Goal: Information Seeking & Learning: Learn about a topic

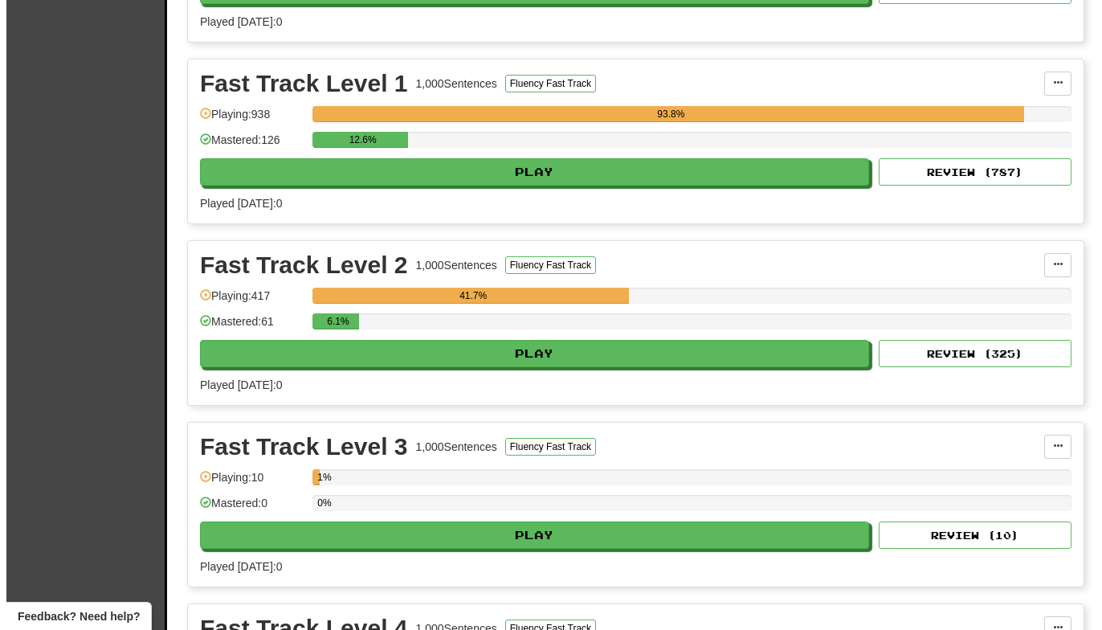
scroll to position [2158, 0]
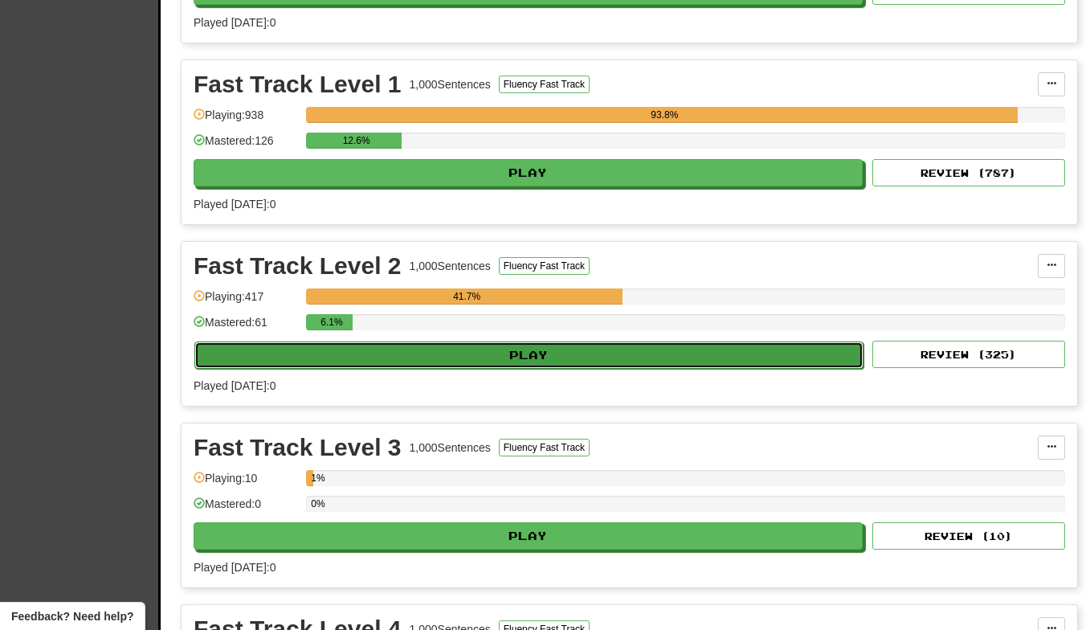
click at [547, 354] on button "Play" at bounding box center [528, 355] width 669 height 27
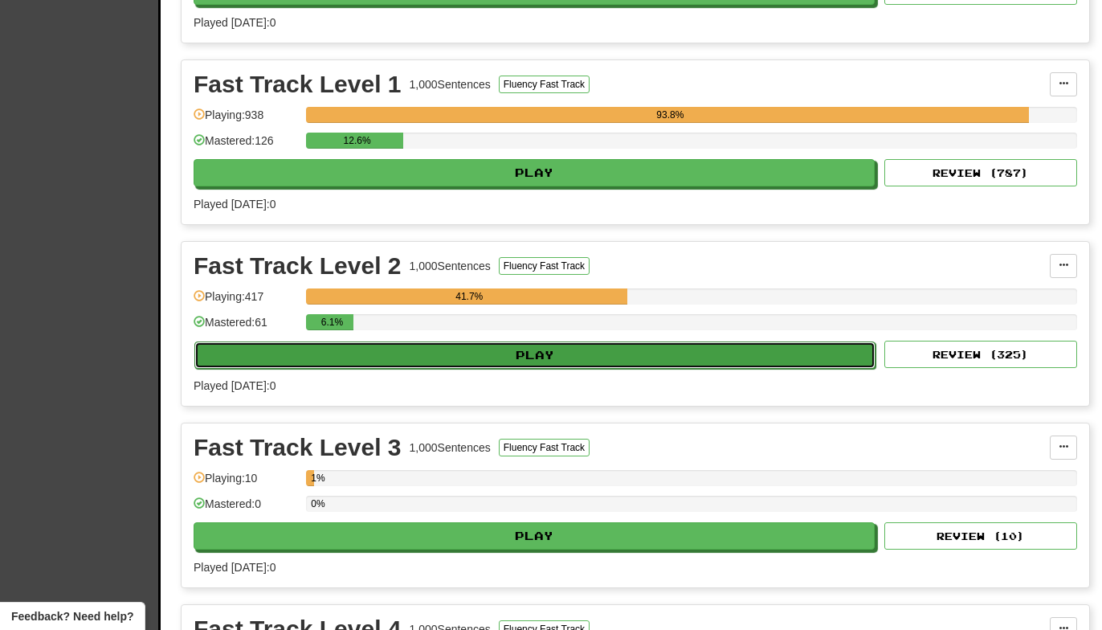
select select "**"
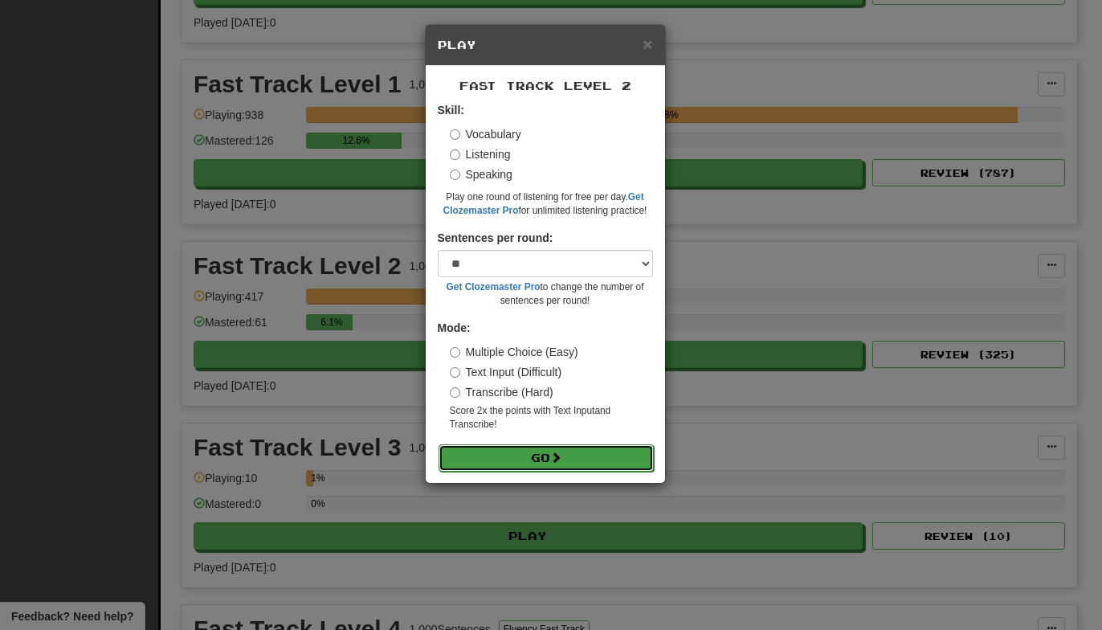
click at [530, 464] on button "Go" at bounding box center [546, 457] width 215 height 27
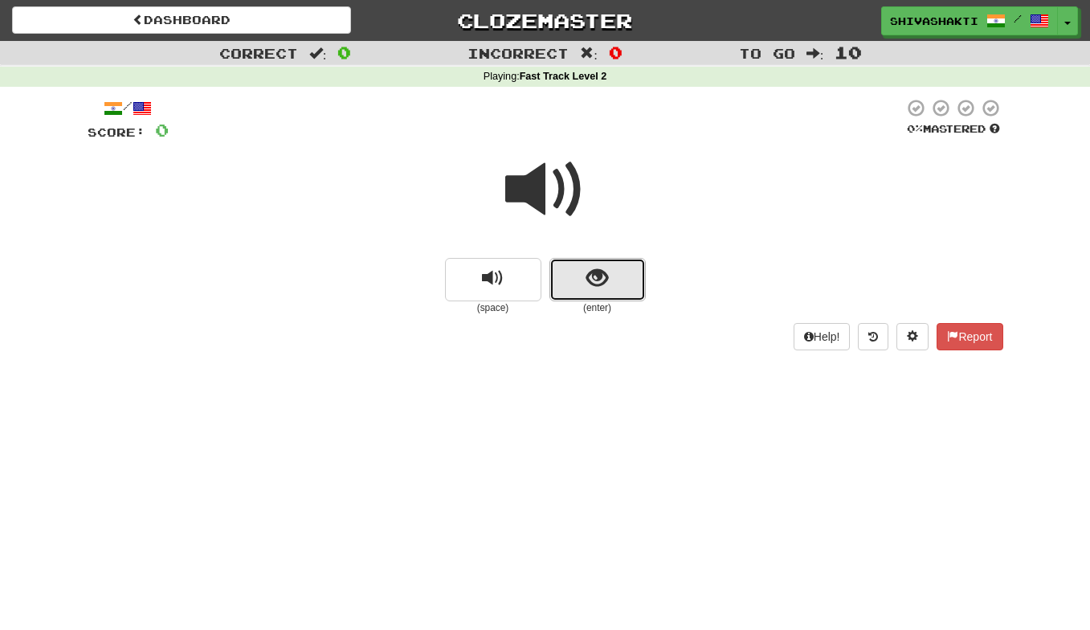
click at [605, 271] on span "show sentence" at bounding box center [598, 279] width 22 height 22
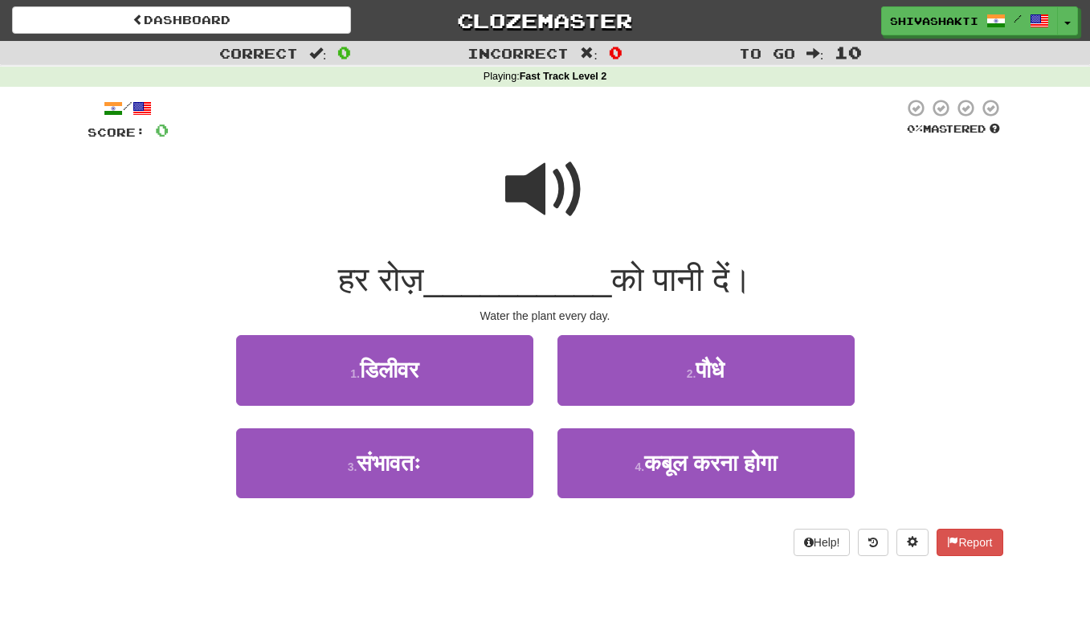
click at [539, 174] on span at bounding box center [545, 189] width 80 height 80
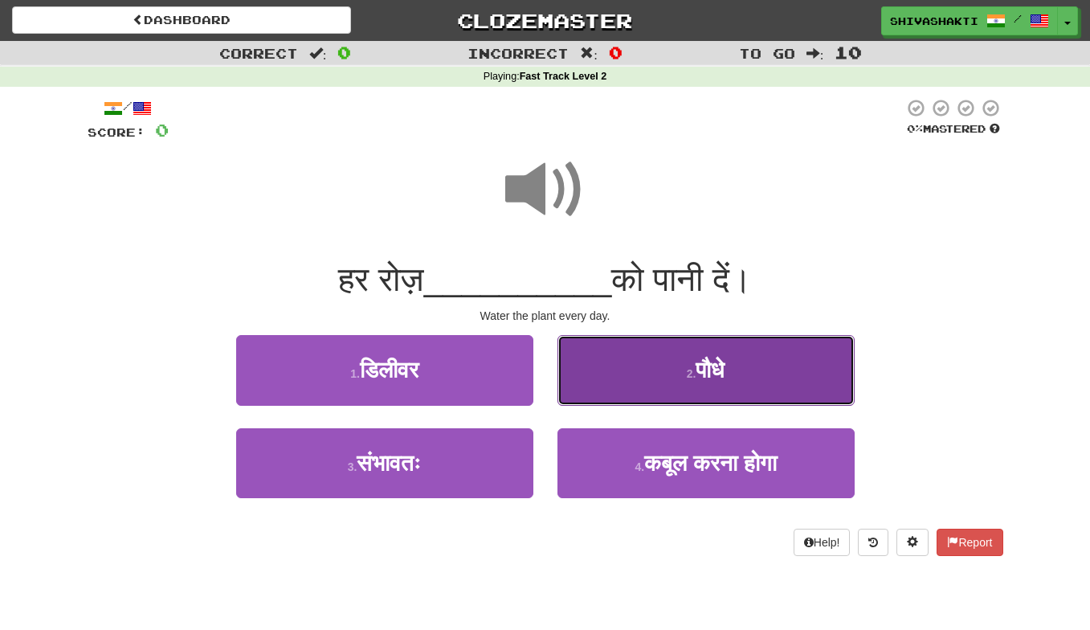
click at [652, 362] on button "2 . पौधे" at bounding box center [706, 370] width 297 height 70
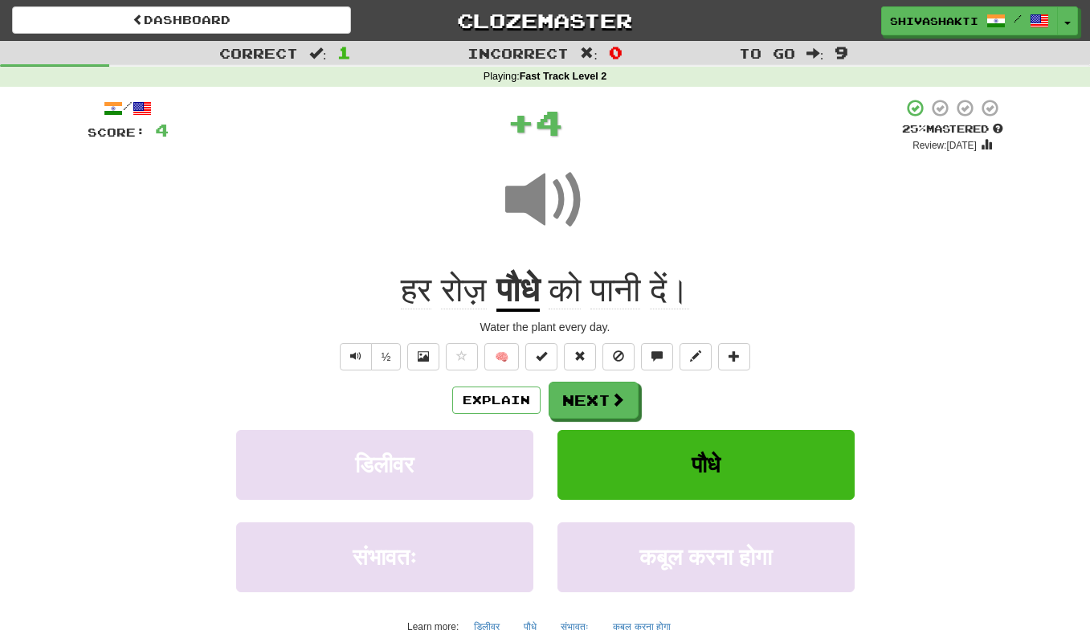
click at [553, 205] on span at bounding box center [545, 200] width 80 height 80
click at [603, 397] on button "Next" at bounding box center [595, 400] width 90 height 37
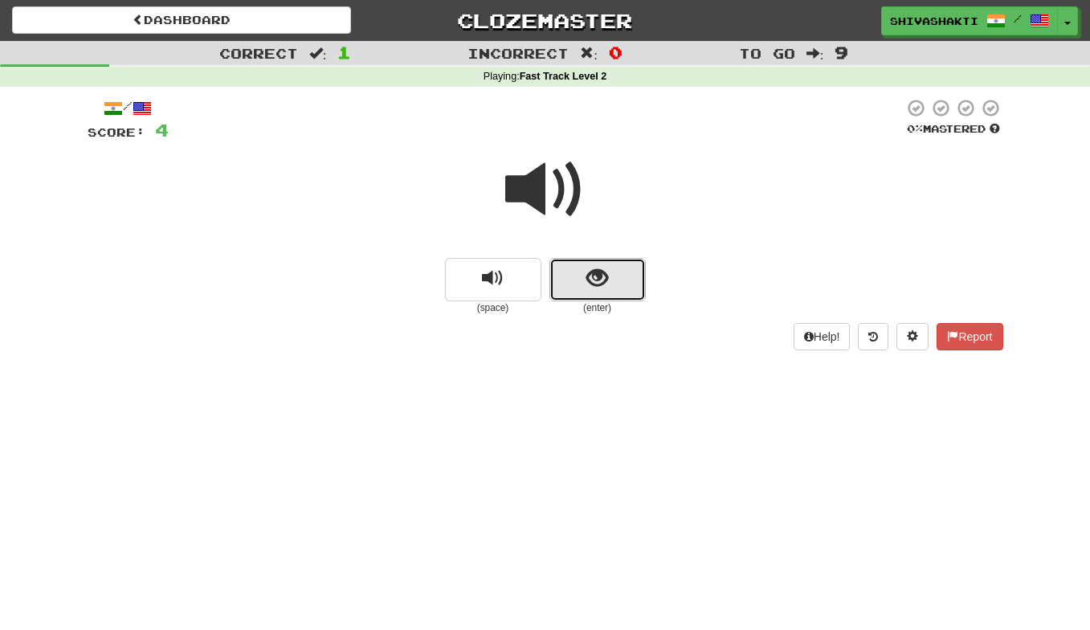
click at [582, 272] on button "show sentence" at bounding box center [598, 279] width 96 height 43
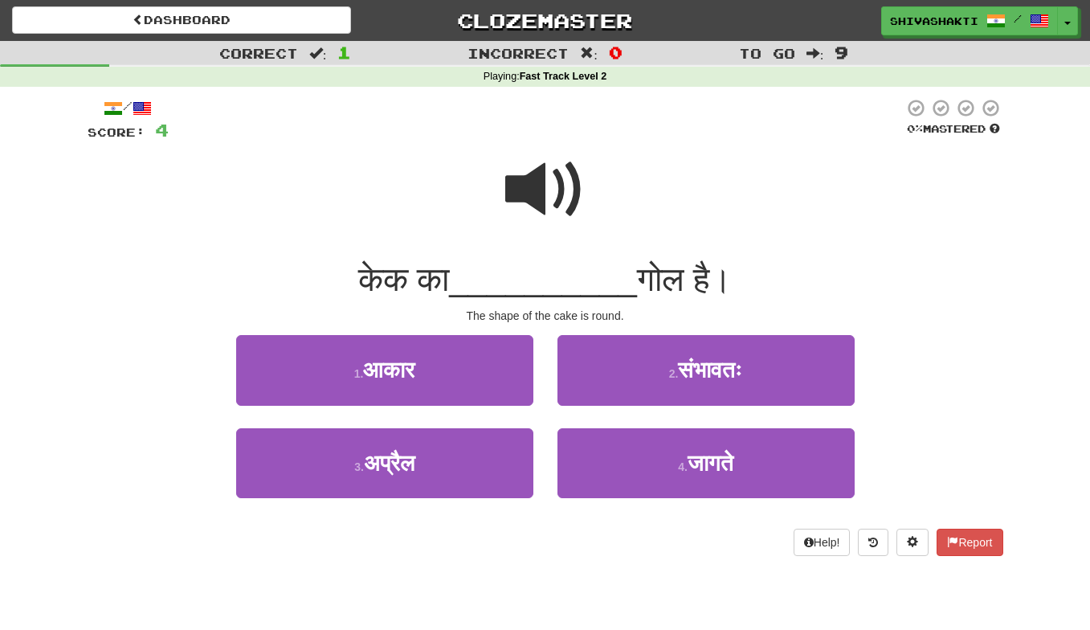
click at [538, 188] on span at bounding box center [545, 189] width 80 height 80
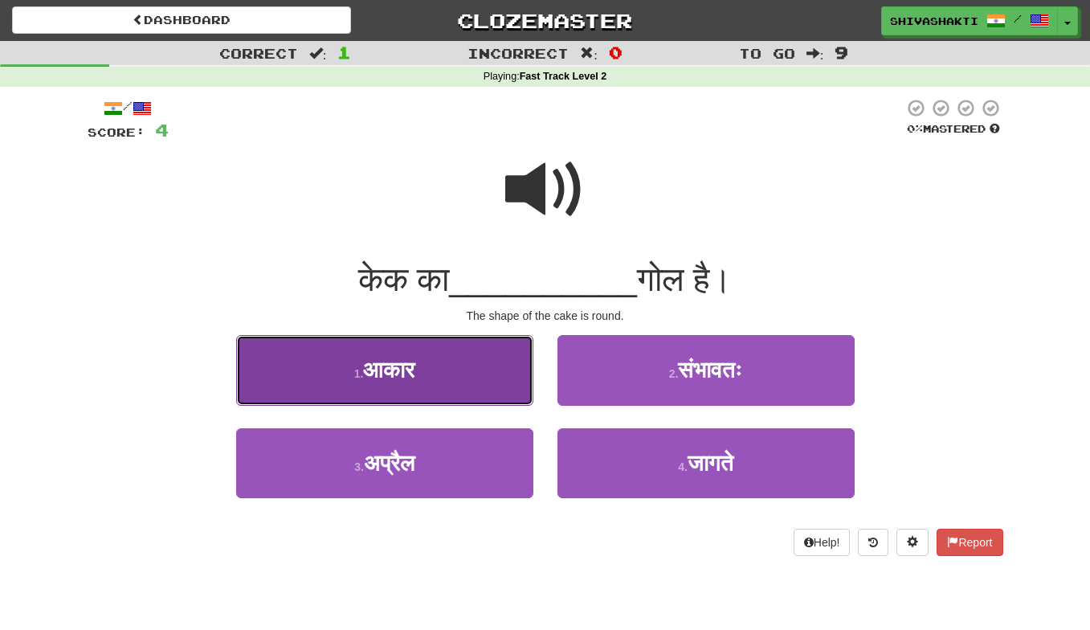
click at [393, 361] on span "आकार" at bounding box center [388, 370] width 51 height 25
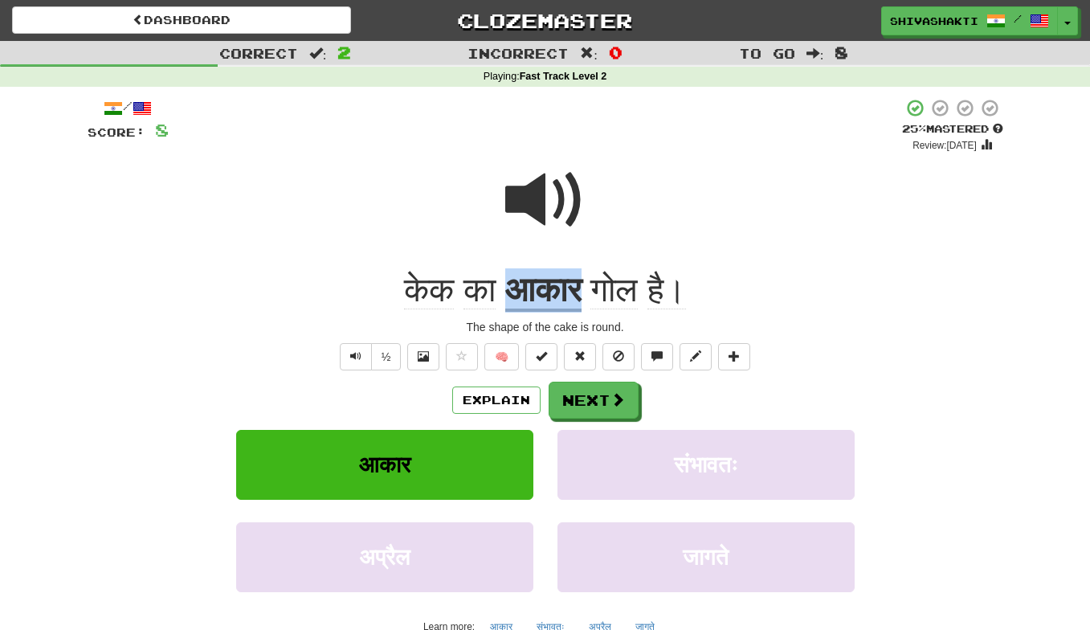
copy u "आकार"
click at [458, 399] on button "Explain" at bounding box center [496, 400] width 88 height 27
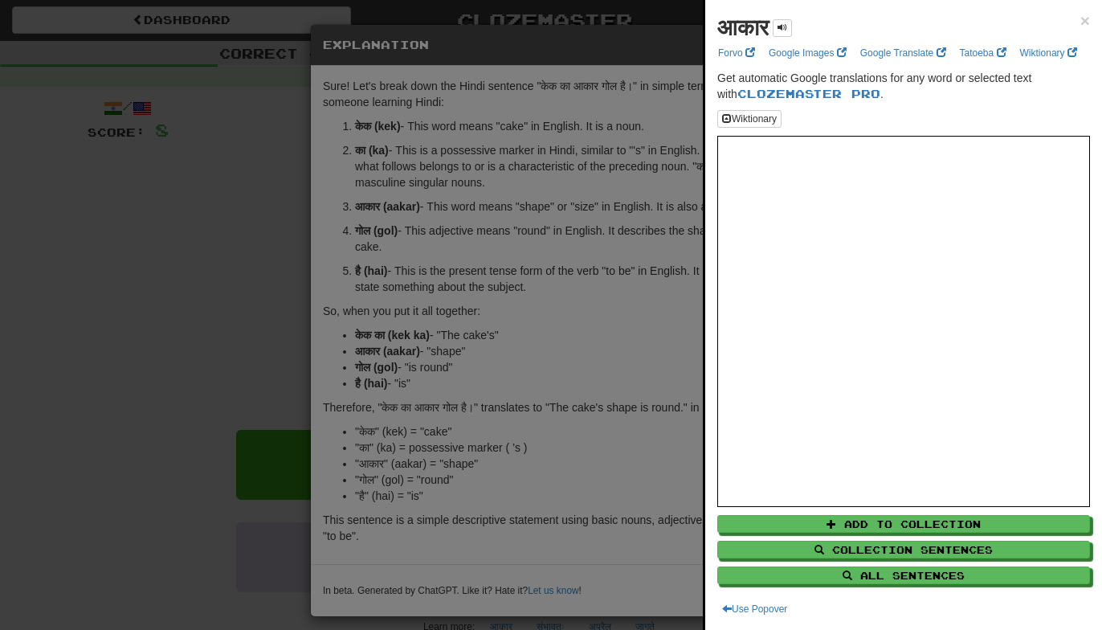
click at [610, 249] on div at bounding box center [551, 315] width 1102 height 630
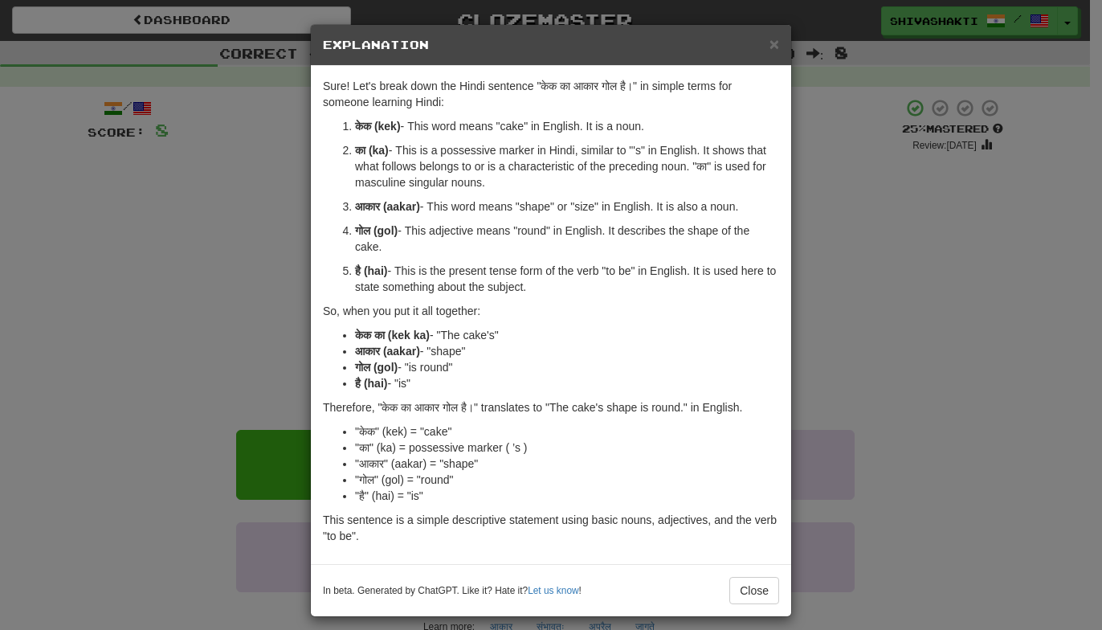
click at [416, 214] on p "आकार (aakar) - This word means "shape" or "size" in English. It is also a noun." at bounding box center [567, 206] width 424 height 16
click at [172, 174] on div "× Explanation Sure! Let's break down the Hindi sentence "केक का आकार गोल है।" i…" at bounding box center [551, 315] width 1102 height 630
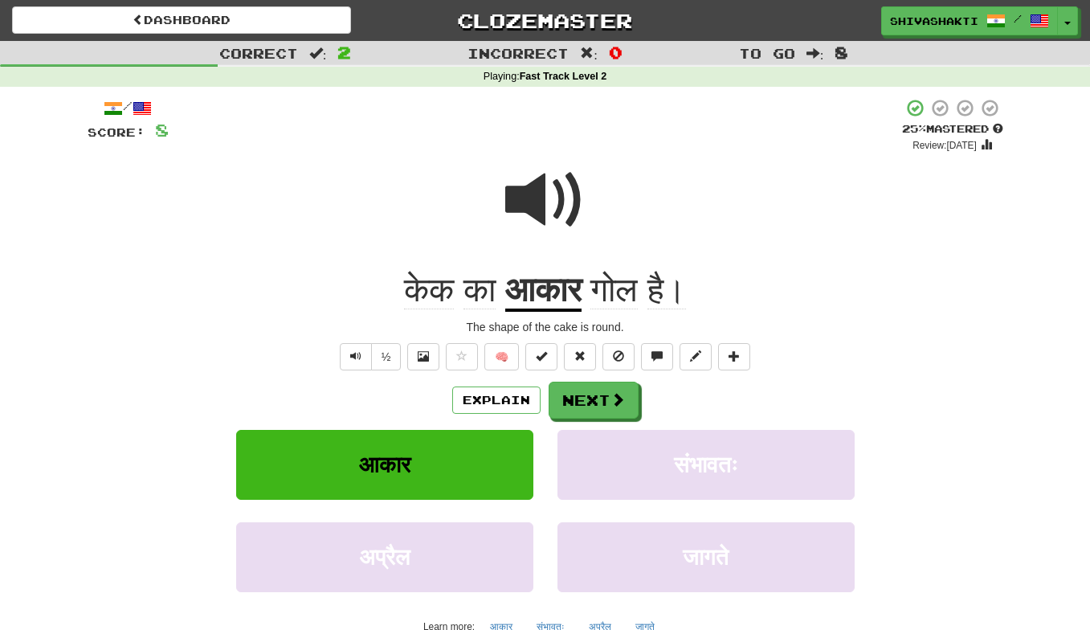
click at [527, 196] on span at bounding box center [545, 200] width 80 height 80
click at [604, 399] on button "Next" at bounding box center [595, 400] width 90 height 37
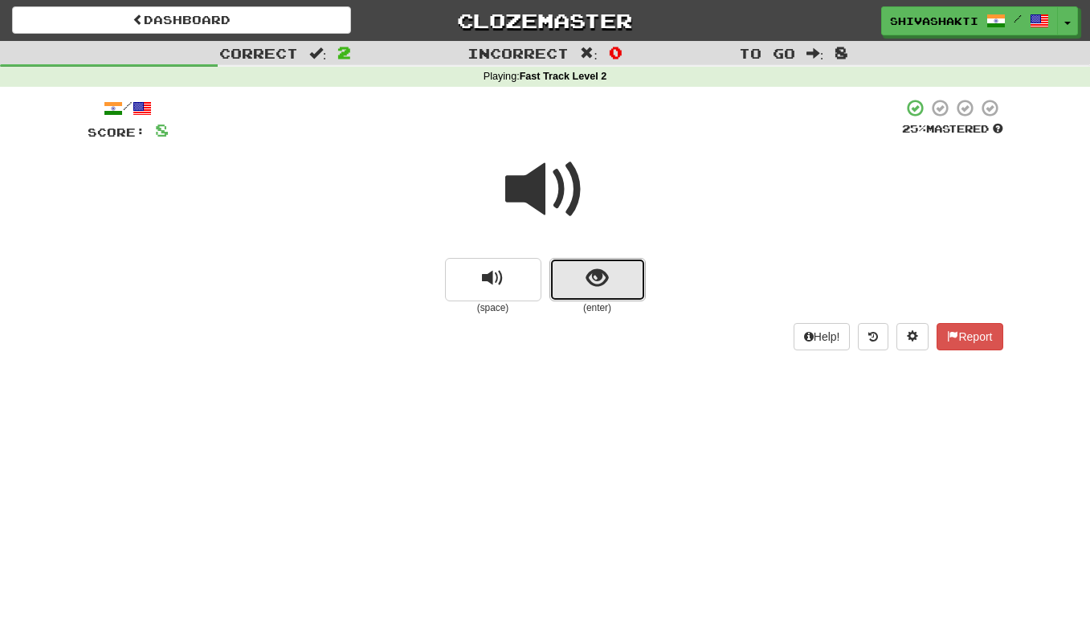
click at [589, 284] on span "show sentence" at bounding box center [598, 279] width 22 height 22
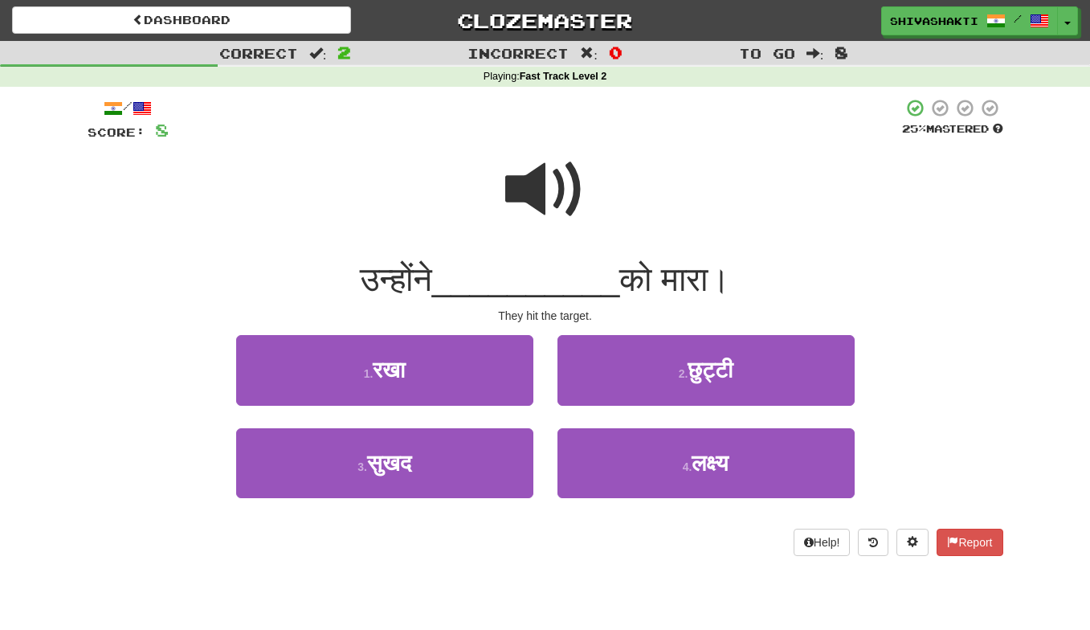
click at [550, 202] on span at bounding box center [545, 189] width 80 height 80
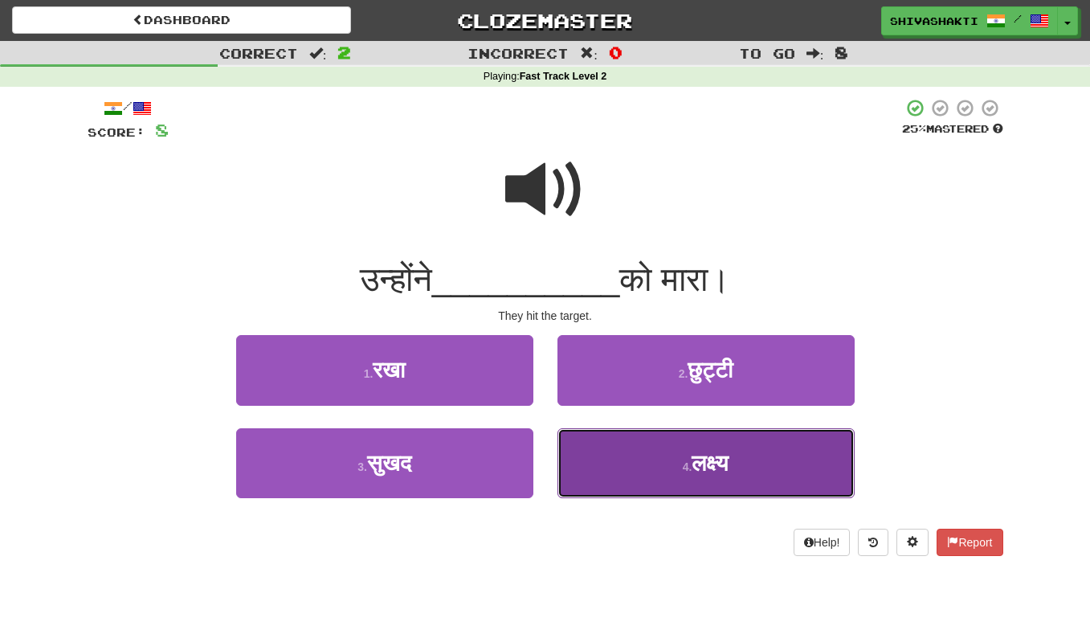
click at [650, 460] on button "4 . लक्ष्य" at bounding box center [706, 463] width 297 height 70
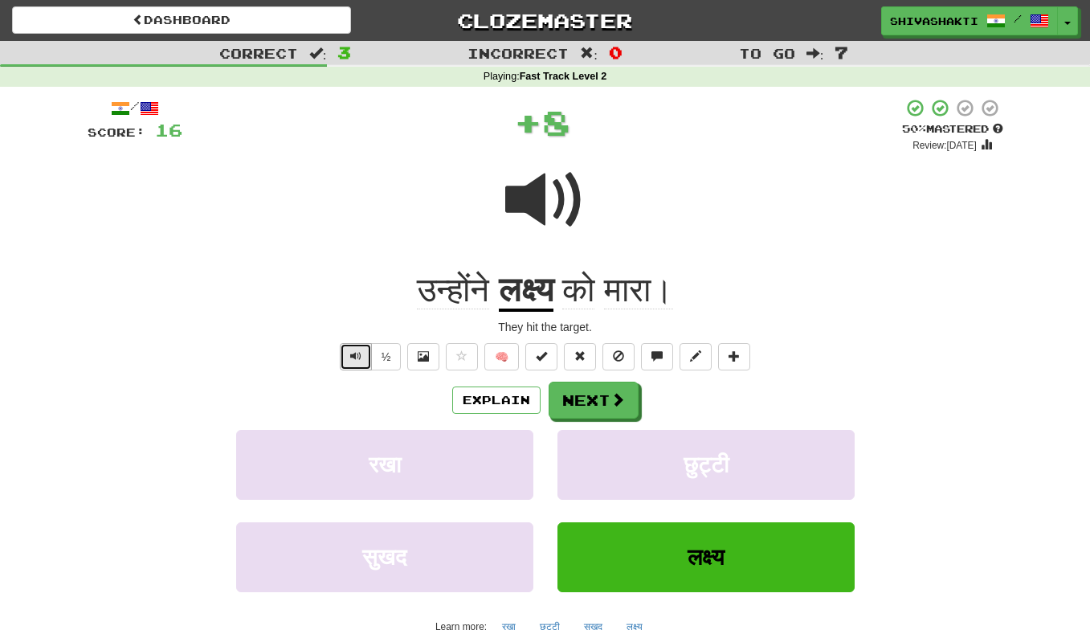
click at [353, 353] on span "Text-to-speech controls" at bounding box center [355, 355] width 11 height 11
click at [497, 402] on button "Explain" at bounding box center [496, 400] width 88 height 27
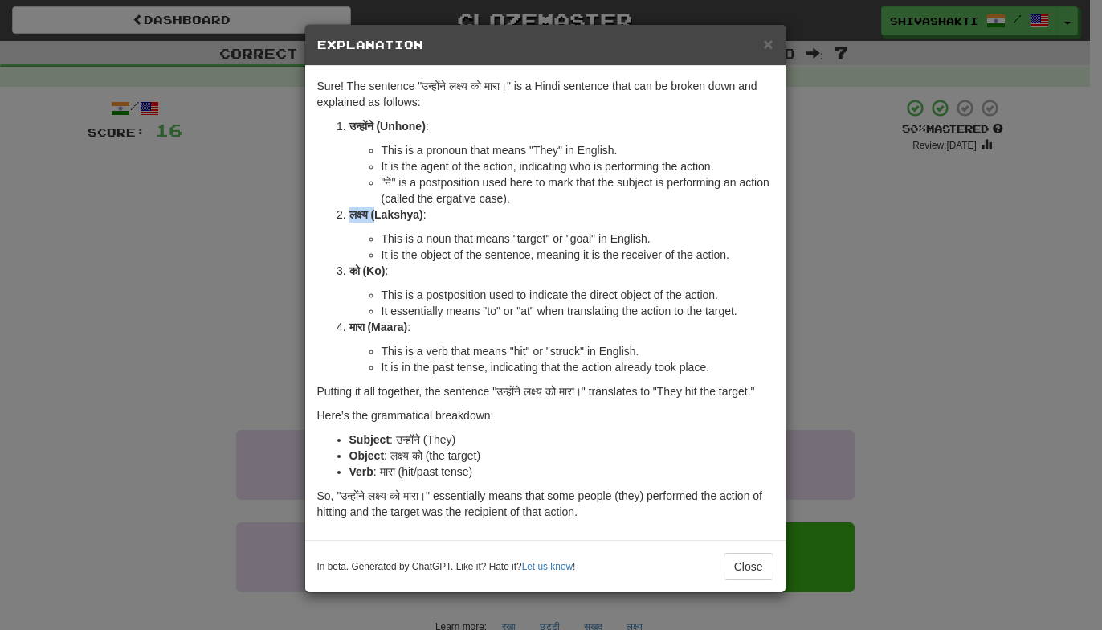
drag, startPoint x: 375, startPoint y: 214, endPoint x: 346, endPoint y: 215, distance: 29.8
click at [350, 215] on li "लक्ष्य (Lakshya) : This is a noun that means "target" or "goal" in English. It …" at bounding box center [562, 235] width 424 height 56
copy strong "लक्ष्य ("
click at [213, 207] on div "× Explanation Sure! The sentence "उन्होंने लक्ष्य को मारा।" is a Hindi sentence…" at bounding box center [551, 315] width 1102 height 630
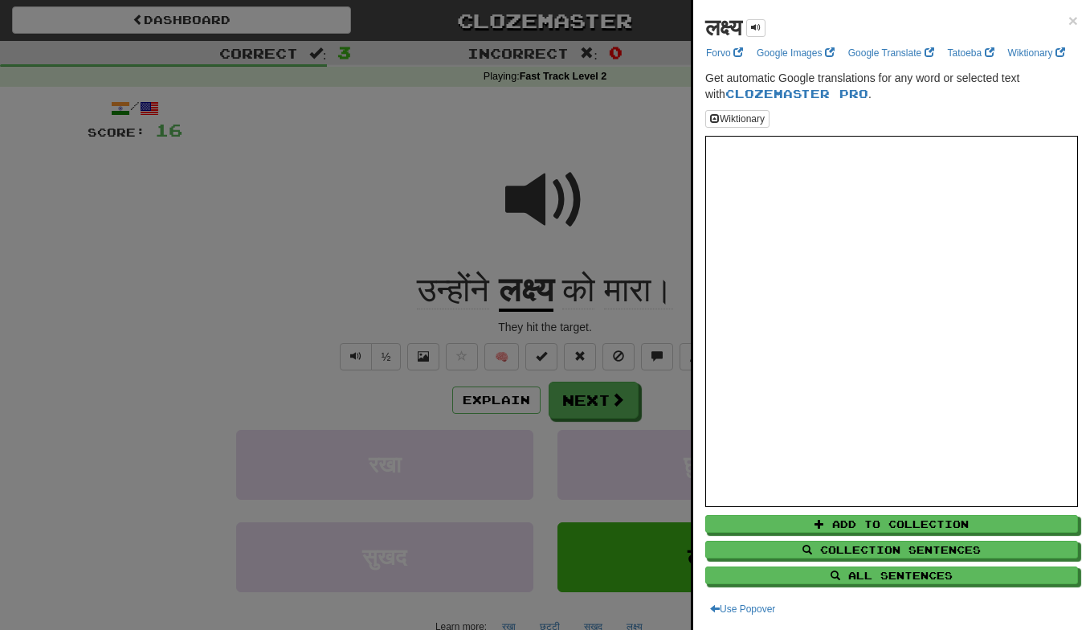
click at [542, 195] on div at bounding box center [545, 315] width 1090 height 630
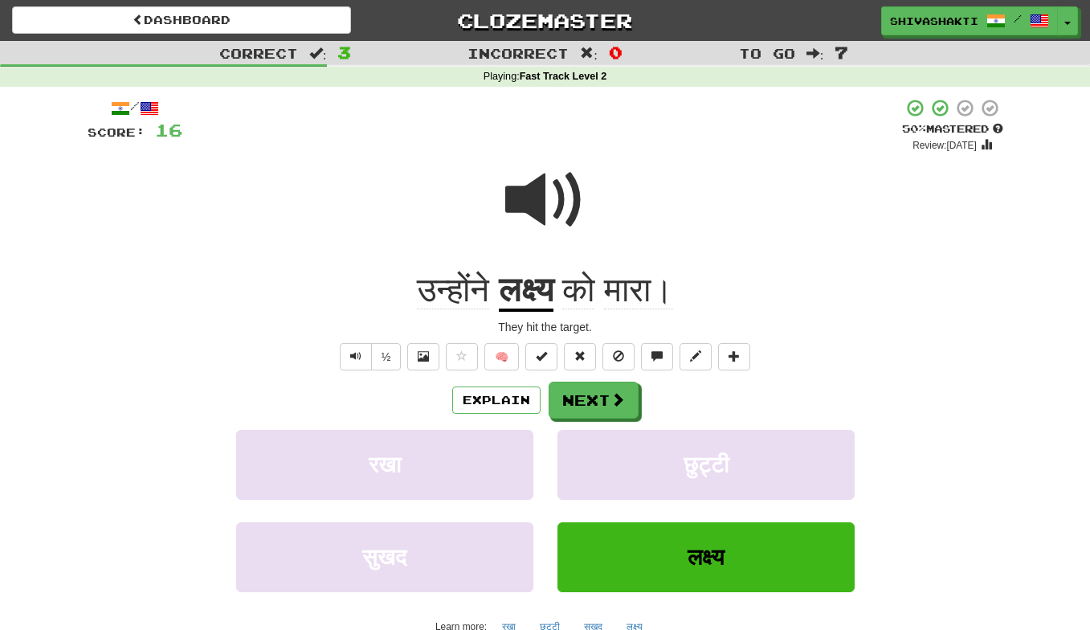
click at [542, 195] on span at bounding box center [545, 200] width 80 height 80
click at [587, 403] on button "Next" at bounding box center [595, 400] width 90 height 37
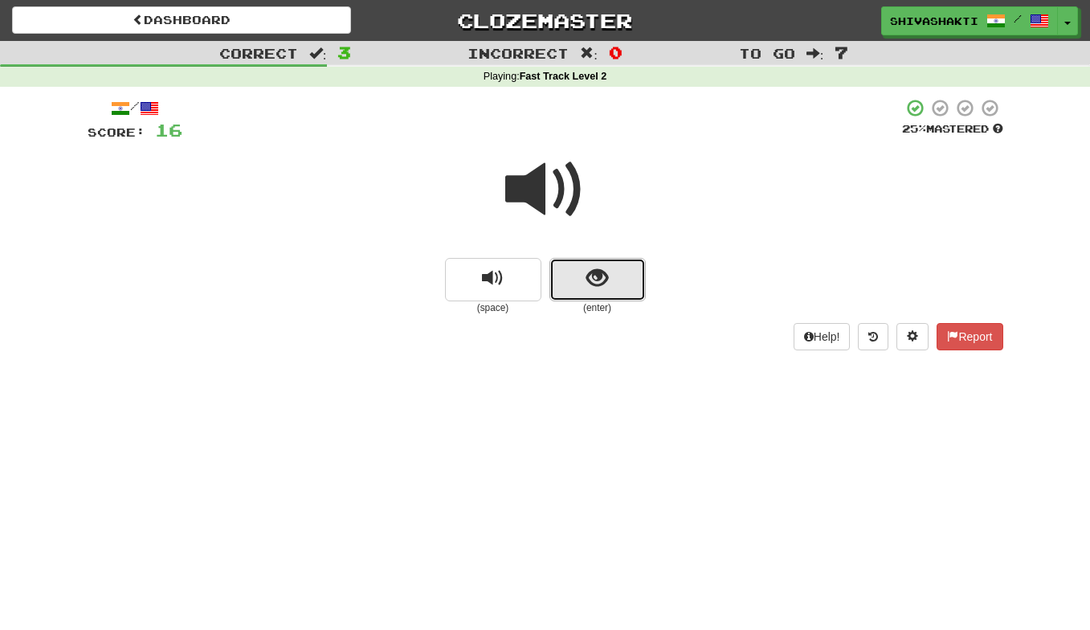
click at [589, 281] on span "show sentence" at bounding box center [598, 279] width 22 height 22
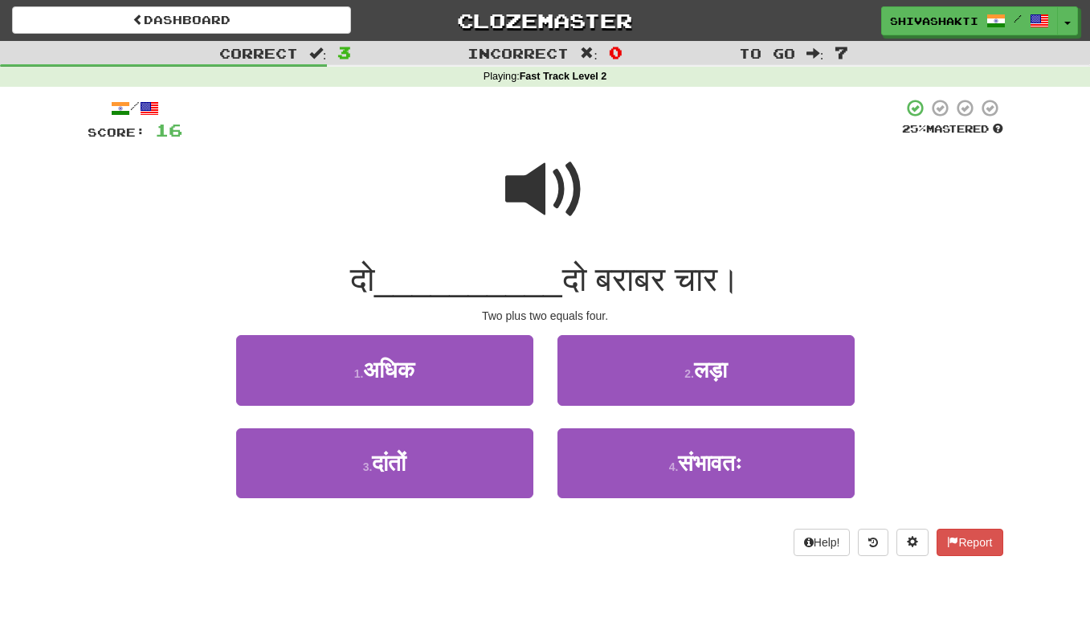
click at [545, 206] on span at bounding box center [545, 189] width 80 height 80
click at [546, 206] on span at bounding box center [545, 189] width 80 height 80
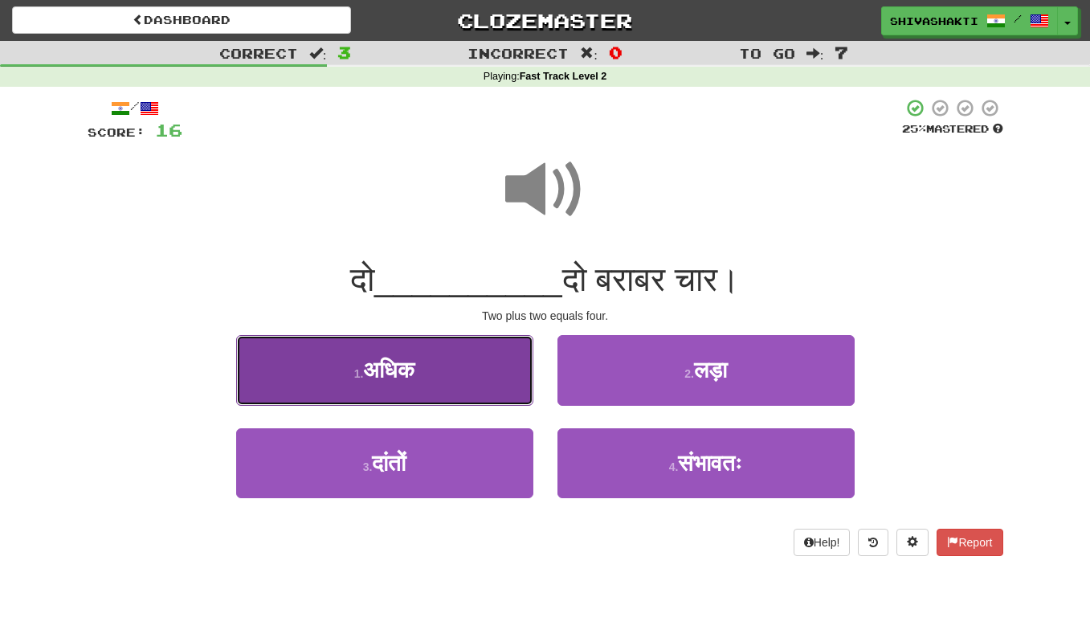
click at [415, 367] on span "अधिक" at bounding box center [388, 370] width 51 height 25
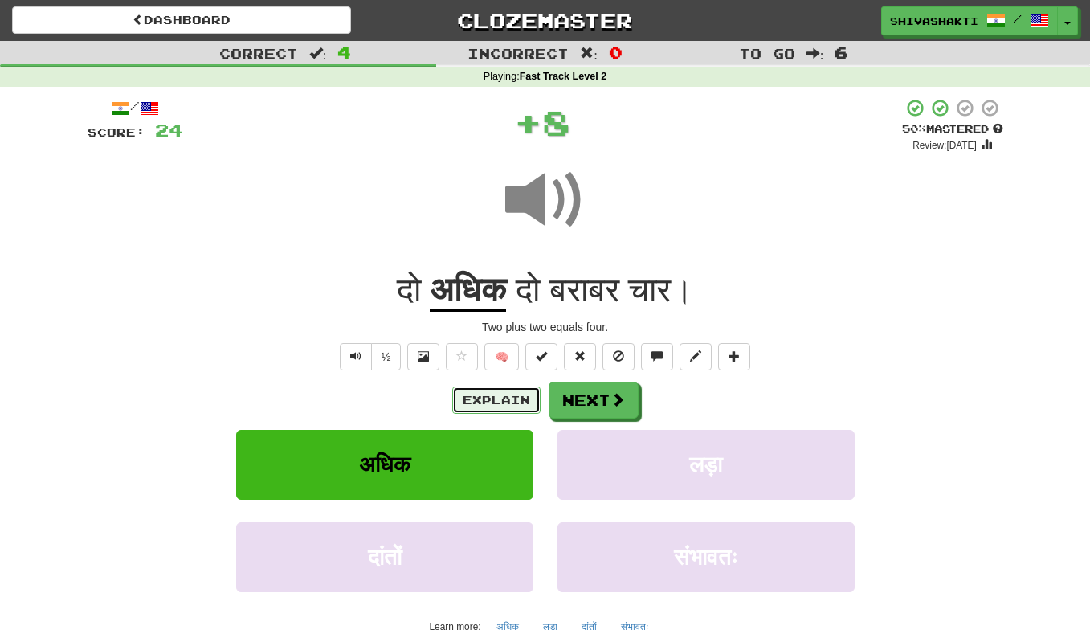
click at [511, 409] on button "Explain" at bounding box center [496, 400] width 88 height 27
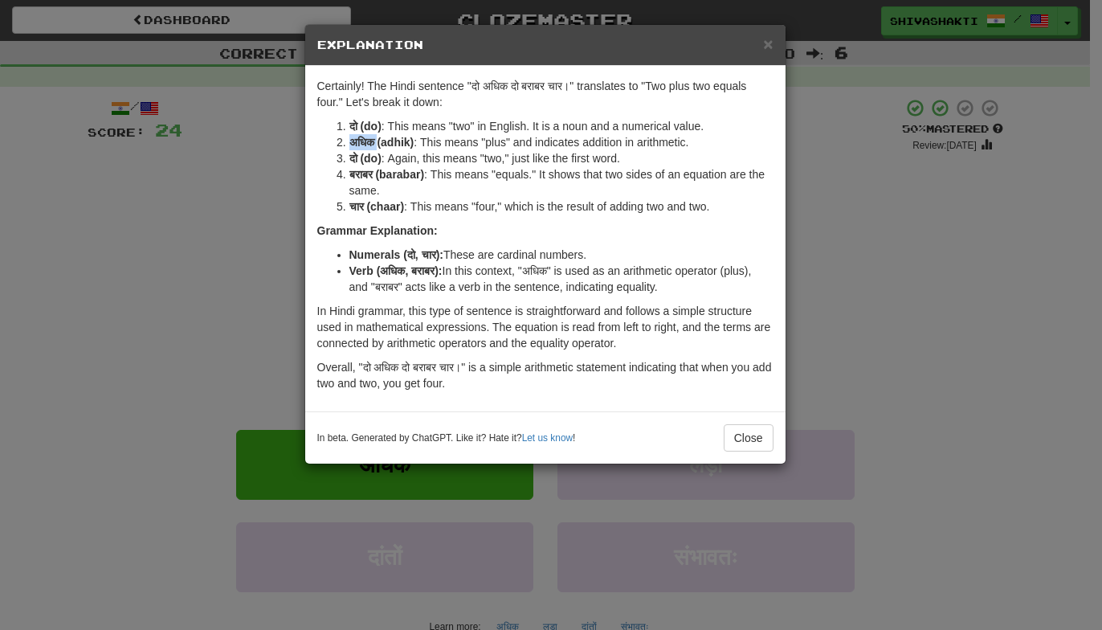
drag, startPoint x: 380, startPoint y: 144, endPoint x: 343, endPoint y: 145, distance: 37.0
click at [350, 145] on li "अधिक (adhik) : This means "plus" and indicates addition in arithmetic." at bounding box center [562, 142] width 424 height 16
copy strong "अधिक"
click at [273, 235] on div "× Explanation Certainly! The Hindi sentence "दो अधिक दो बराबर चार।" translates …" at bounding box center [551, 315] width 1102 height 630
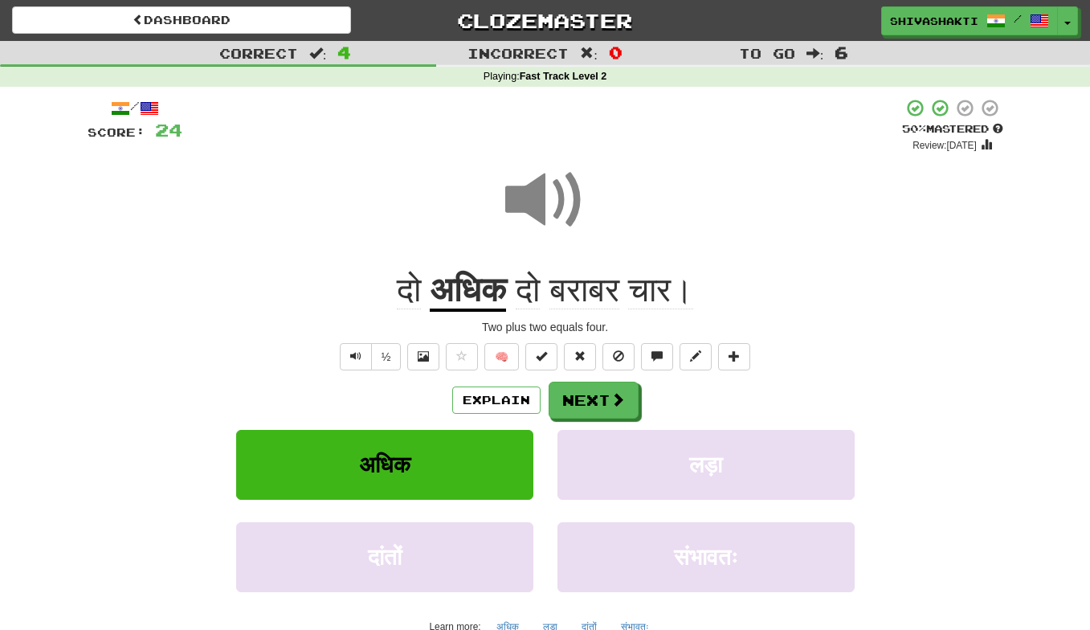
click at [520, 199] on span at bounding box center [545, 200] width 80 height 80
click at [501, 398] on button "Explain" at bounding box center [496, 400] width 88 height 27
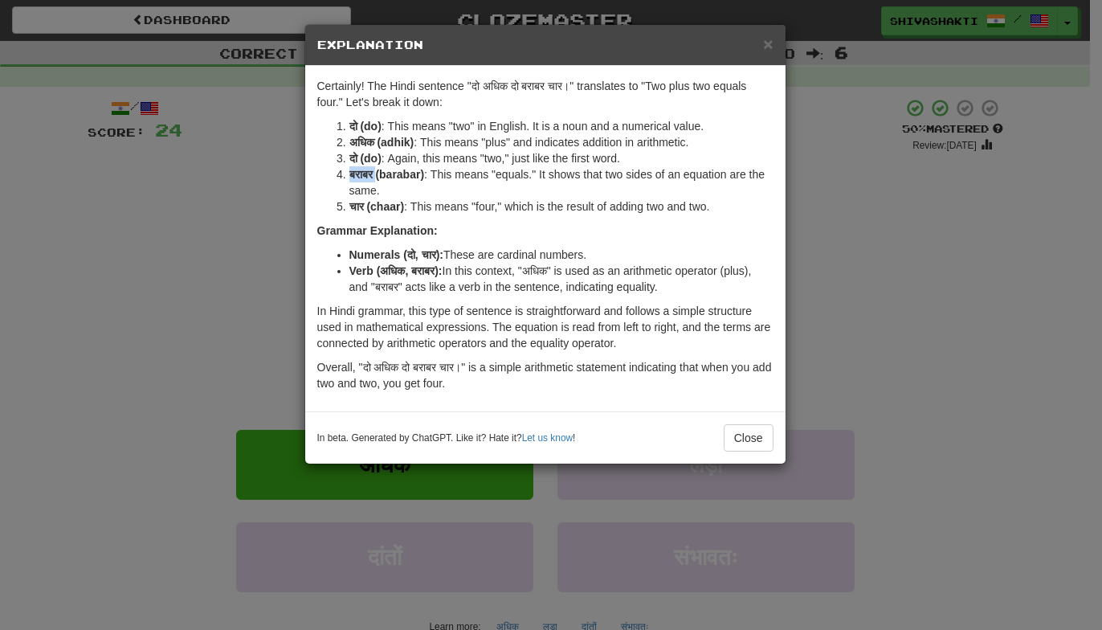
drag, startPoint x: 377, startPoint y: 176, endPoint x: 346, endPoint y: 172, distance: 31.6
click at [350, 172] on li "बराबर (barabar) : This means "equals." It shows that two sides of an equation a…" at bounding box center [562, 182] width 424 height 32
copy strong "बराबर"
click at [243, 200] on div "× Explanation Certainly! The Hindi sentence "दो अधिक दो बराबर चार।" translates …" at bounding box center [551, 315] width 1102 height 630
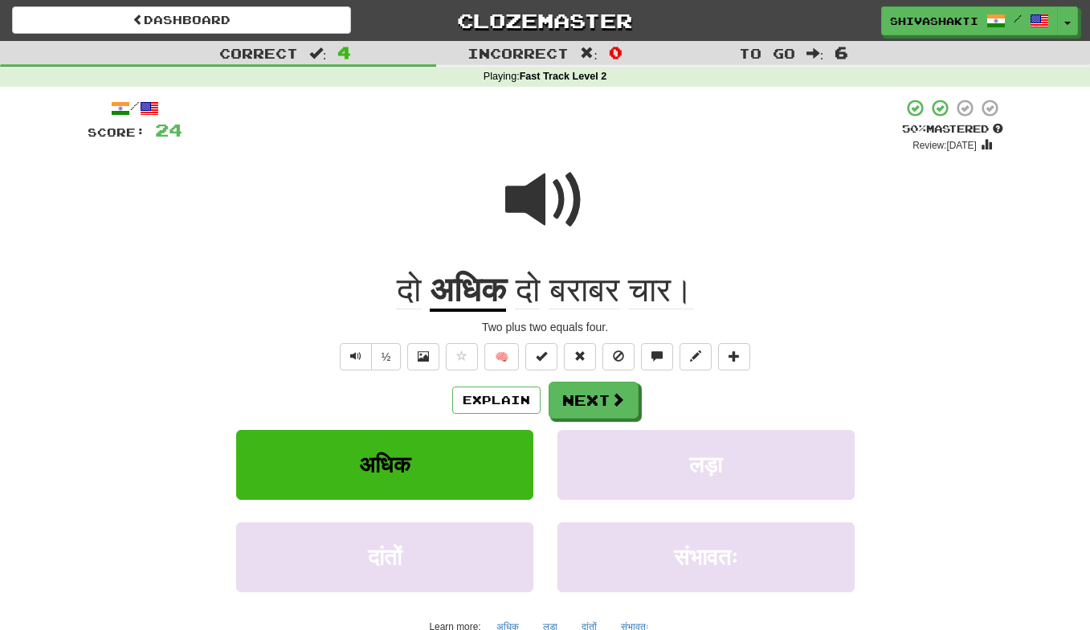
click at [530, 199] on span at bounding box center [545, 200] width 80 height 80
click at [612, 396] on span at bounding box center [619, 400] width 14 height 14
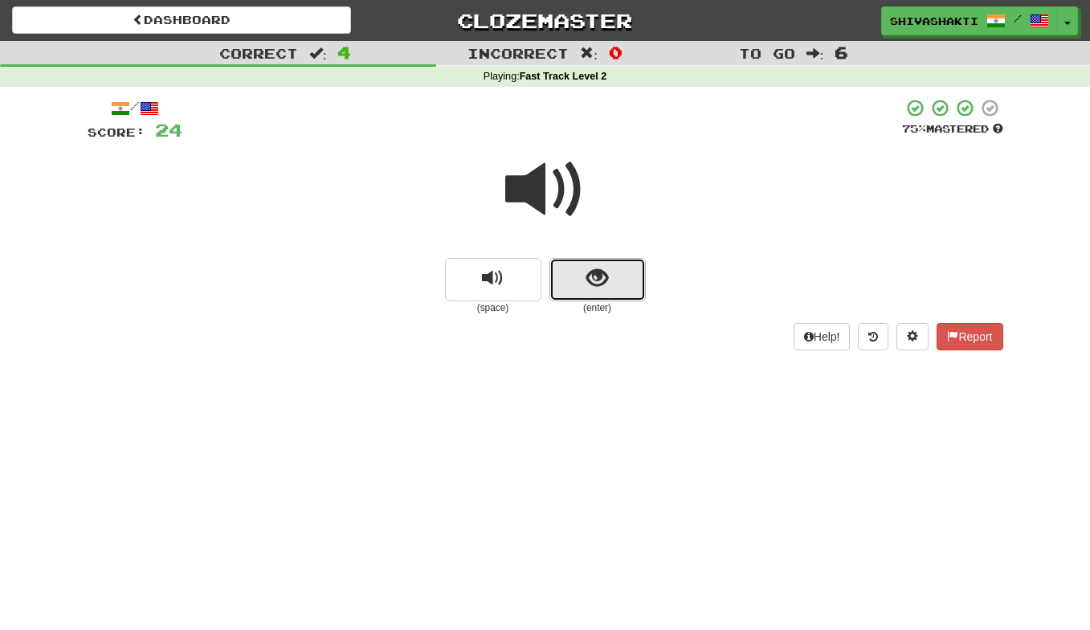
click at [579, 281] on button "show sentence" at bounding box center [598, 279] width 96 height 43
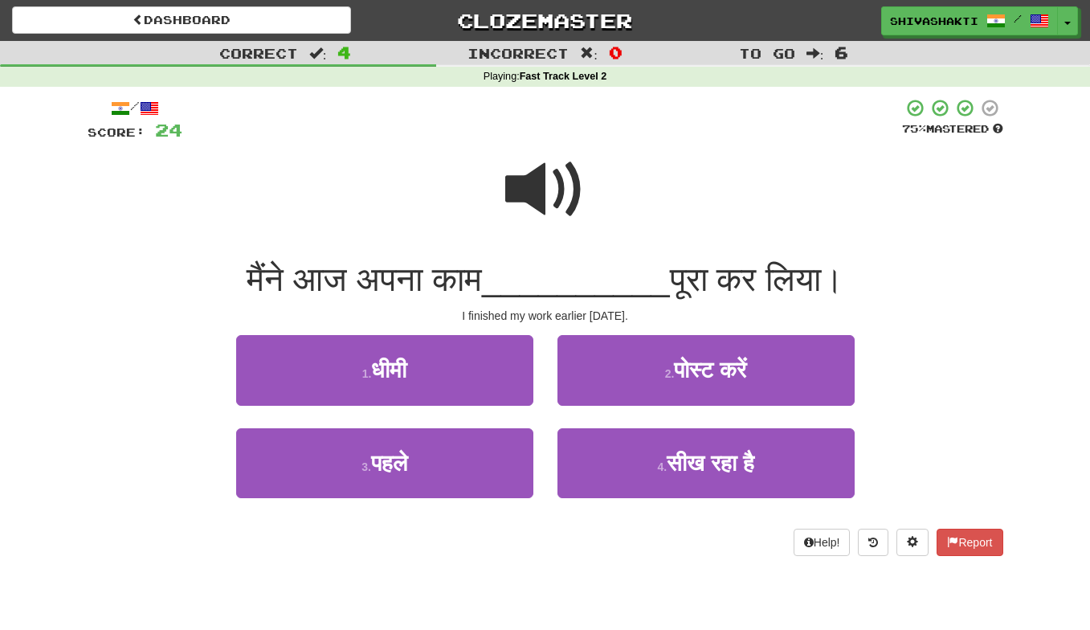
click at [544, 177] on span at bounding box center [545, 189] width 80 height 80
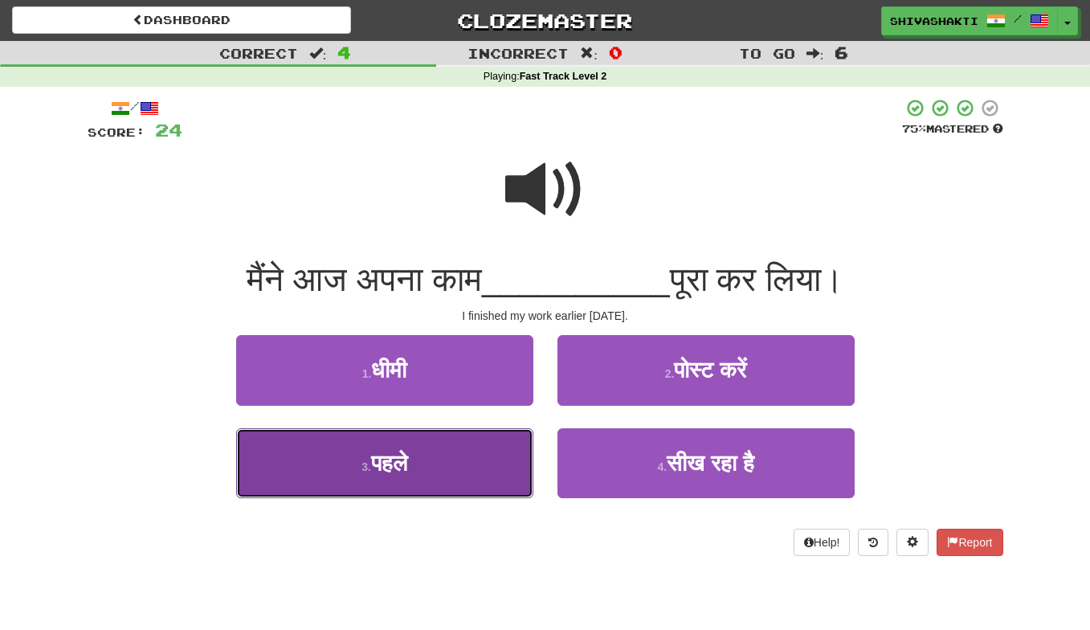
click at [432, 473] on button "3 . पहले" at bounding box center [384, 463] width 297 height 70
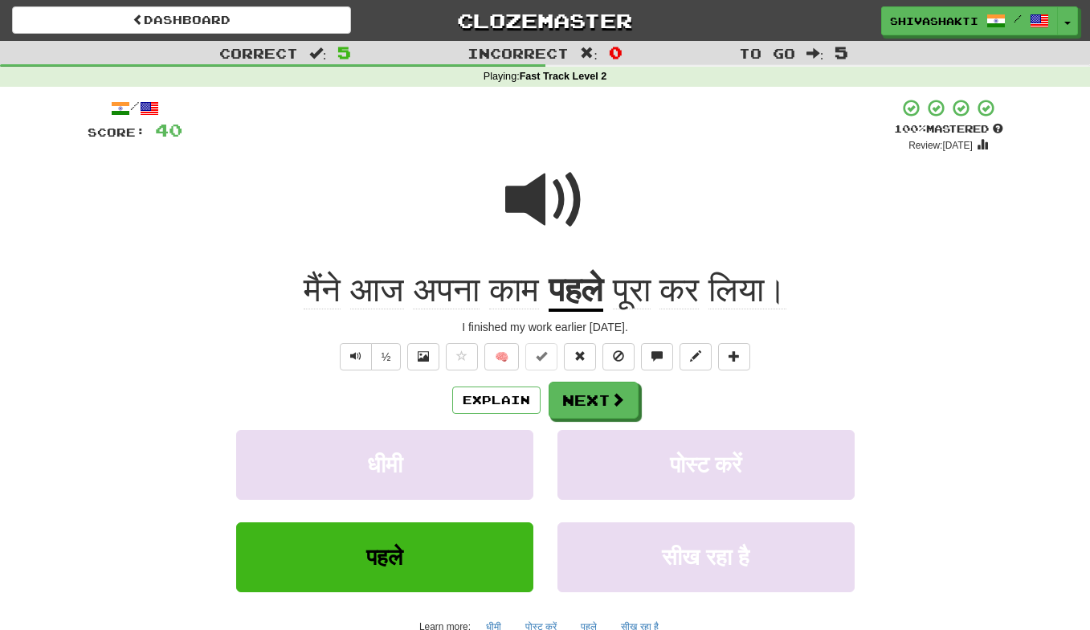
click at [538, 204] on span at bounding box center [545, 200] width 80 height 80
click at [586, 408] on button "Next" at bounding box center [595, 400] width 90 height 37
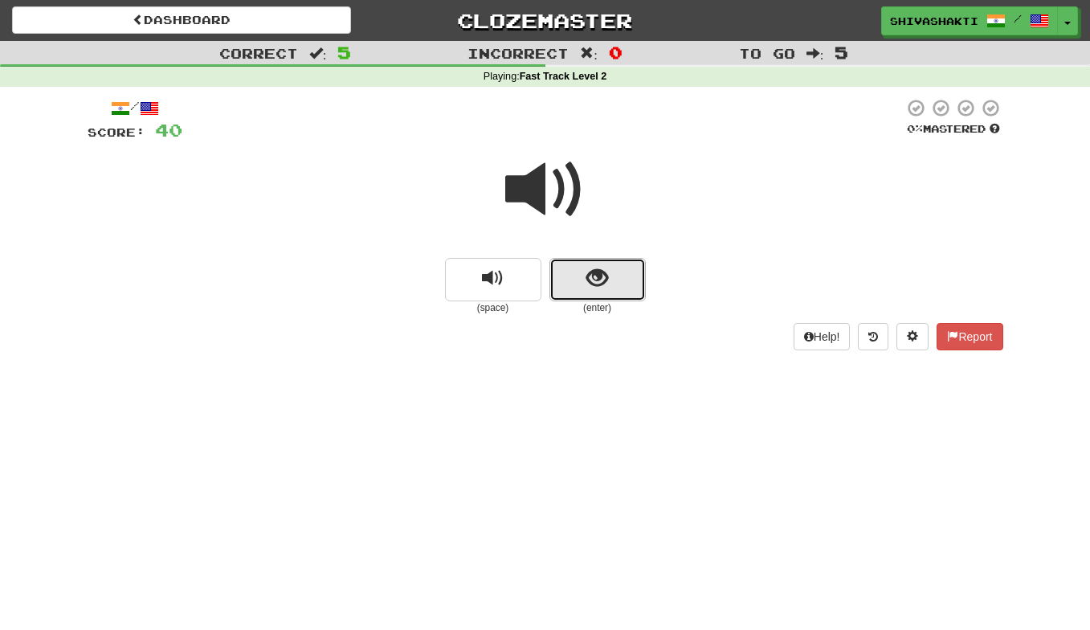
click at [569, 276] on button "show sentence" at bounding box center [598, 279] width 96 height 43
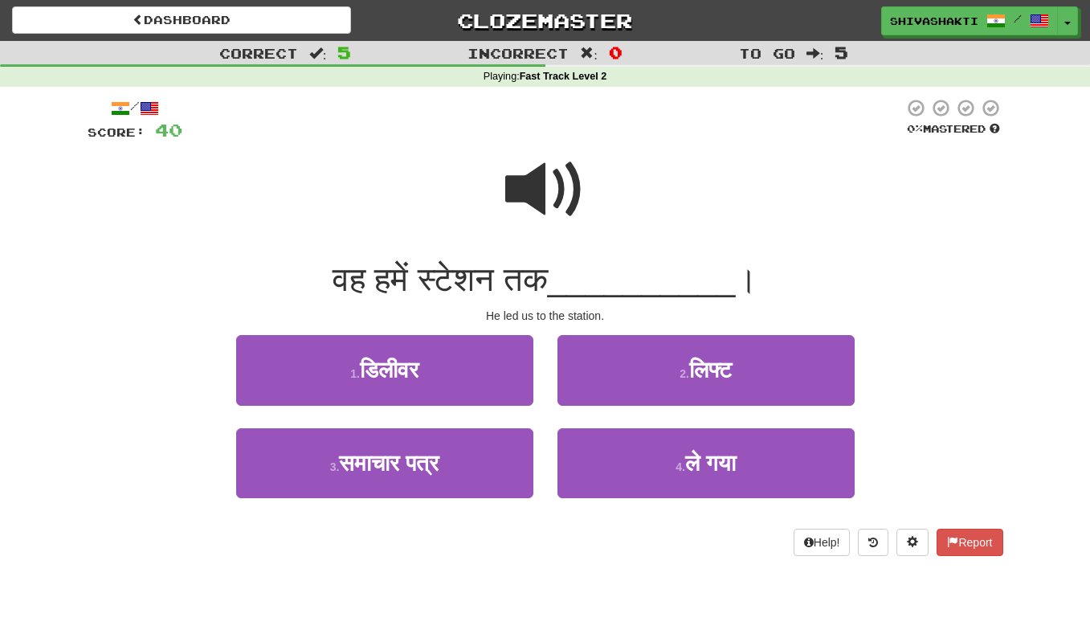
click at [538, 176] on span at bounding box center [545, 189] width 80 height 80
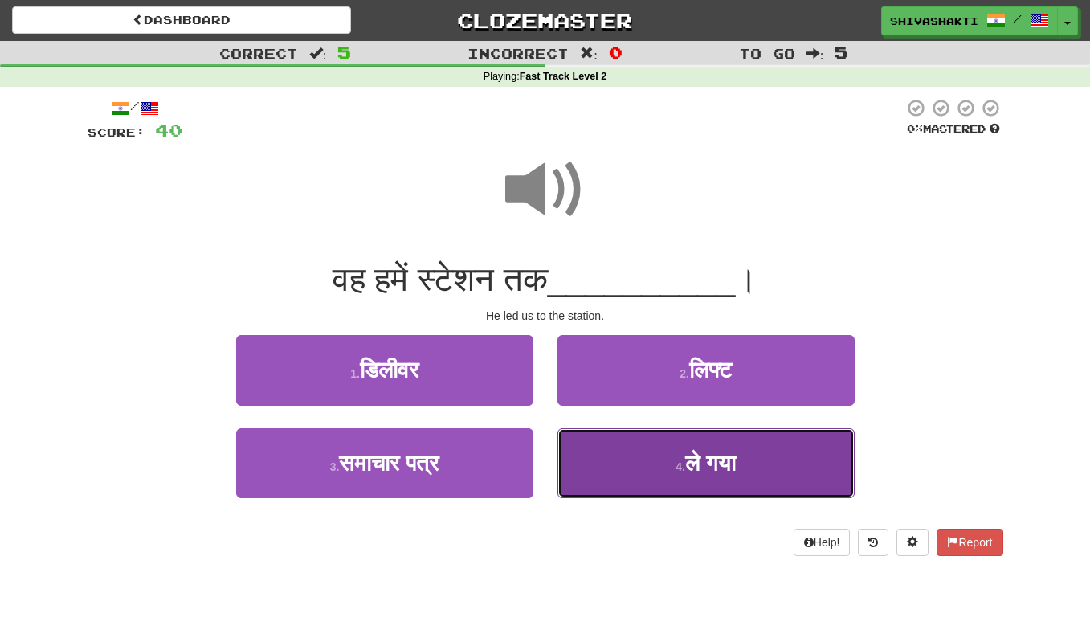
click at [650, 465] on button "4 . ले गया" at bounding box center [706, 463] width 297 height 70
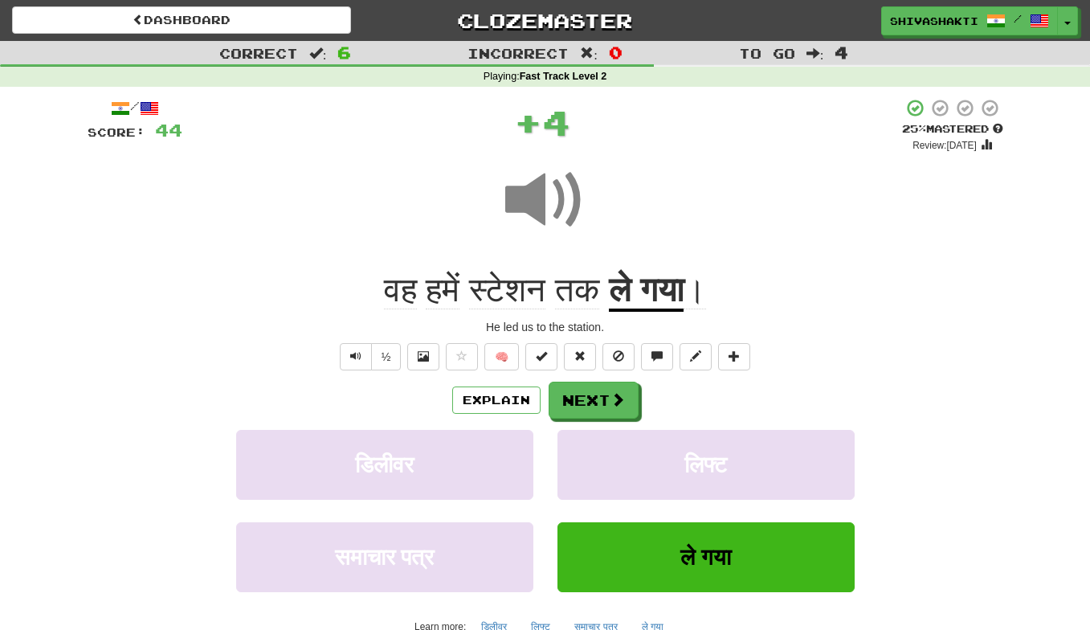
click at [540, 195] on span at bounding box center [545, 200] width 80 height 80
click at [529, 201] on span at bounding box center [545, 200] width 80 height 80
click at [588, 399] on button "Next" at bounding box center [595, 400] width 90 height 37
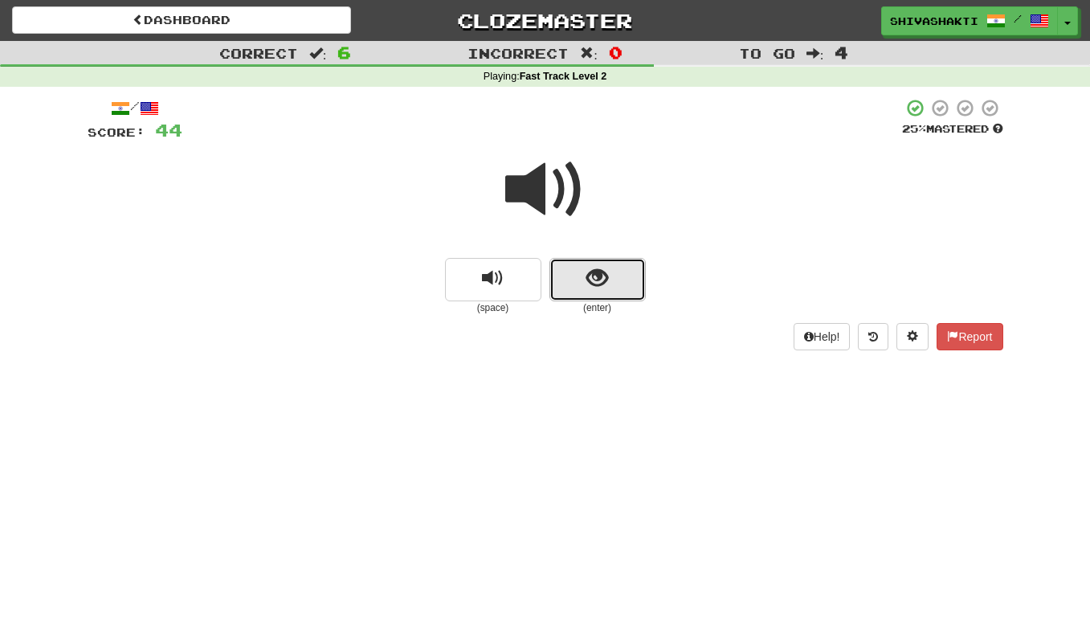
click at [579, 279] on button "show sentence" at bounding box center [598, 279] width 96 height 43
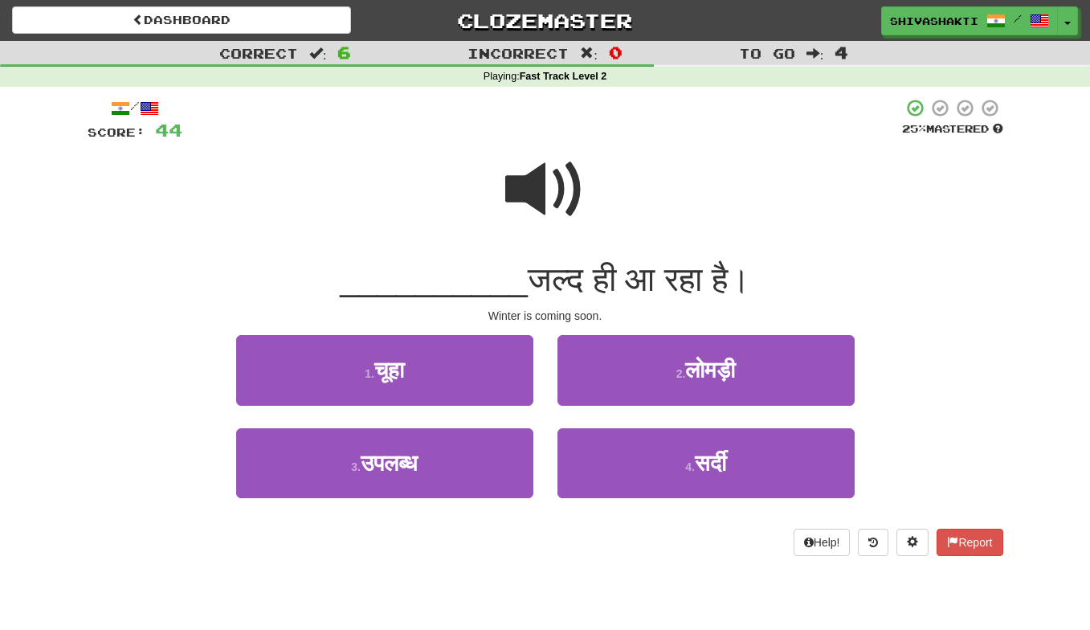
click at [536, 155] on span at bounding box center [545, 189] width 80 height 80
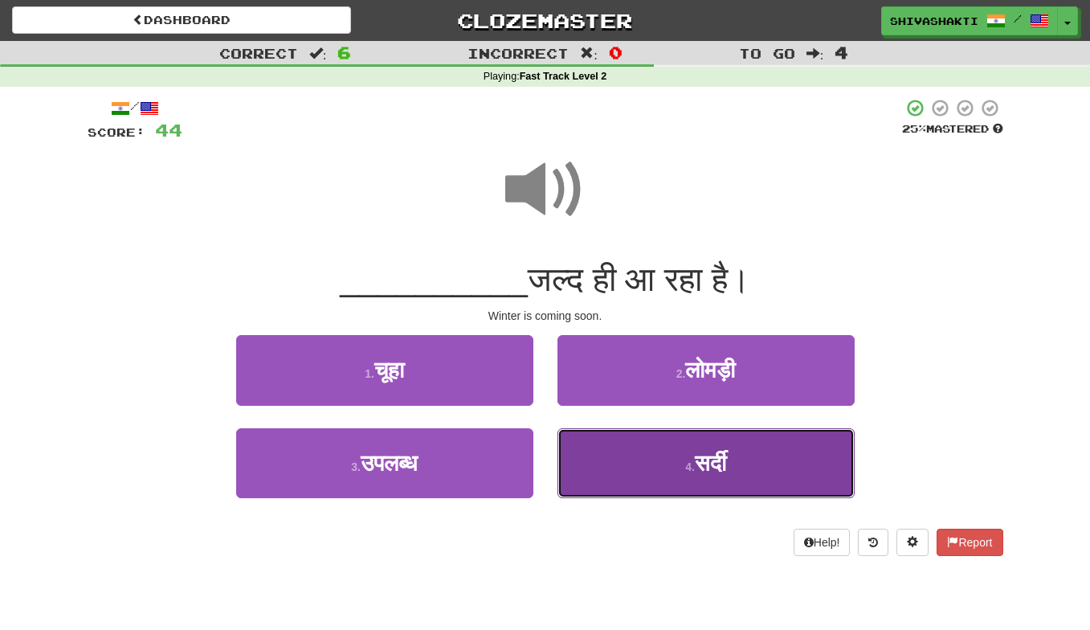
click at [629, 453] on button "4 . सर्दी" at bounding box center [706, 463] width 297 height 70
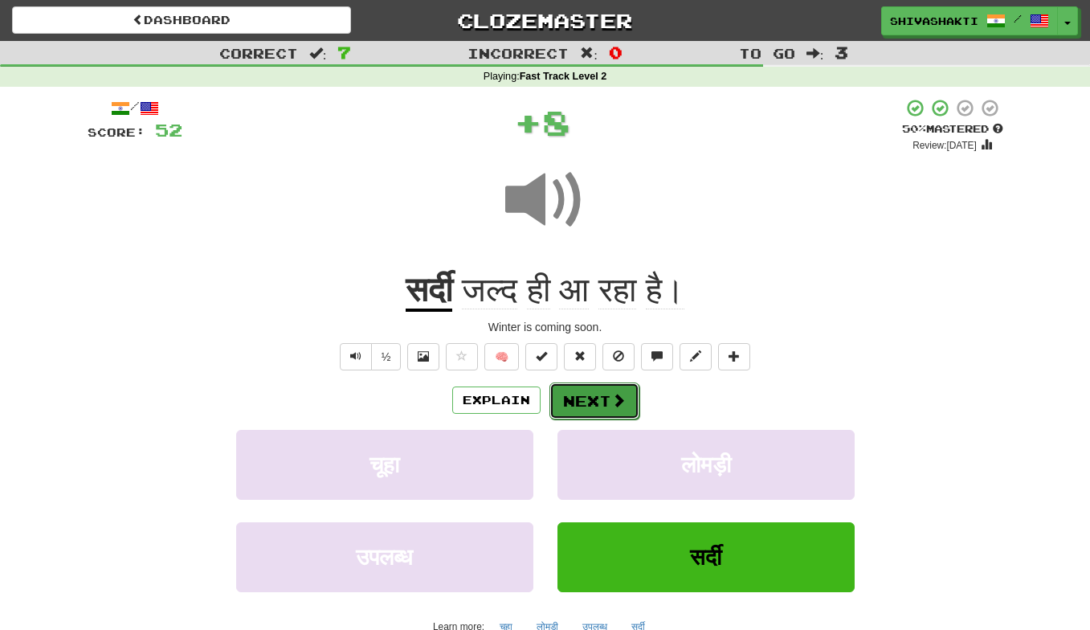
click at [615, 400] on span at bounding box center [619, 400] width 14 height 14
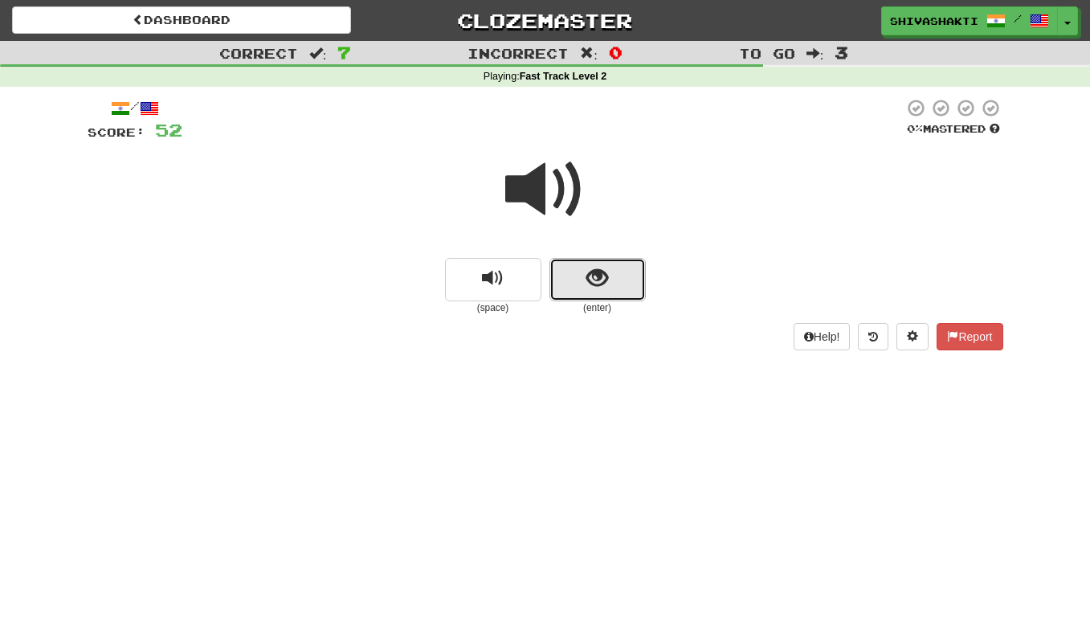
click at [603, 271] on span "show sentence" at bounding box center [598, 279] width 22 height 22
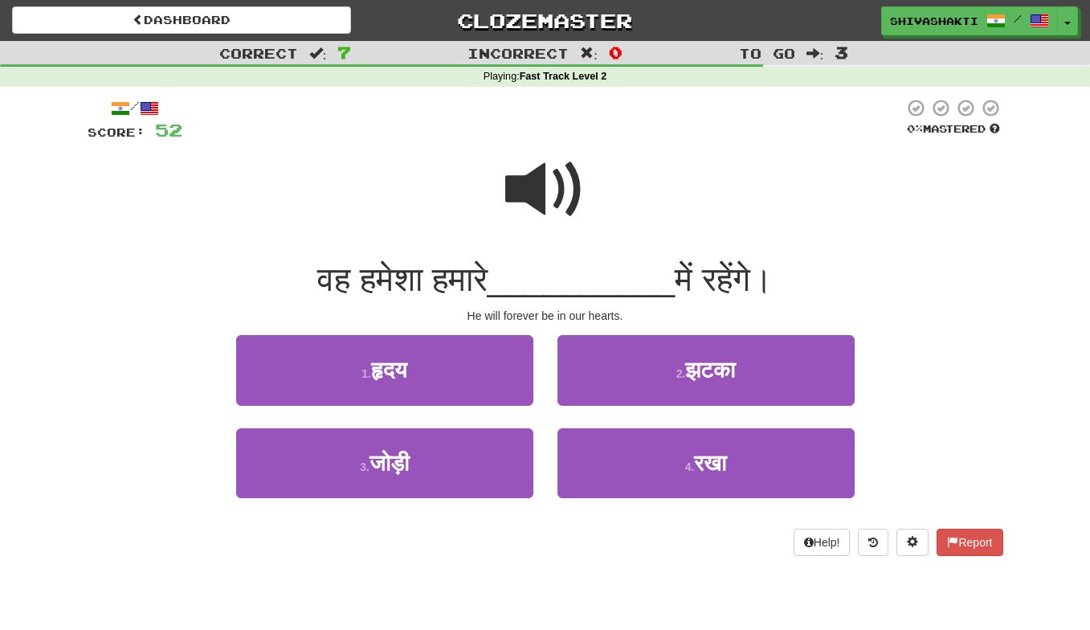
click at [542, 187] on span at bounding box center [545, 189] width 80 height 80
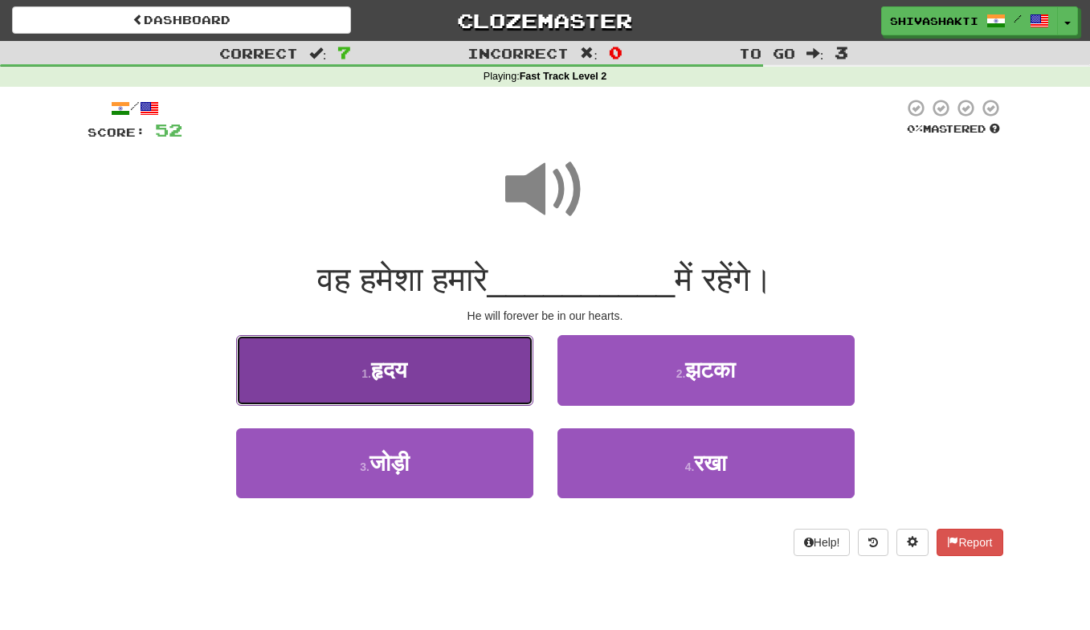
click at [375, 360] on span "हृदय" at bounding box center [389, 370] width 36 height 25
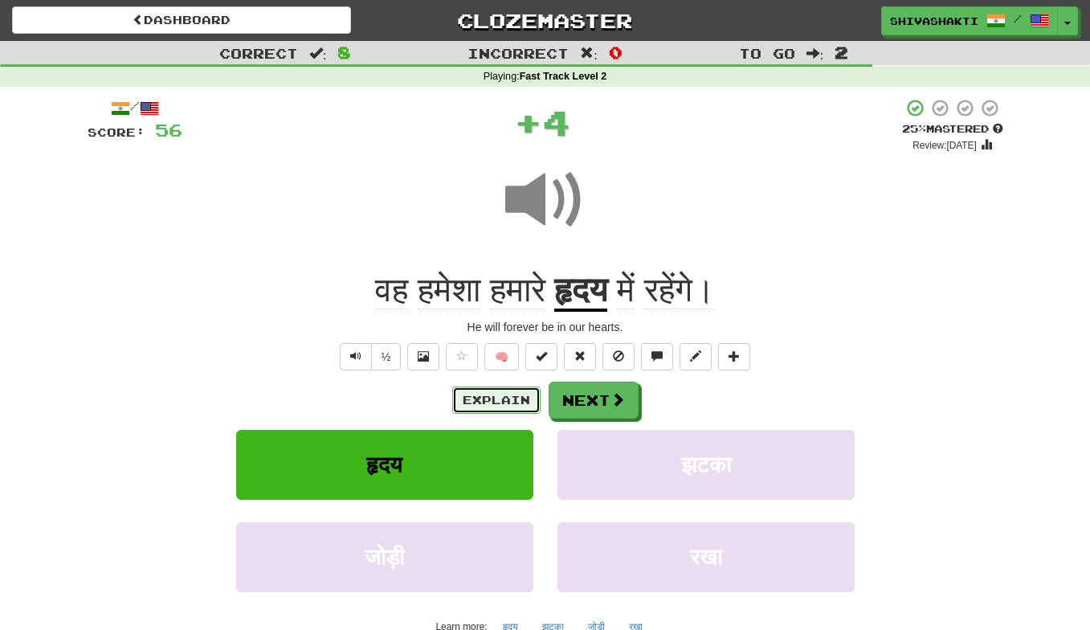
click at [504, 403] on button "Explain" at bounding box center [496, 400] width 88 height 27
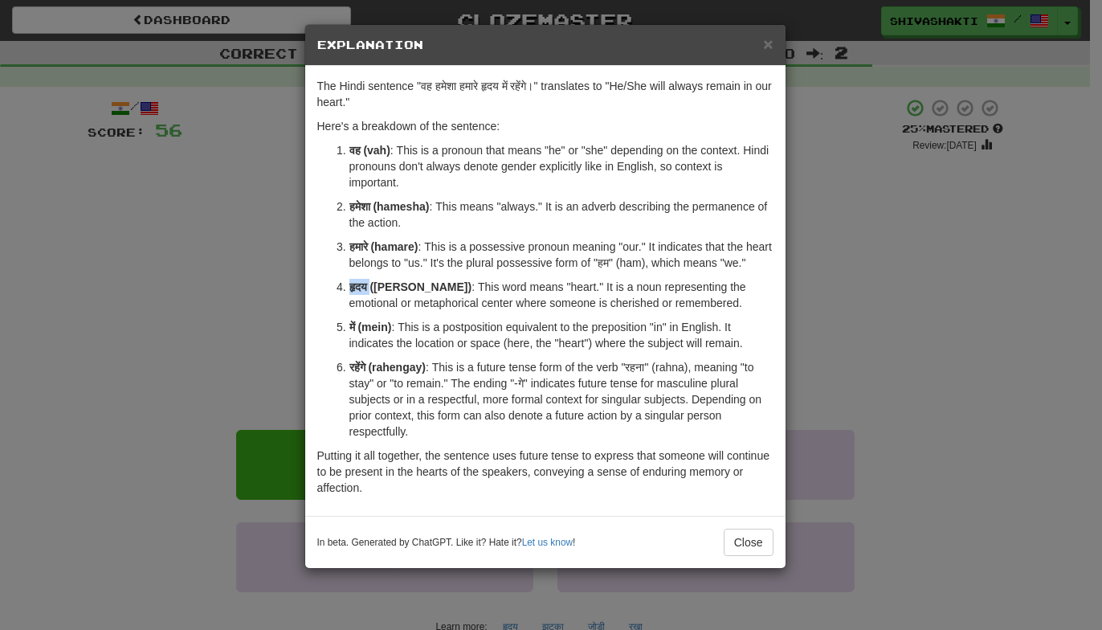
drag, startPoint x: 371, startPoint y: 303, endPoint x: 339, endPoint y: 301, distance: 32.2
click at [350, 301] on li "हृदय (hriday) : This word means "heart." It is a noun representing the emotiona…" at bounding box center [562, 295] width 424 height 32
copy strong "हृदय"
click at [267, 211] on div "× Explanation The Hindi sentence "वह हमेशा हमारे हृदय में रहेंगे।" translates t…" at bounding box center [551, 315] width 1102 height 630
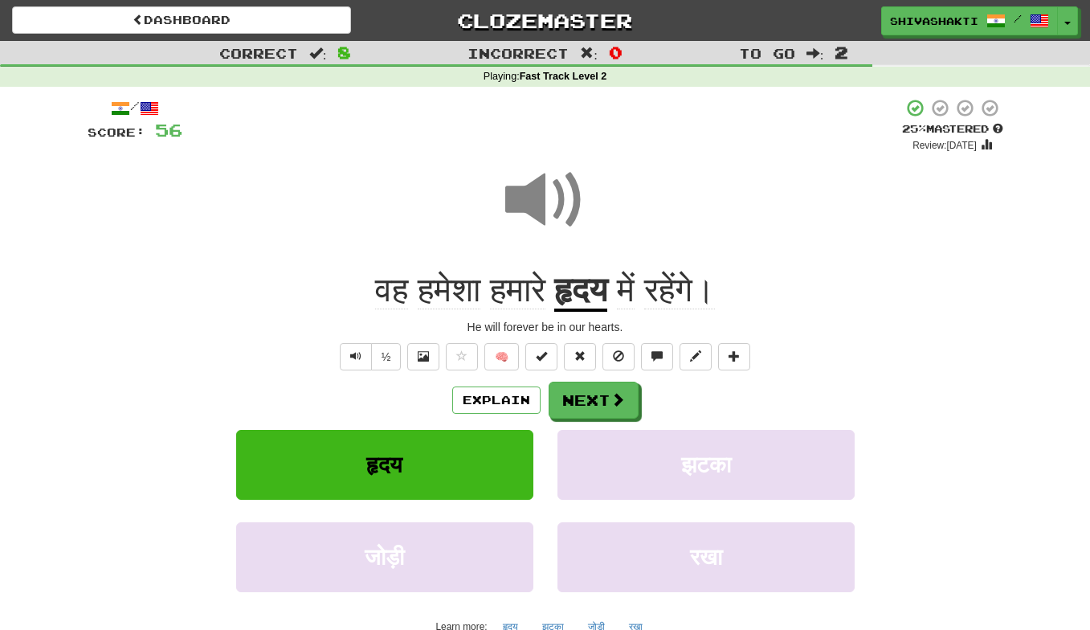
click at [539, 215] on span at bounding box center [545, 200] width 80 height 80
click at [593, 402] on button "Next" at bounding box center [595, 400] width 90 height 37
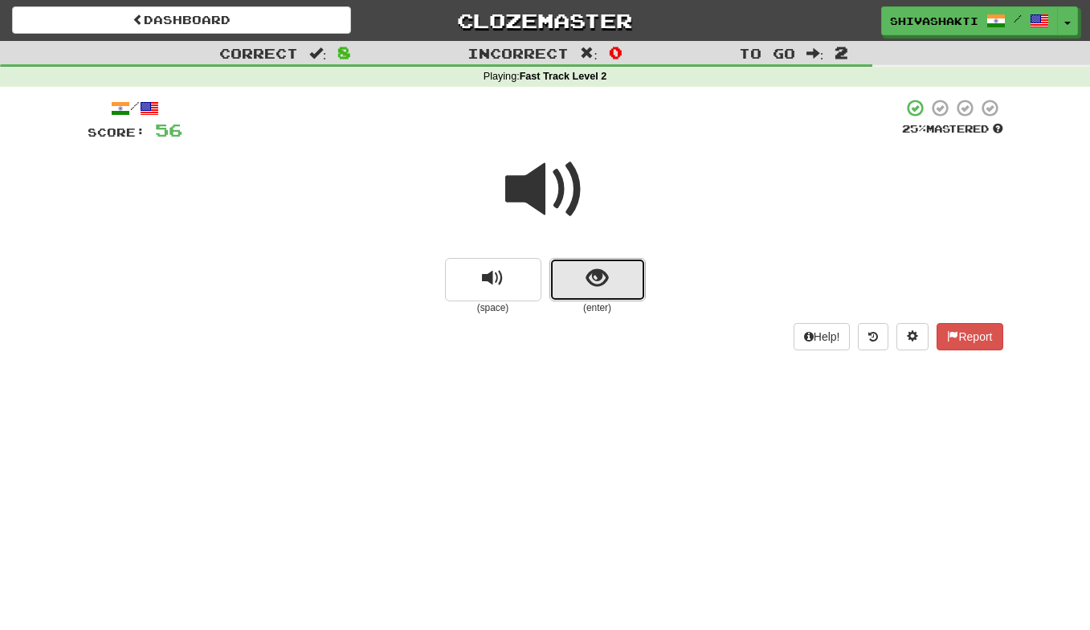
click at [599, 268] on span "show sentence" at bounding box center [598, 279] width 22 height 22
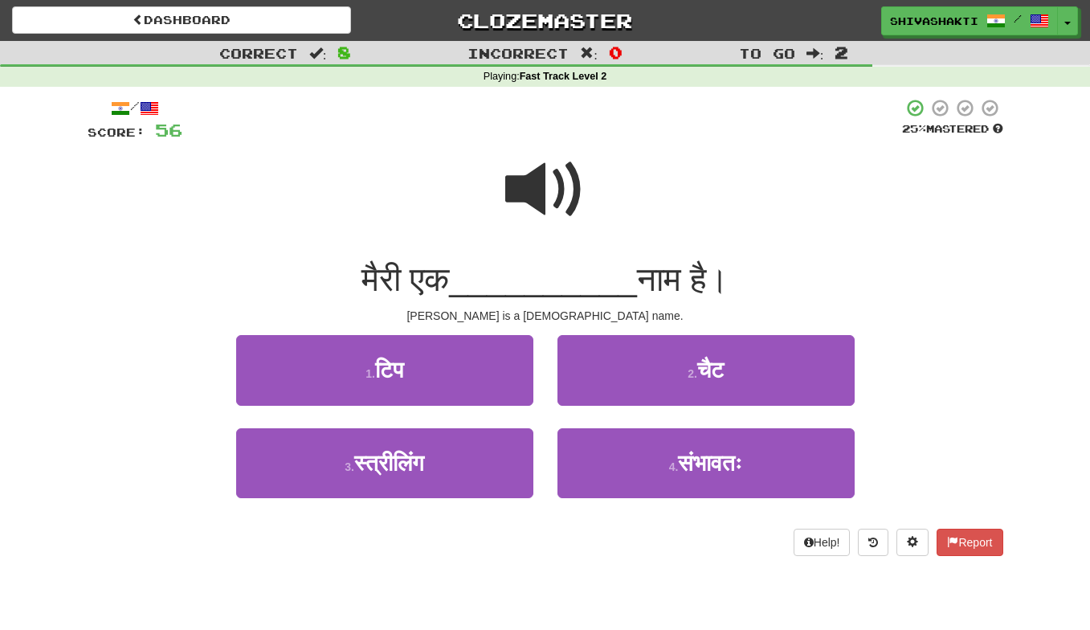
click at [556, 184] on span at bounding box center [545, 189] width 80 height 80
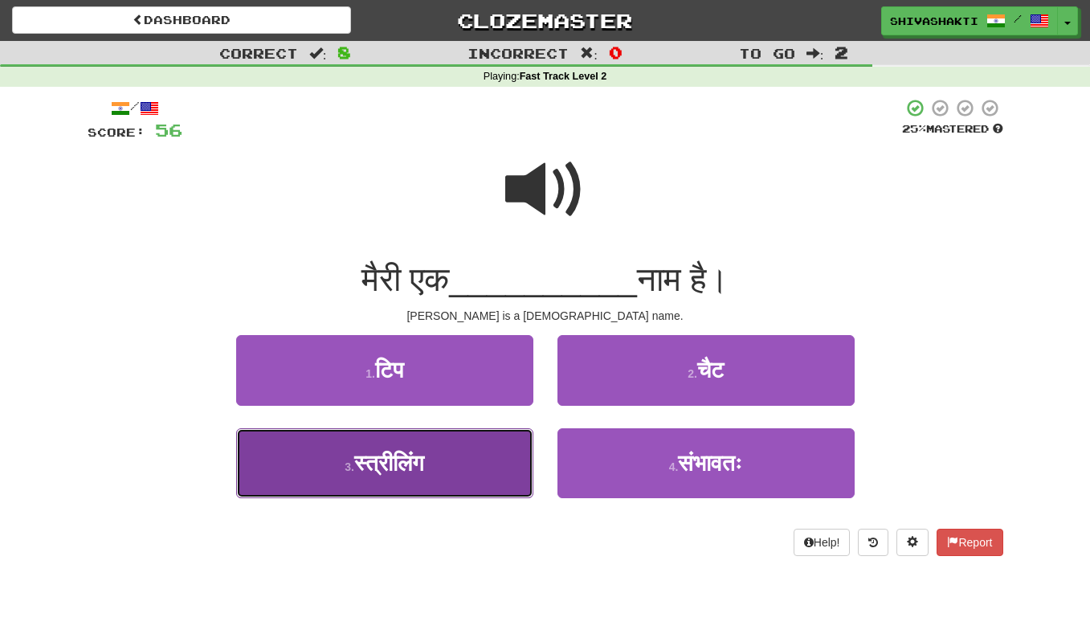
click at [421, 456] on span "स्त्रीलिंग" at bounding box center [389, 463] width 70 height 25
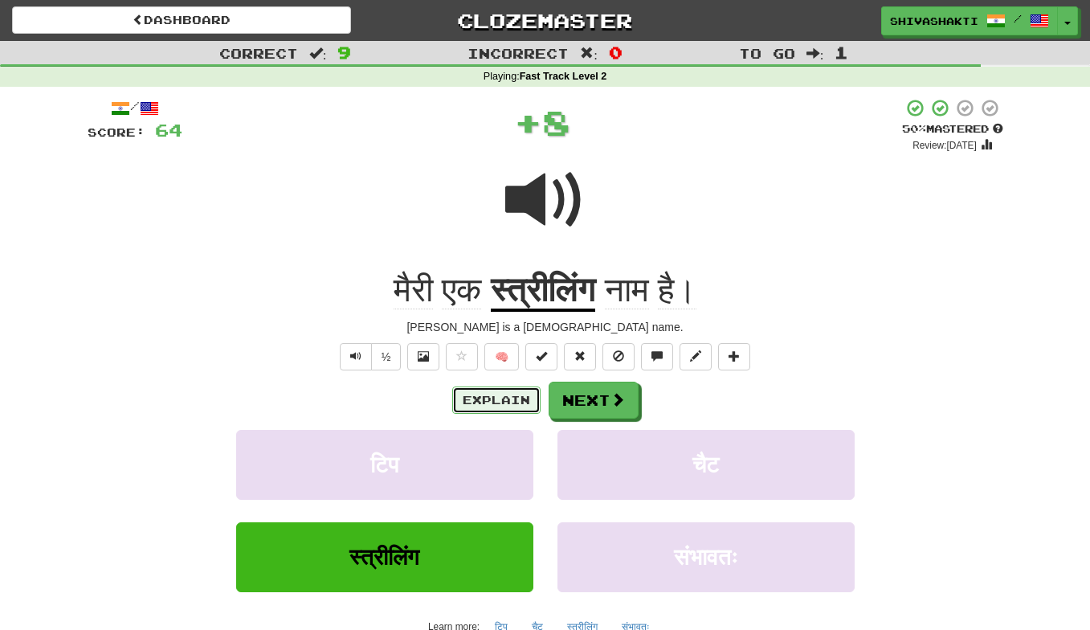
click at [491, 403] on button "Explain" at bounding box center [496, 400] width 88 height 27
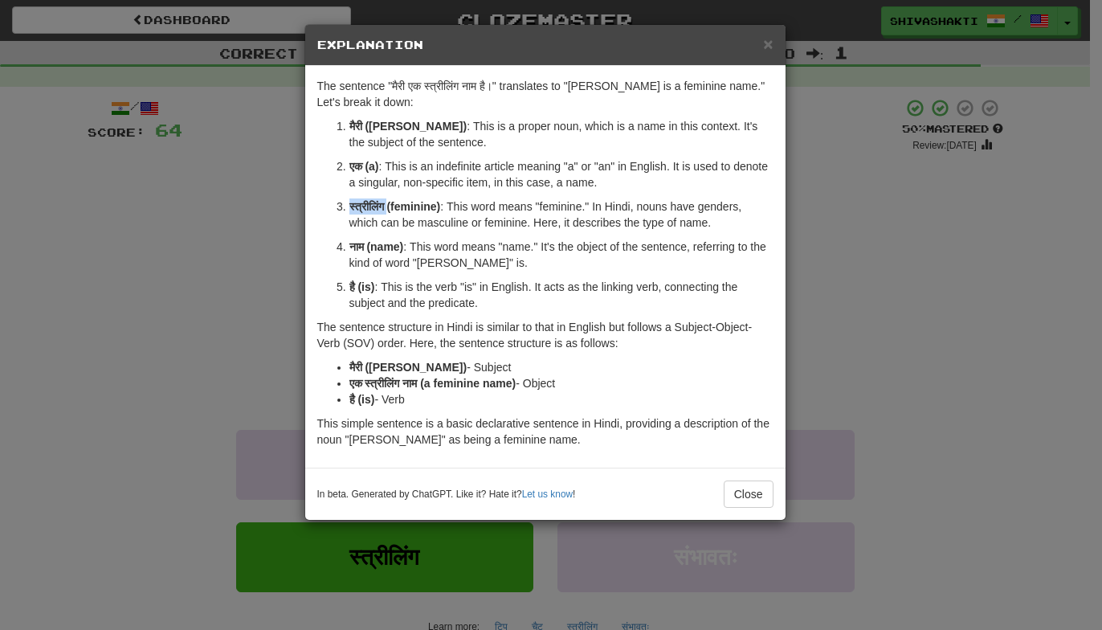
drag, startPoint x: 384, startPoint y: 203, endPoint x: 346, endPoint y: 210, distance: 38.3
click at [350, 210] on li "स्त्रीलिंग (feminine) : This word means "feminine." In Hindi, nouns have gender…" at bounding box center [562, 214] width 424 height 32
copy strong "स्त्रीलिंग"
click at [165, 198] on div "× Explanation The sentence "मैरी एक स्त्रीलिंग नाम है।" translates to "Mary is …" at bounding box center [551, 315] width 1102 height 630
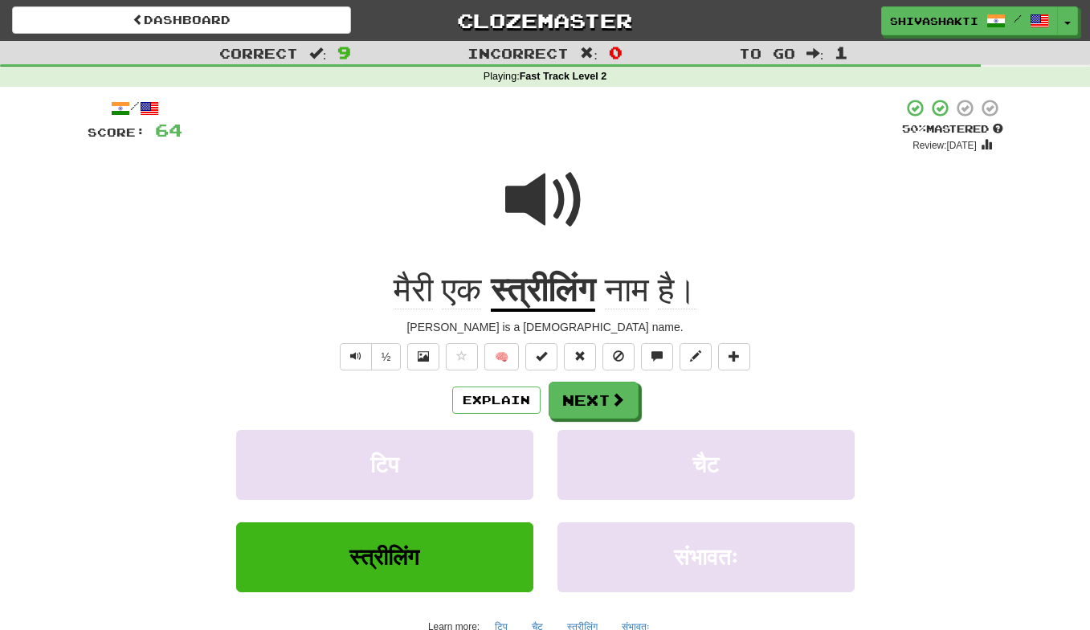
click at [538, 201] on span at bounding box center [545, 200] width 80 height 80
click at [586, 403] on button "Next" at bounding box center [595, 400] width 90 height 37
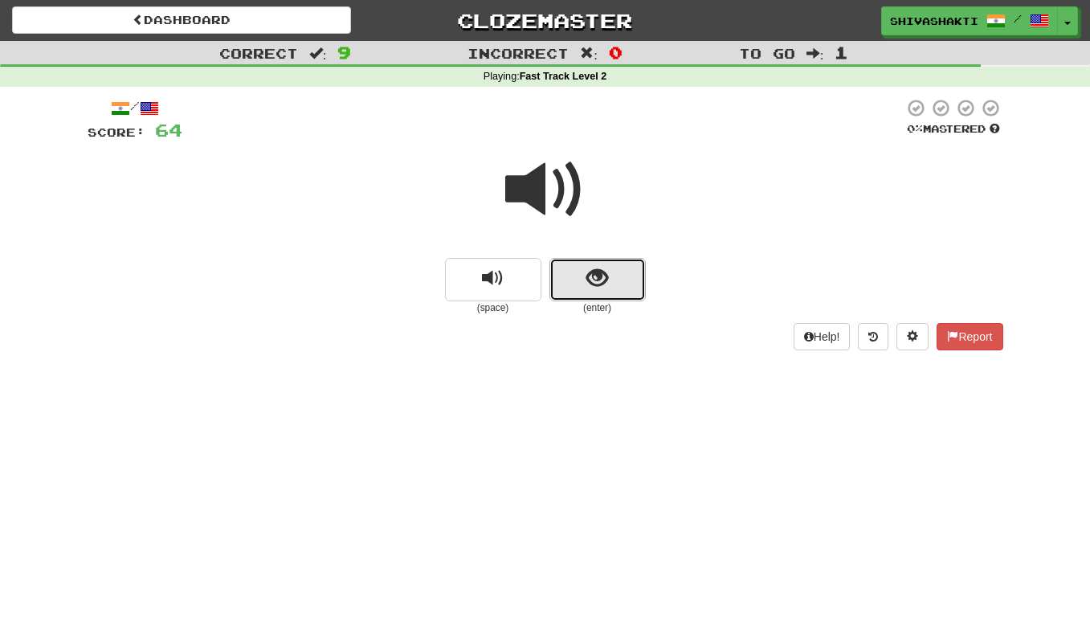
click at [583, 280] on button "show sentence" at bounding box center [598, 279] width 96 height 43
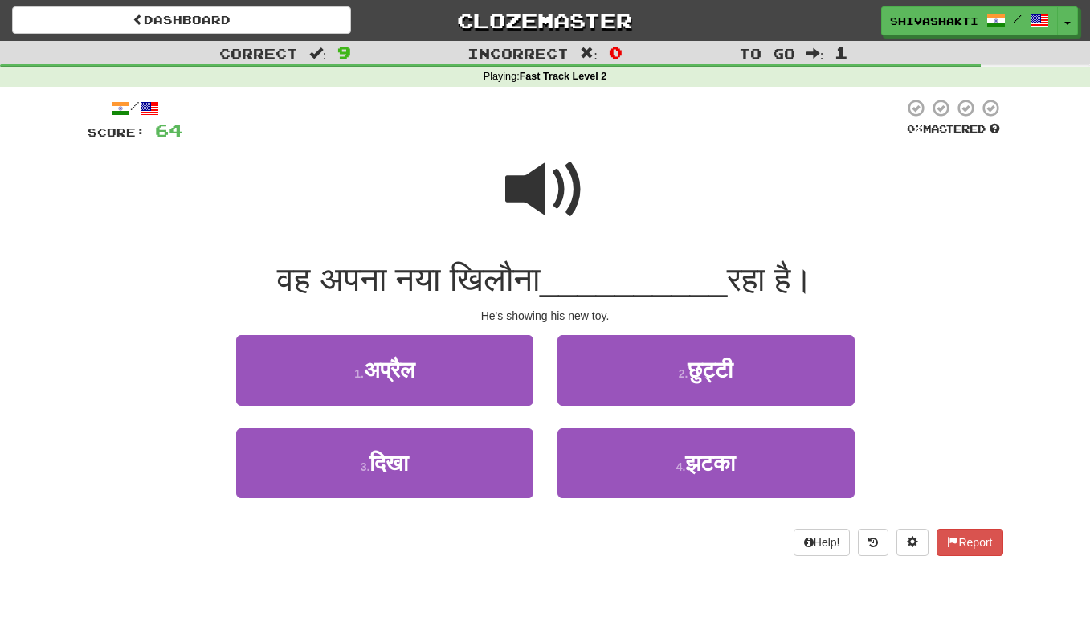
click at [548, 196] on span at bounding box center [545, 189] width 80 height 80
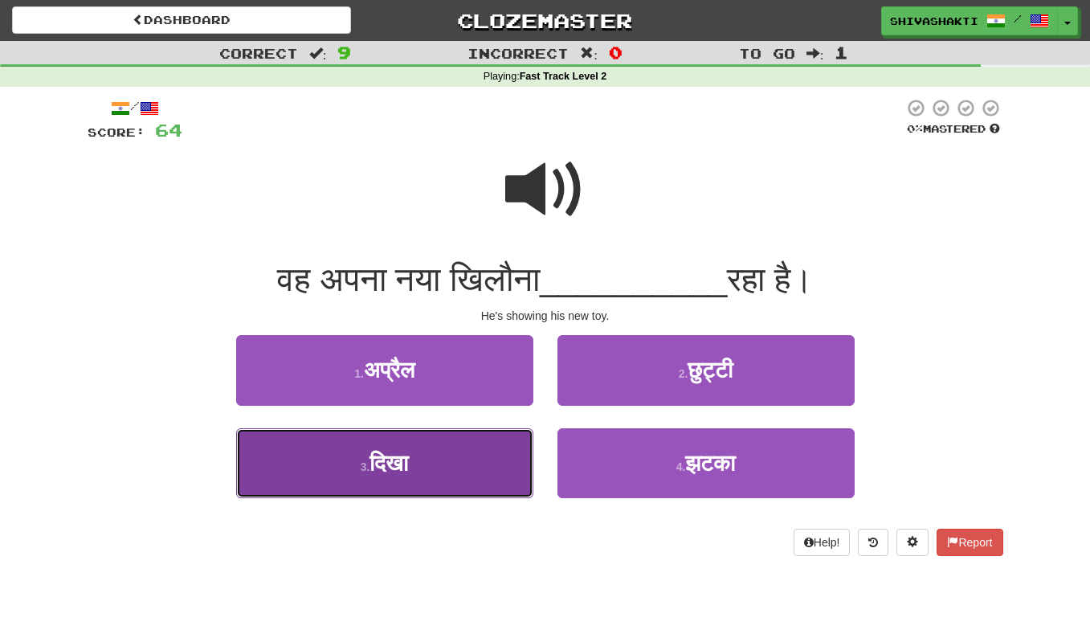
click at [403, 459] on span "दिखा" at bounding box center [389, 463] width 39 height 25
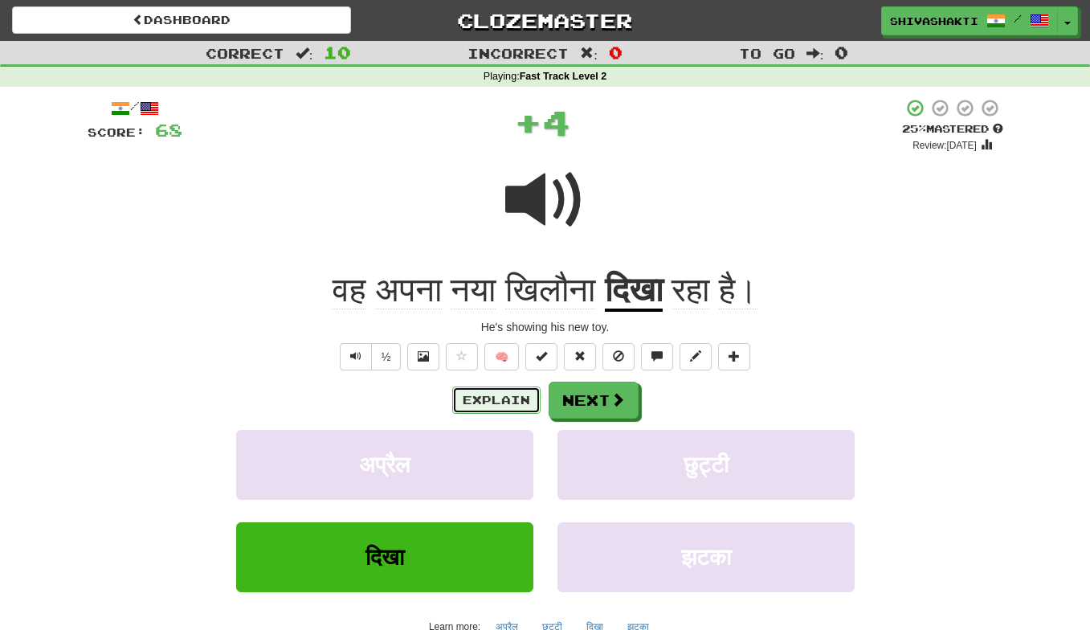
click at [468, 403] on button "Explain" at bounding box center [496, 400] width 88 height 27
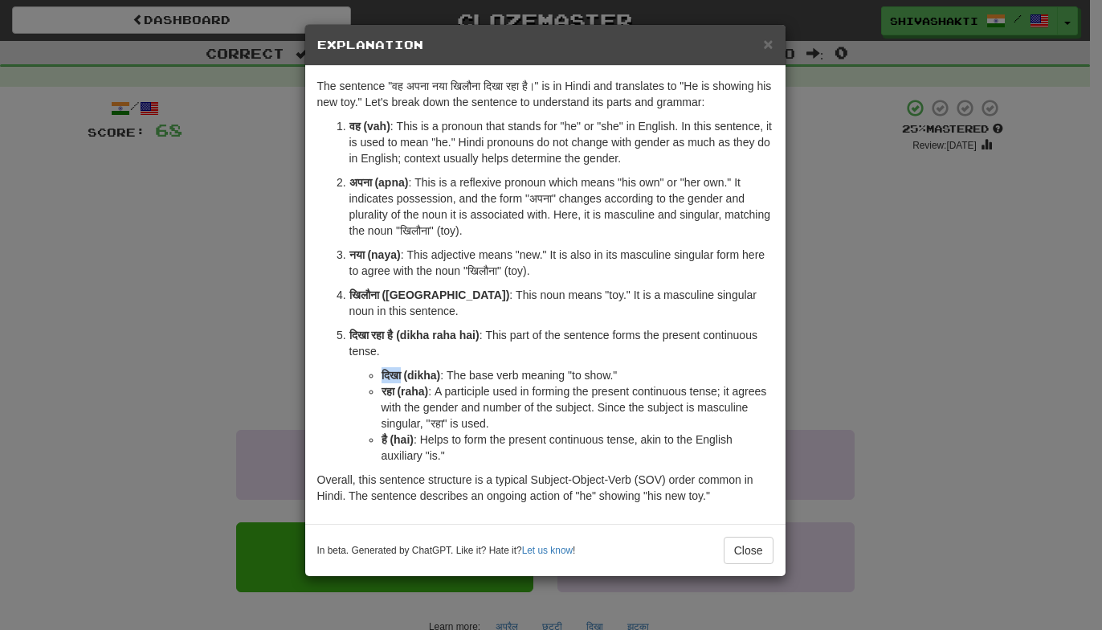
drag, startPoint x: 403, startPoint y: 375, endPoint x: 377, endPoint y: 375, distance: 26.5
click at [377, 375] on ul "दिखा (dikha) : The base verb meaning "to show." रहा (raha) : A participle used …" at bounding box center [562, 415] width 424 height 96
copy strong "दिखा"
click at [247, 170] on div "× Explanation The sentence "वह अपना नया खिलौना दिखा रहा है।" is in Hindi and tr…" at bounding box center [551, 315] width 1102 height 630
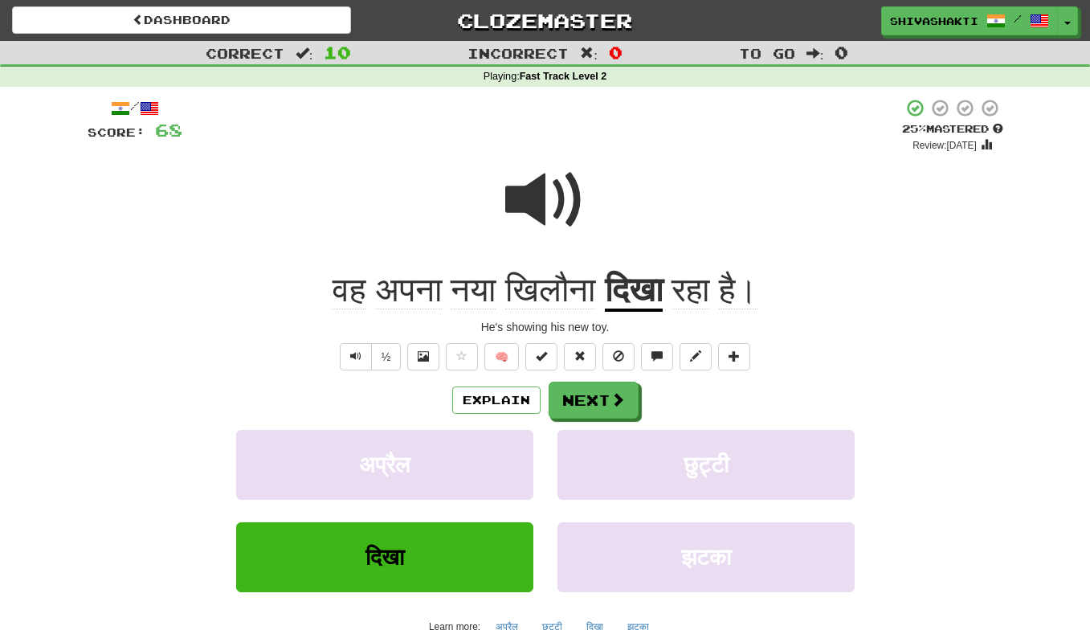
click at [536, 194] on span at bounding box center [545, 200] width 80 height 80
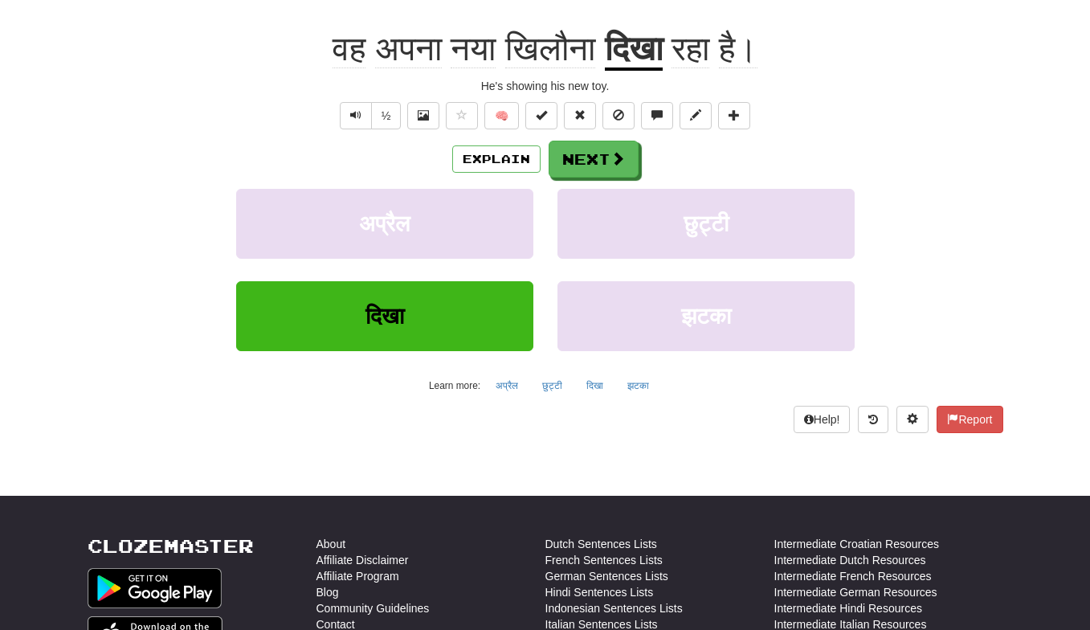
scroll to position [243, 0]
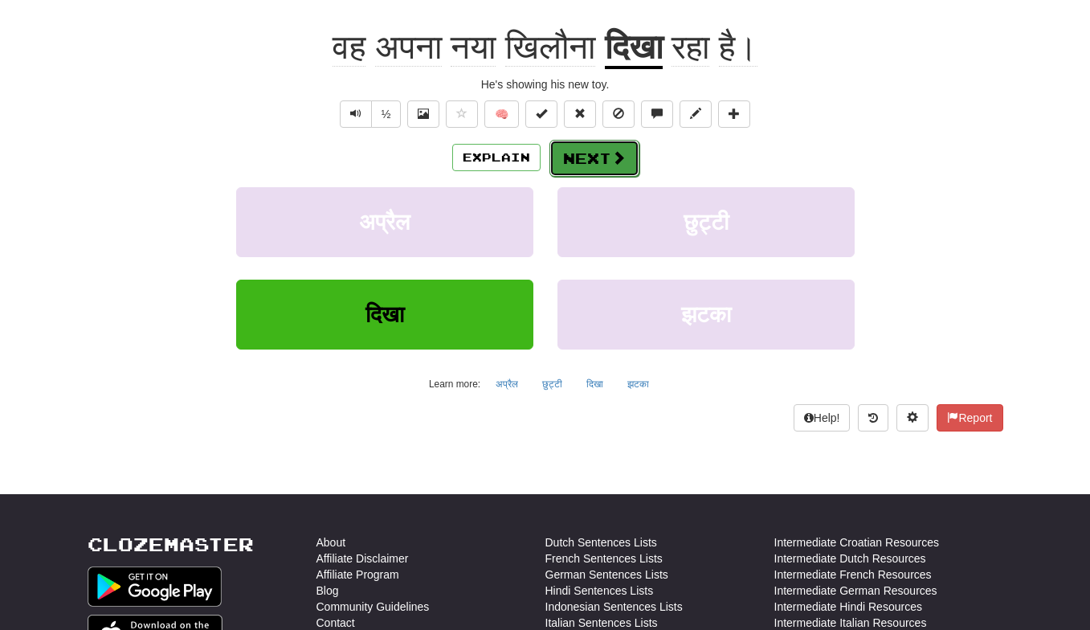
click at [601, 153] on button "Next" at bounding box center [595, 158] width 90 height 37
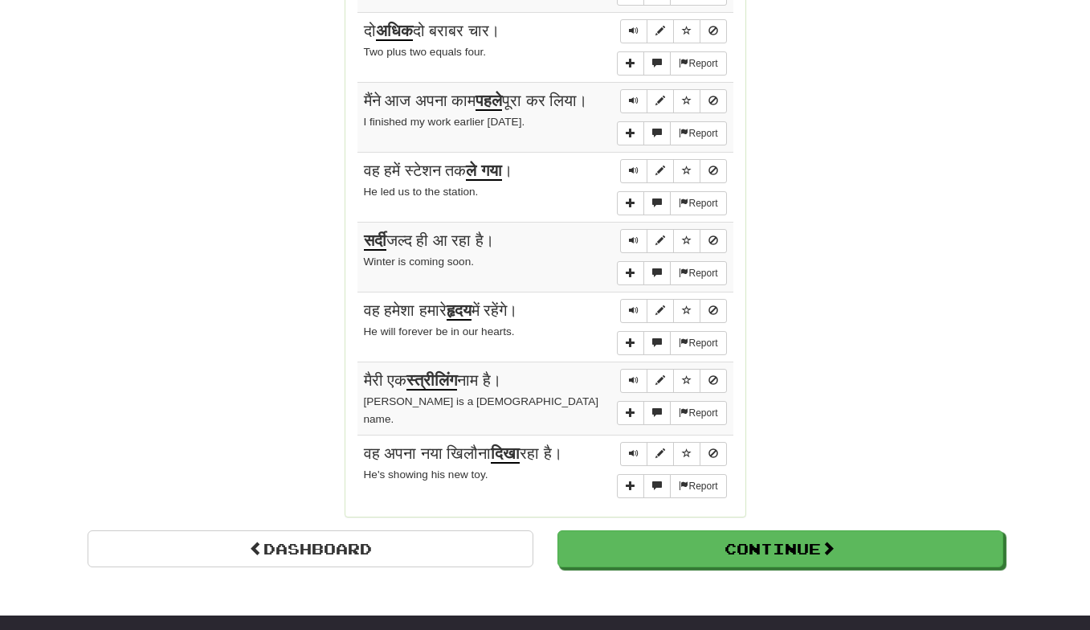
scroll to position [1270, 0]
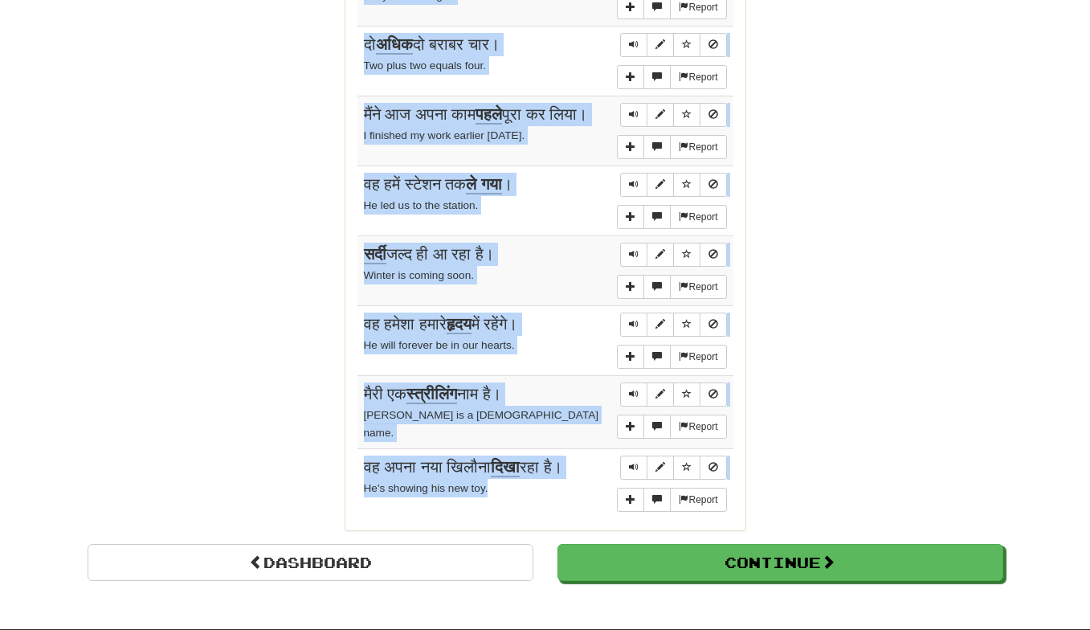
drag, startPoint x: 356, startPoint y: 224, endPoint x: 481, endPoint y: 500, distance: 302.8
copy div "Sentences: Report हर रोज़ पौधे को पानी दें। Water the plant every day. Report के…"
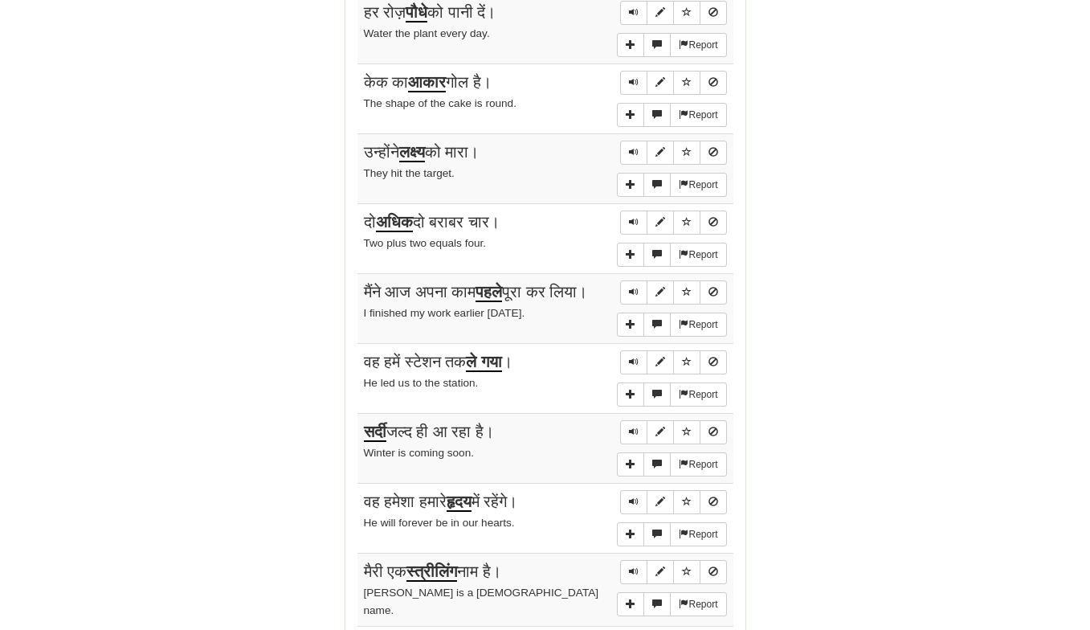
scroll to position [0, 0]
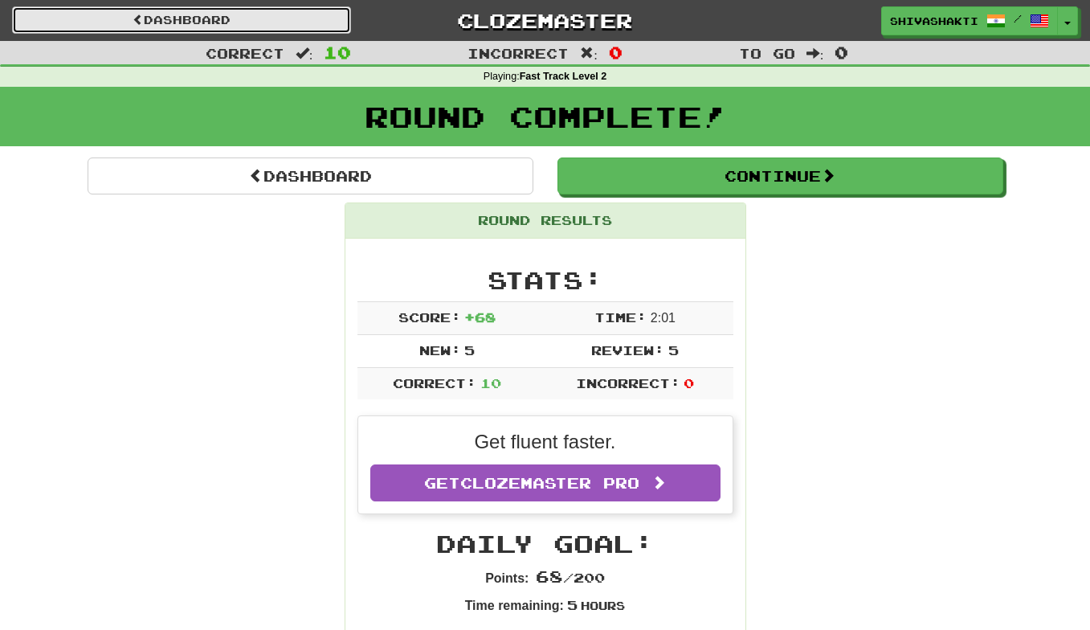
click at [197, 23] on link "Dashboard" at bounding box center [181, 19] width 339 height 27
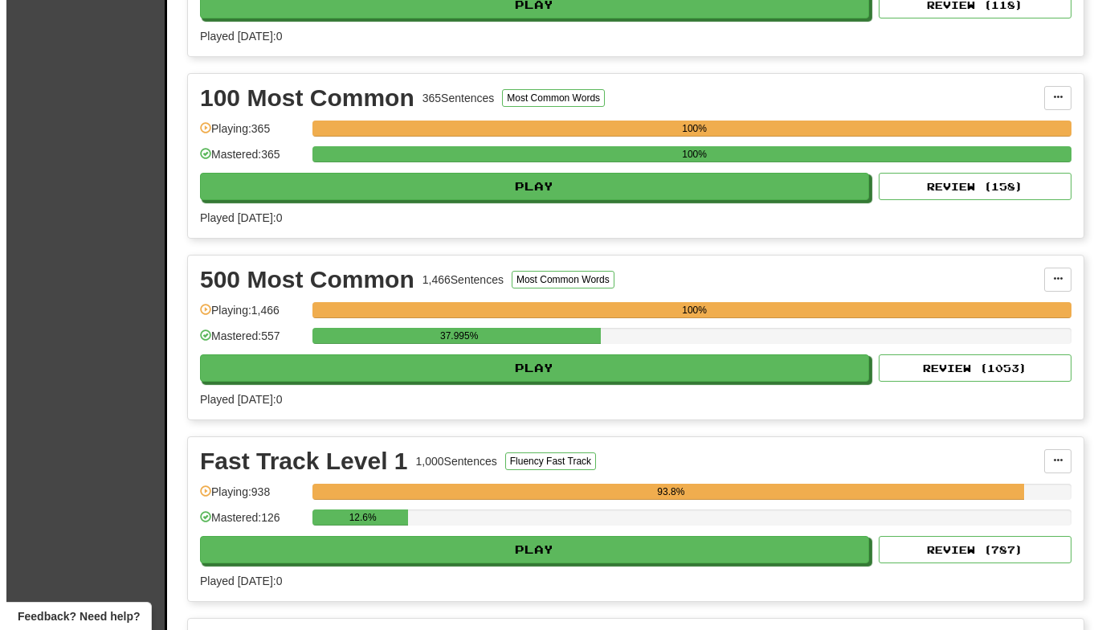
scroll to position [1794, 0]
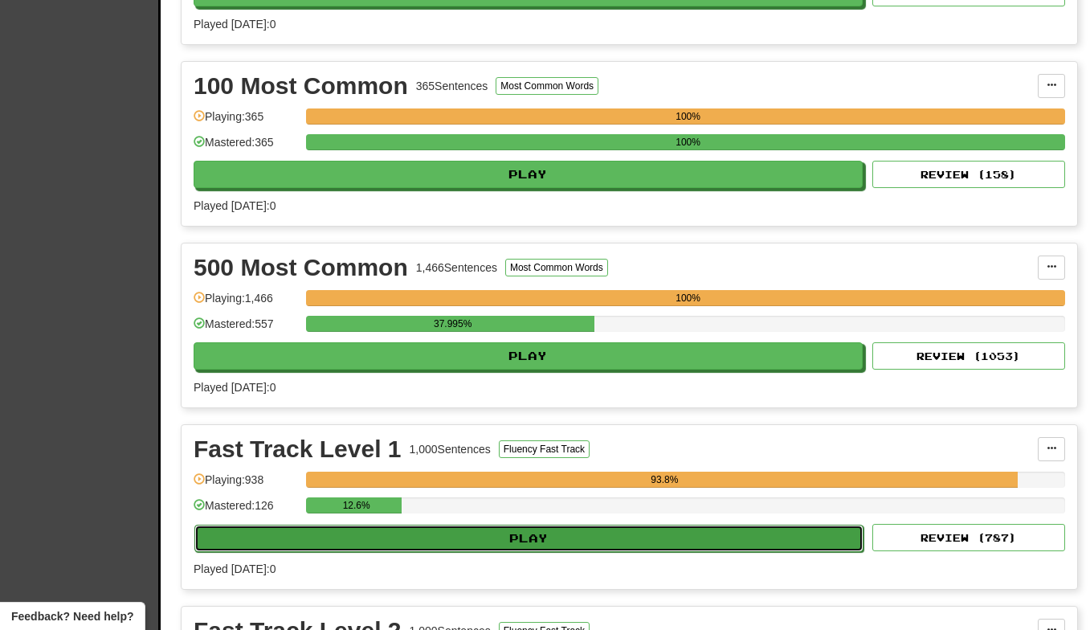
click at [645, 533] on button "Play" at bounding box center [528, 538] width 669 height 27
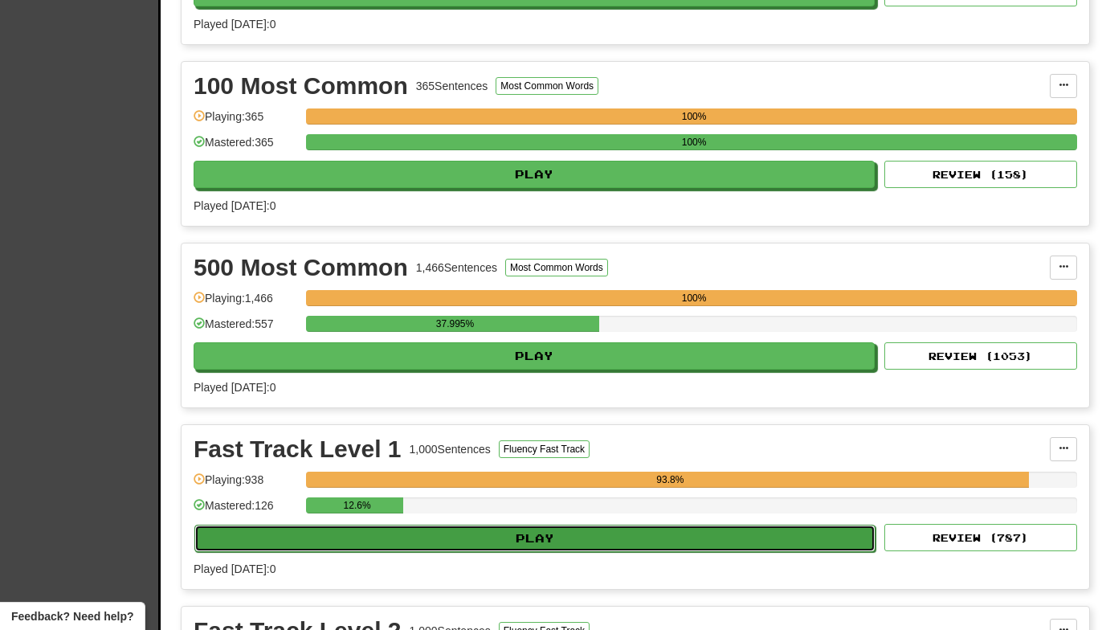
select select "**"
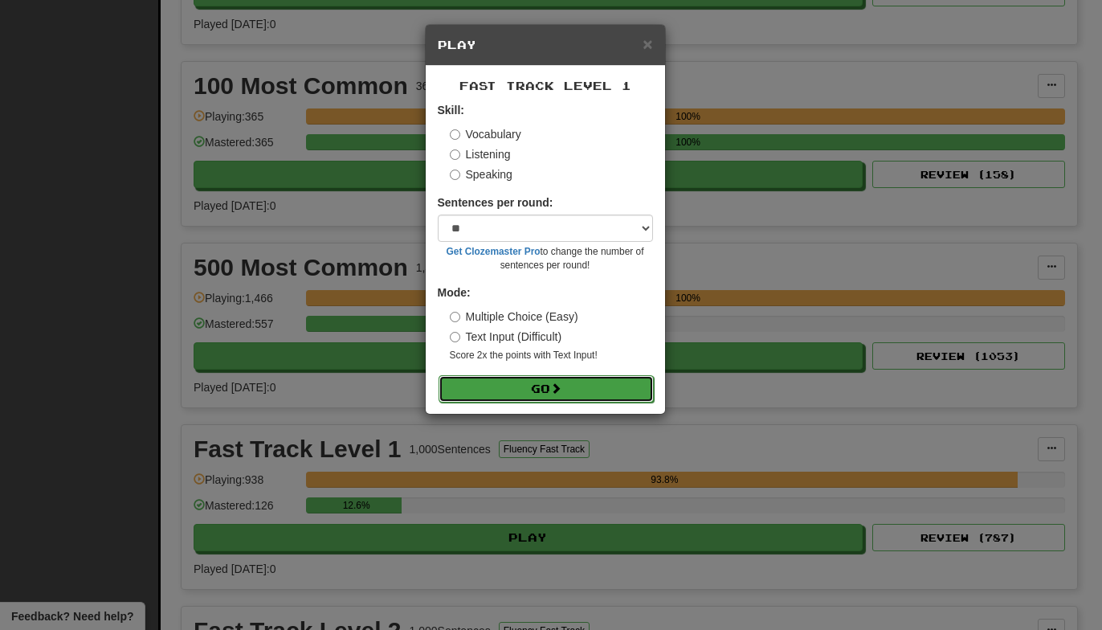
click at [577, 395] on button "Go" at bounding box center [546, 388] width 215 height 27
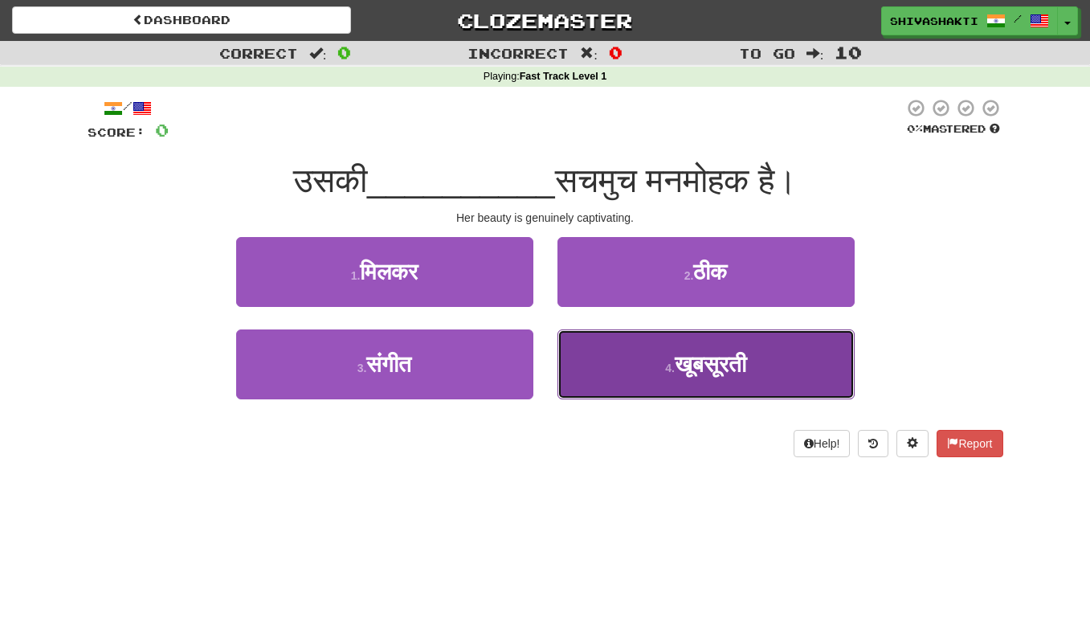
click at [676, 360] on span "खूबसूरती" at bounding box center [711, 364] width 72 height 25
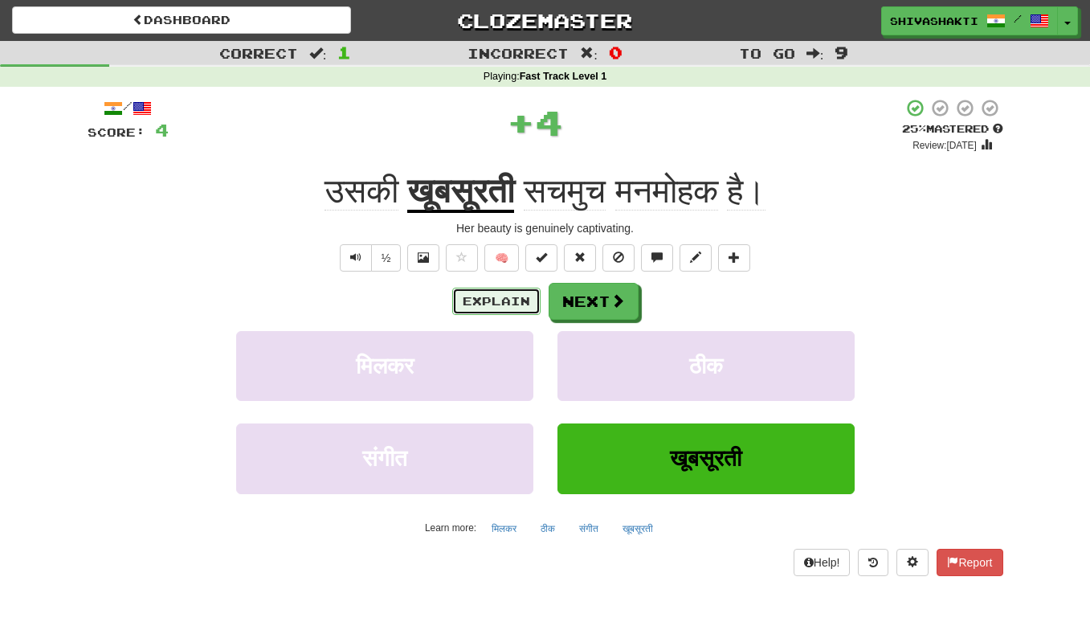
click at [488, 302] on button "Explain" at bounding box center [496, 301] width 88 height 27
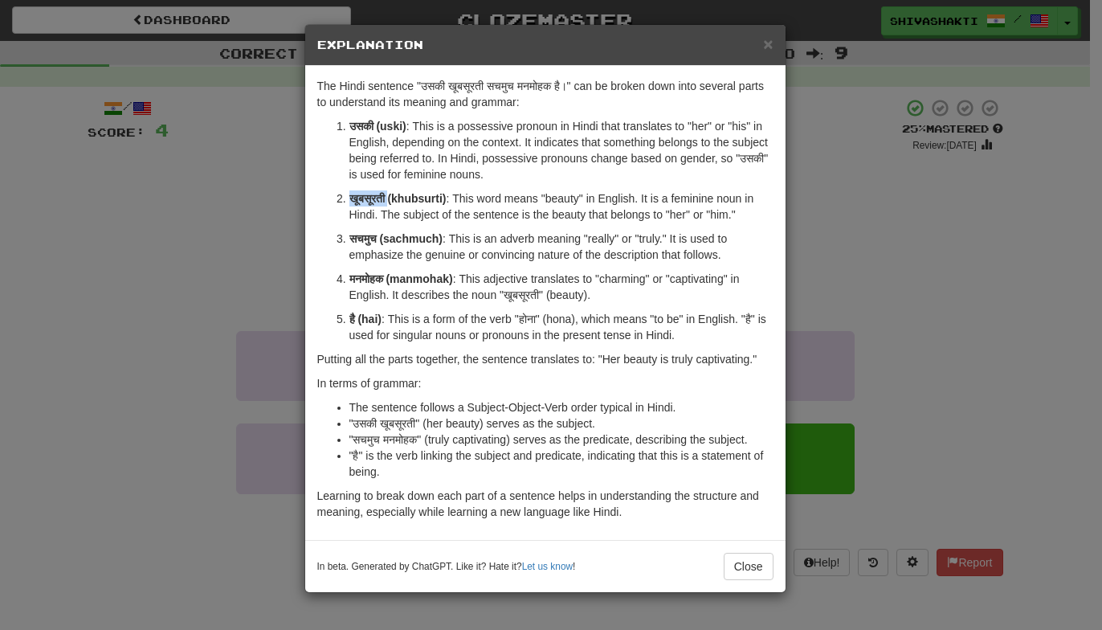
drag, startPoint x: 391, startPoint y: 196, endPoint x: 342, endPoint y: 197, distance: 49.0
click at [350, 195] on li "खूबसूरती (khubsurti) : This word means "beauty" in English. It is a feminine no…" at bounding box center [562, 206] width 424 height 32
copy strong "खूबसूरती"
drag, startPoint x: 387, startPoint y: 276, endPoint x: 342, endPoint y: 276, distance: 45.8
click at [350, 276] on li "मनमोहक (manmohak) : This adjective translates to "charming" or "captivating" in…" at bounding box center [562, 287] width 424 height 32
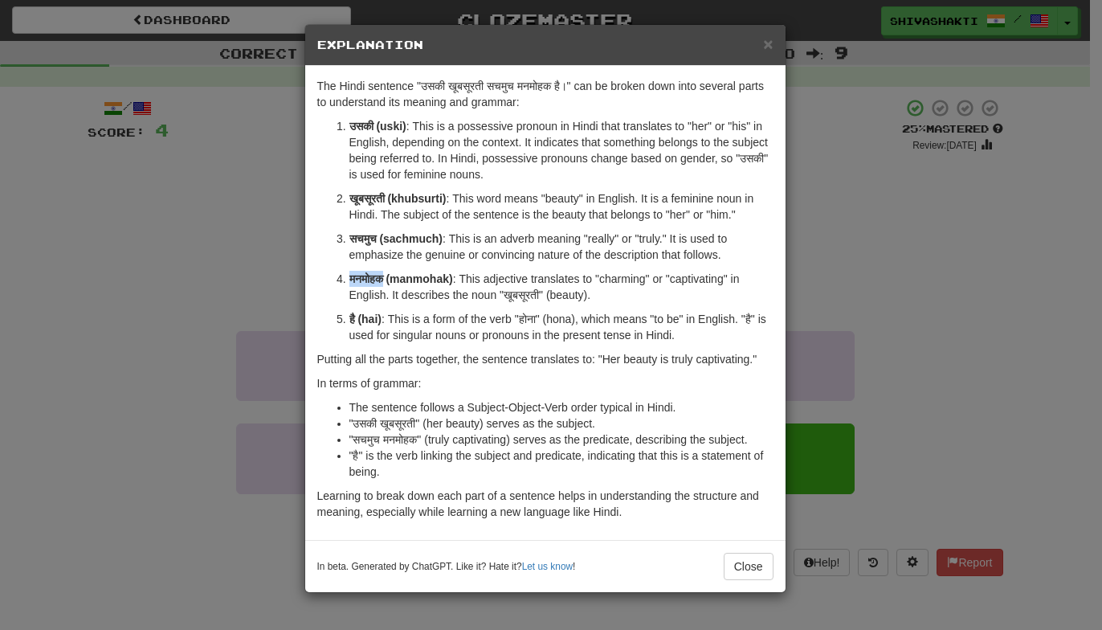
copy strong "मनमोहक"
click at [256, 261] on div "× Explanation The Hindi sentence "उसकी खूबसूरती सचमुच मनमोहक है।" can be broken…" at bounding box center [551, 315] width 1102 height 630
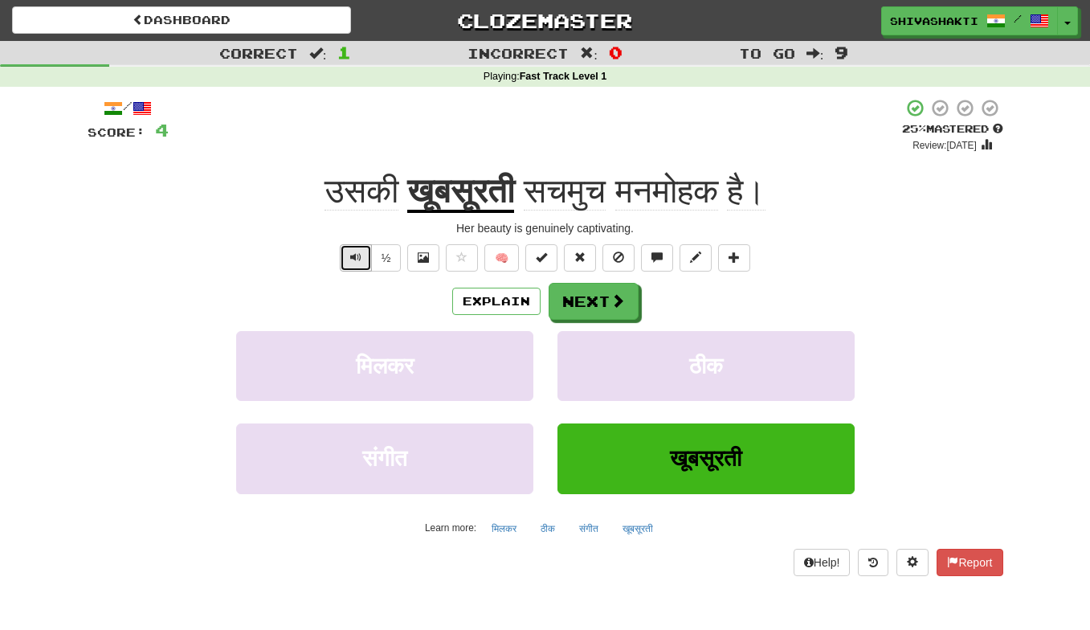
click at [354, 258] on span "Text-to-speech controls" at bounding box center [355, 257] width 11 height 11
click at [346, 252] on button "Text-to-speech controls" at bounding box center [356, 257] width 32 height 27
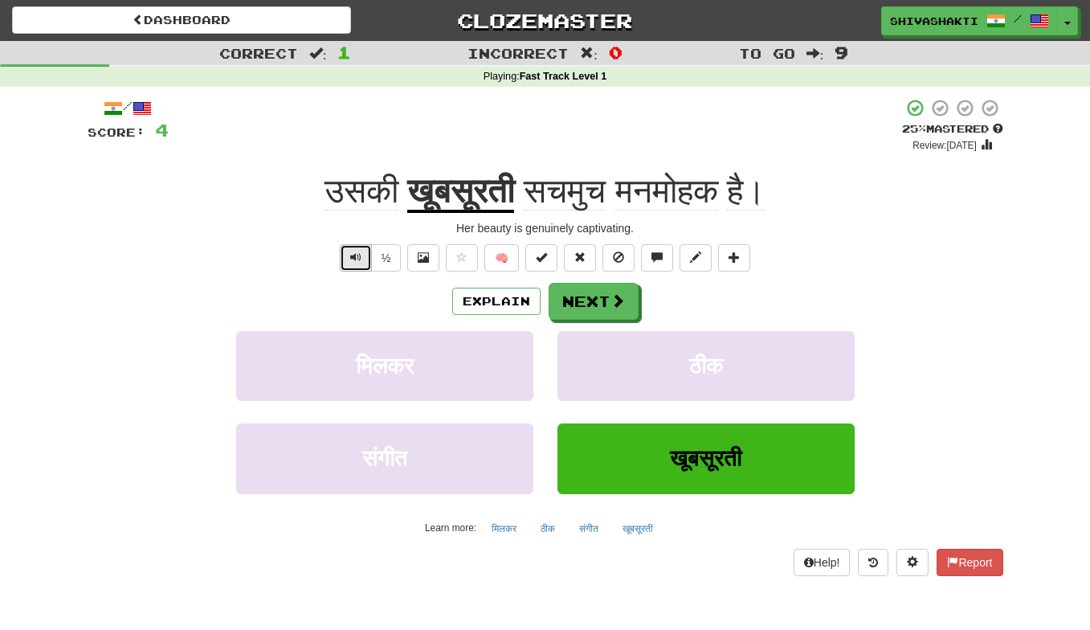
click at [346, 252] on button "Text-to-speech controls" at bounding box center [356, 257] width 32 height 27
click at [581, 301] on button "Next" at bounding box center [595, 302] width 90 height 37
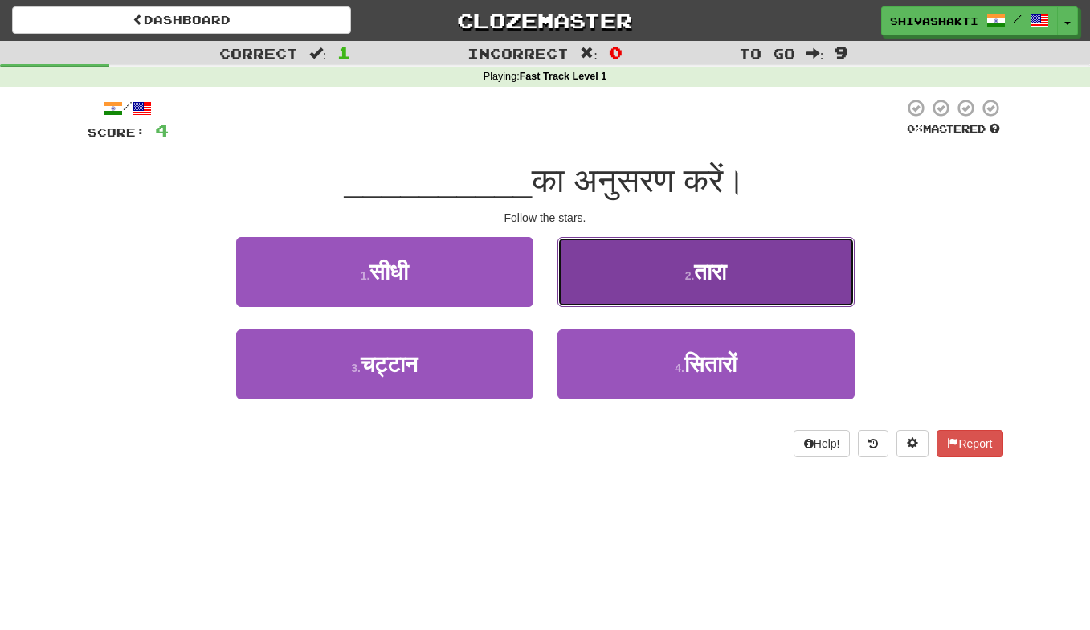
click at [656, 272] on button "2 . तारा" at bounding box center [706, 272] width 297 height 70
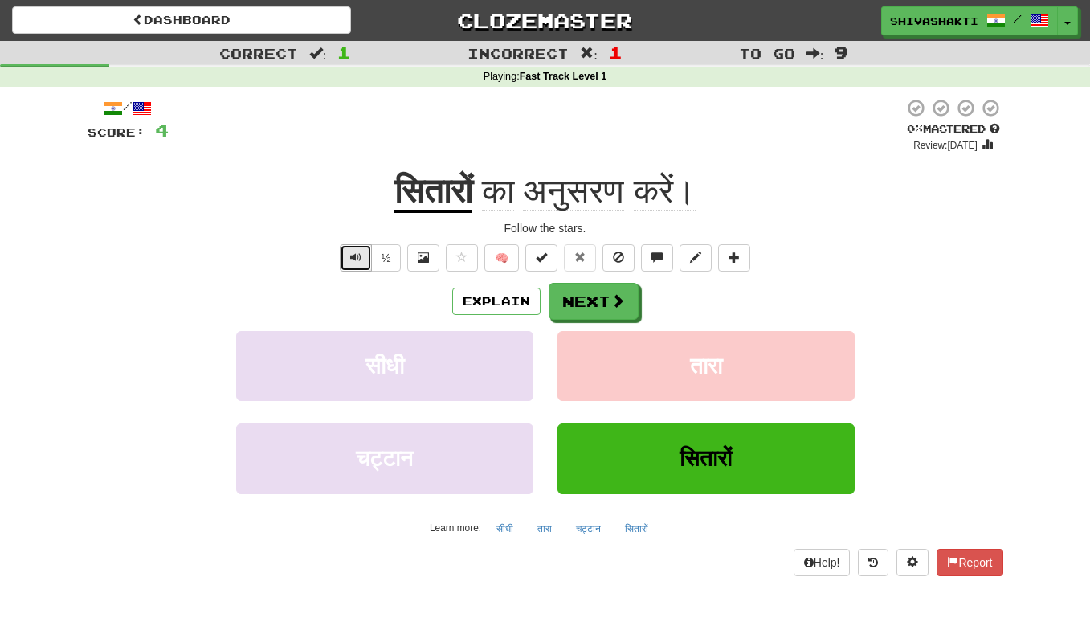
click at [350, 253] on span "Text-to-speech controls" at bounding box center [355, 257] width 11 height 11
click at [493, 303] on button "Explain" at bounding box center [496, 301] width 88 height 27
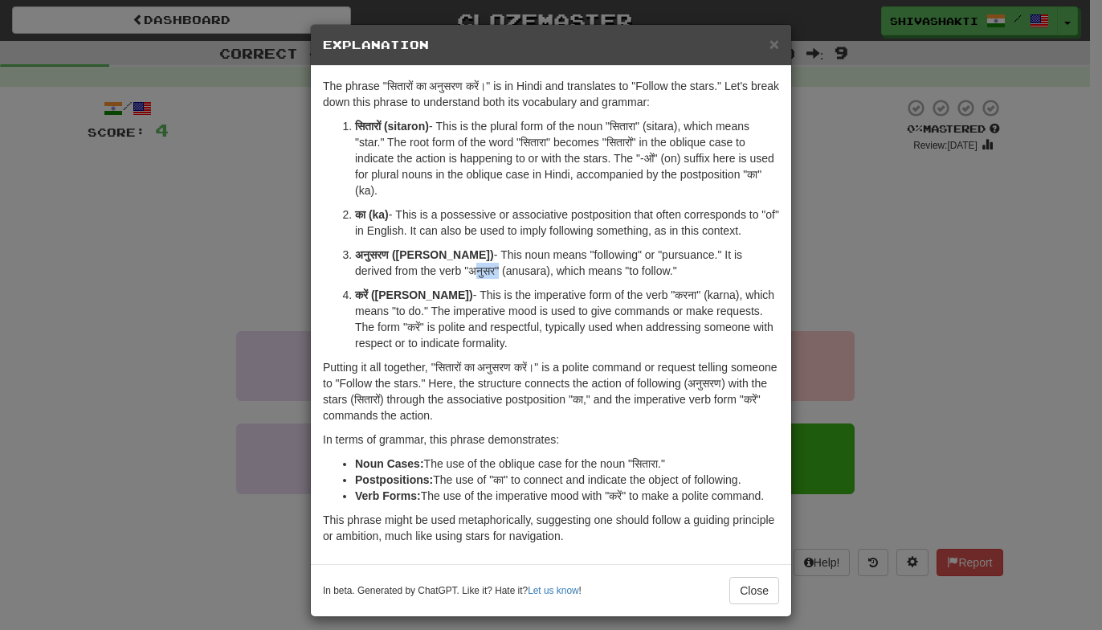
drag, startPoint x: 424, startPoint y: 272, endPoint x: 399, endPoint y: 276, distance: 25.2
click at [399, 276] on p "अनुसरण (anukaran) - This noun means "following" or "pursuance." It is derived f…" at bounding box center [567, 263] width 424 height 32
copy p "अनुसर"
click at [135, 207] on div "× Explanation The phrase "सितारों का अनुसरण करें।" is in Hindi and translates t…" at bounding box center [551, 315] width 1102 height 630
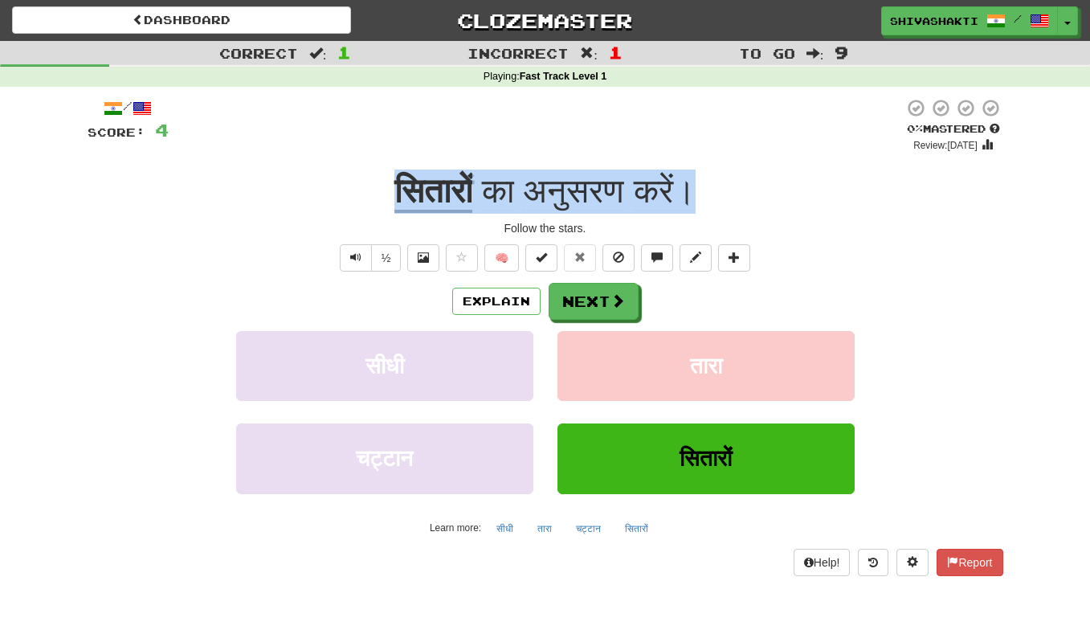
drag, startPoint x: 712, startPoint y: 188, endPoint x: 326, endPoint y: 190, distance: 385.7
click at [326, 190] on div "सितारों का अनुसरण करें।" at bounding box center [546, 192] width 916 height 44
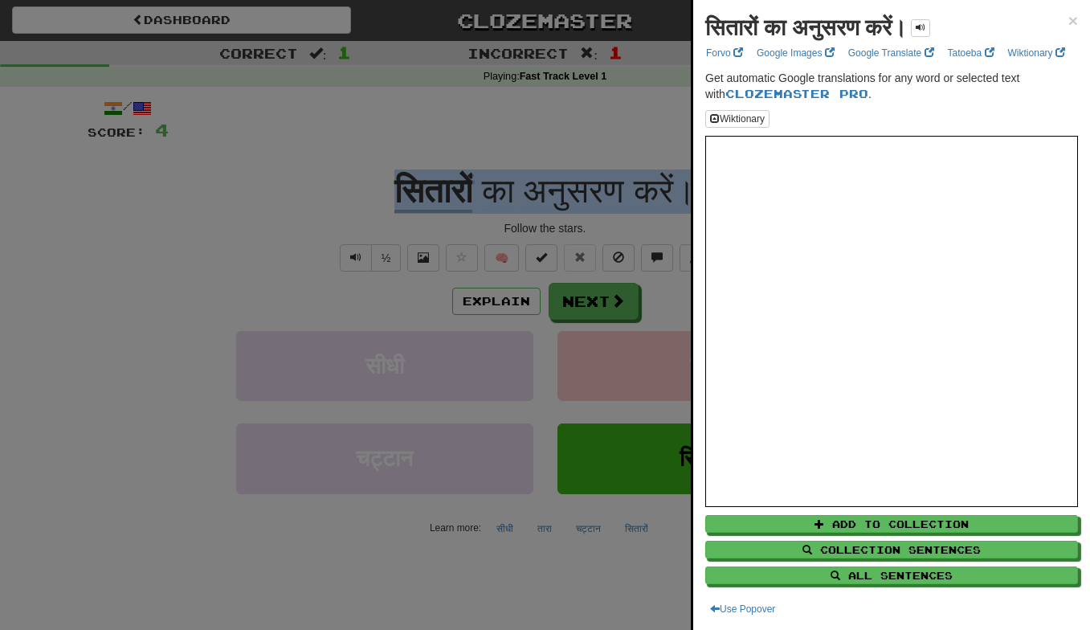
copy div "सितारों का अनुसरण करें।"
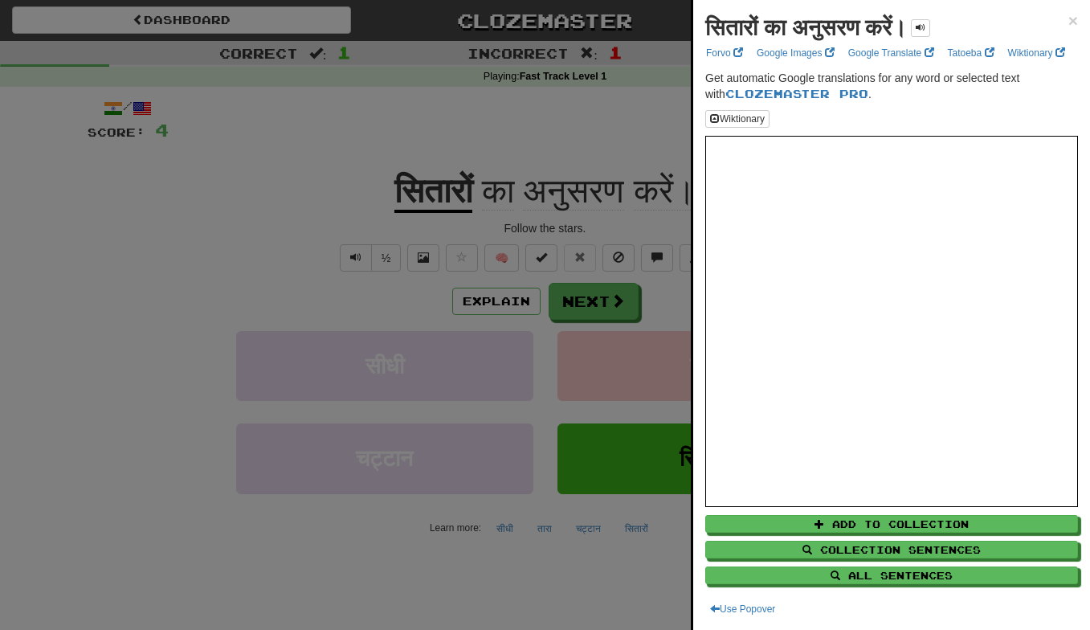
click at [335, 148] on div at bounding box center [545, 315] width 1090 height 630
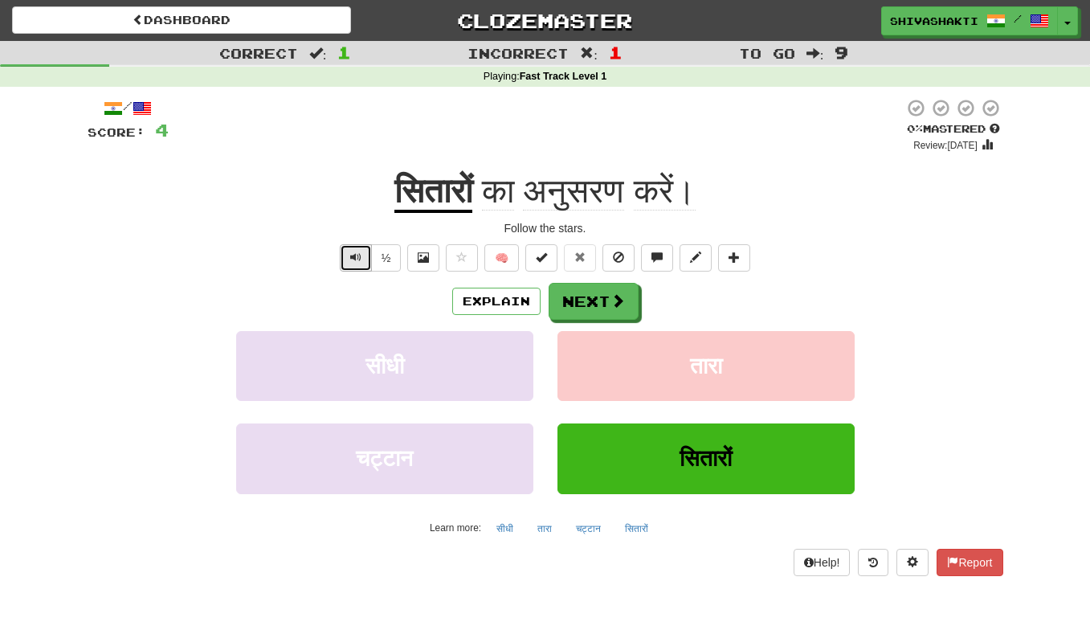
click at [348, 260] on button "Text-to-speech controls" at bounding box center [356, 257] width 32 height 27
click at [477, 297] on button "Explain" at bounding box center [496, 301] width 88 height 27
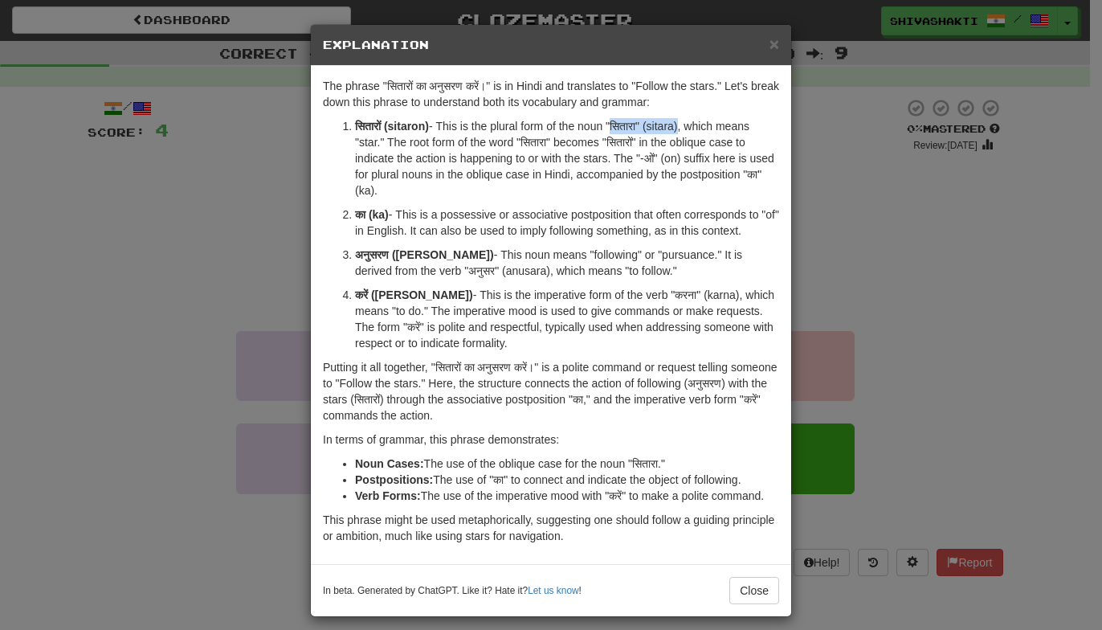
drag, startPoint x: 679, startPoint y: 128, endPoint x: 612, endPoint y: 127, distance: 66.7
click at [612, 127] on p "सितारों (sitaron) - This is the plural form of the noun "सितारा" (sitara), whic…" at bounding box center [567, 158] width 424 height 80
copy p "सितारा" (sitara"
click at [82, 224] on div "× Explanation The phrase "सितारों का अनुसरण करें।" is in Hindi and translates t…" at bounding box center [551, 315] width 1102 height 630
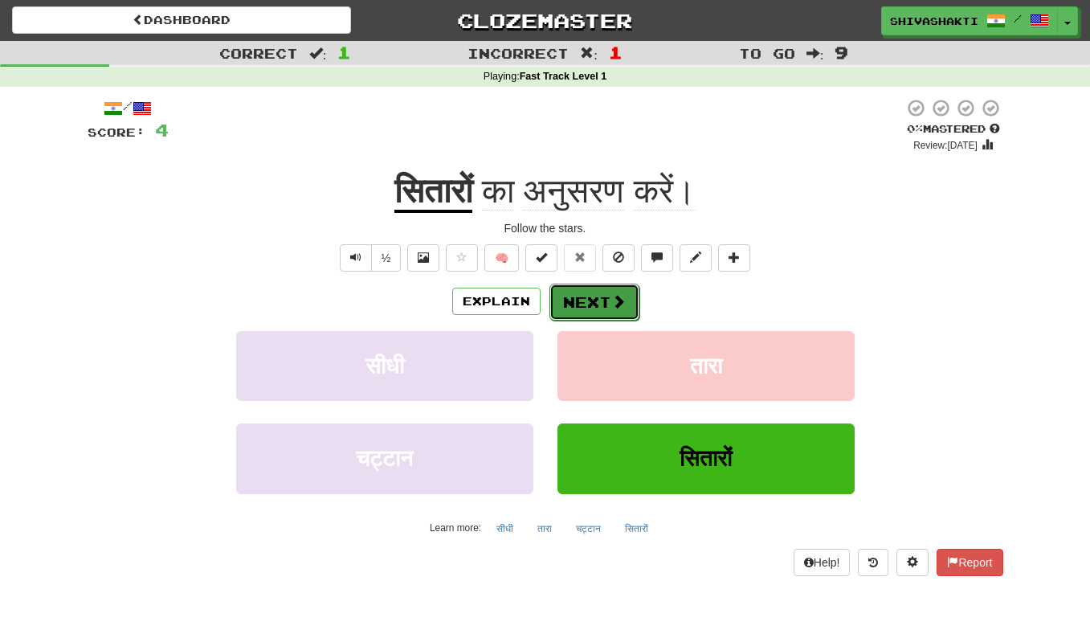
click at [595, 304] on button "Next" at bounding box center [595, 302] width 90 height 37
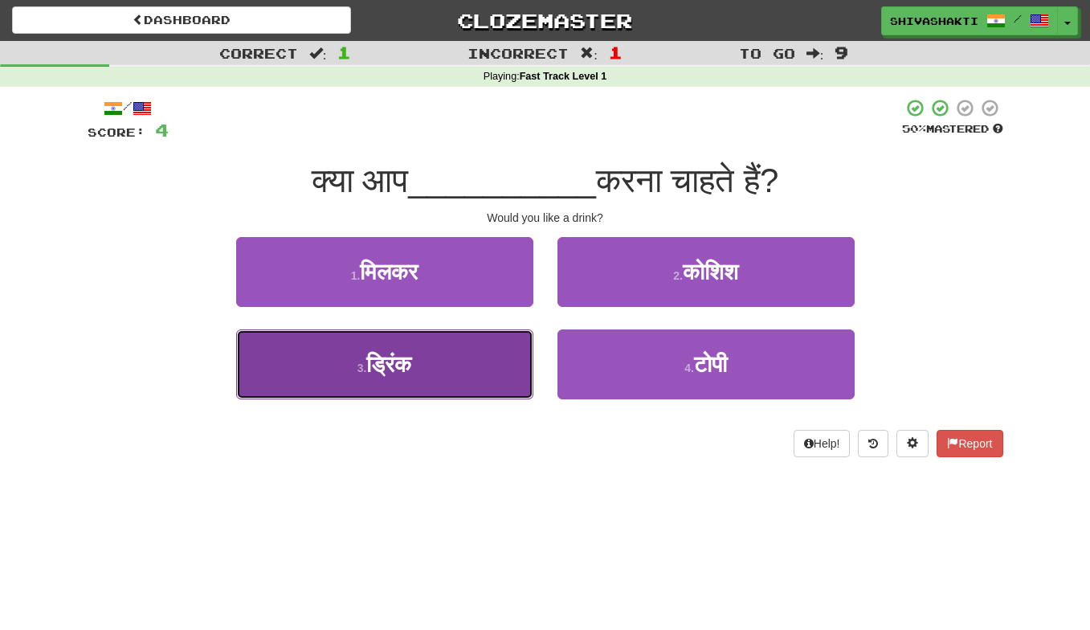
click at [384, 369] on span "ड्रिंक" at bounding box center [388, 364] width 45 height 25
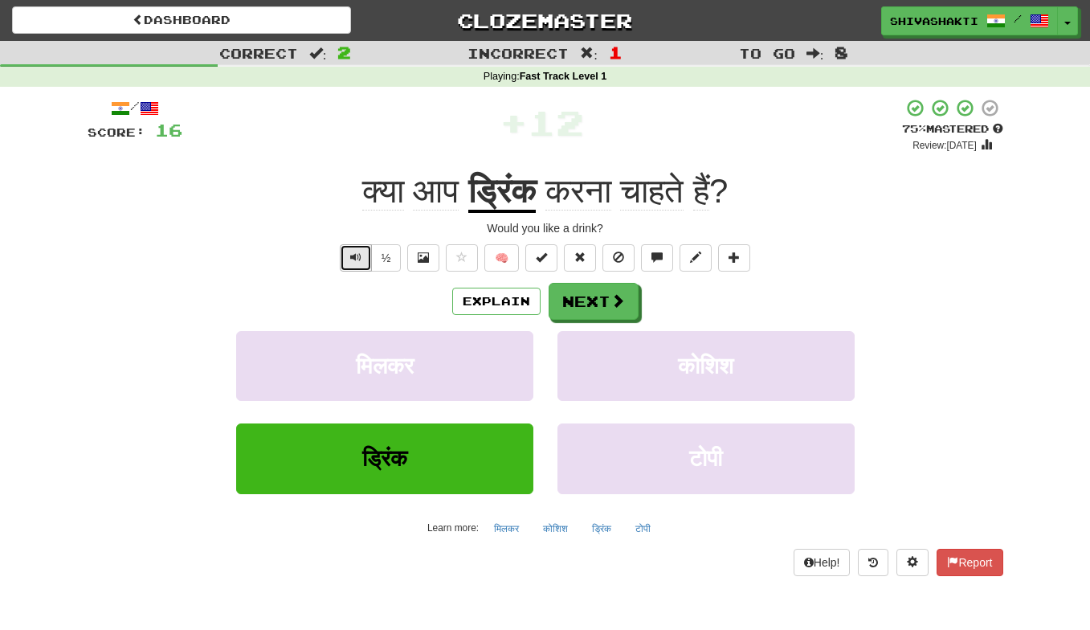
click at [349, 252] on button "Text-to-speech controls" at bounding box center [356, 257] width 32 height 27
click at [589, 308] on button "Next" at bounding box center [595, 302] width 90 height 37
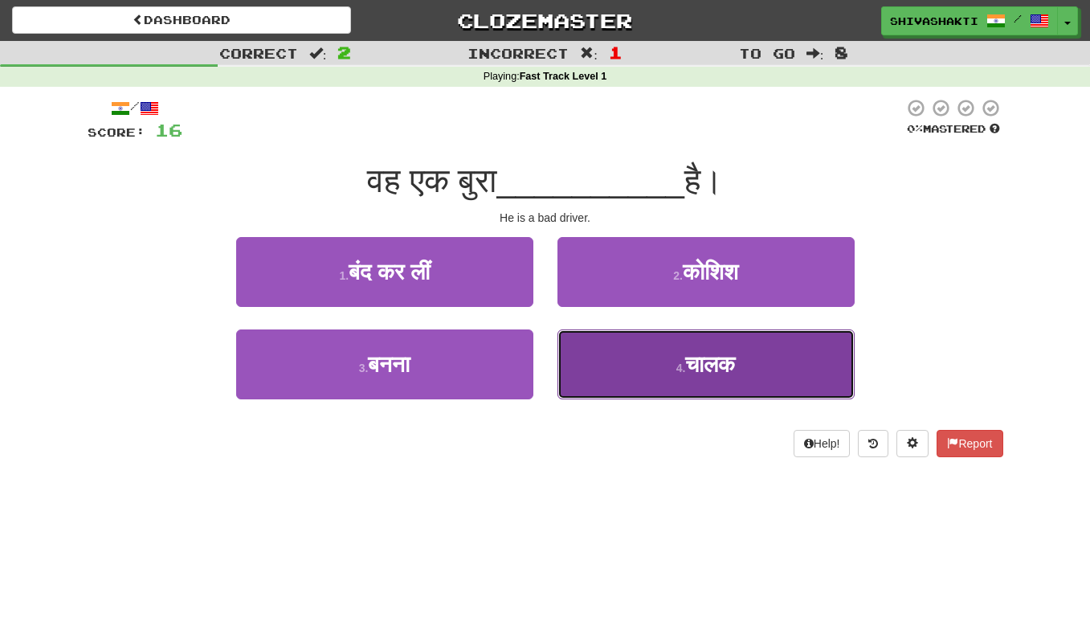
click at [755, 376] on button "4 . चालक" at bounding box center [706, 364] width 297 height 70
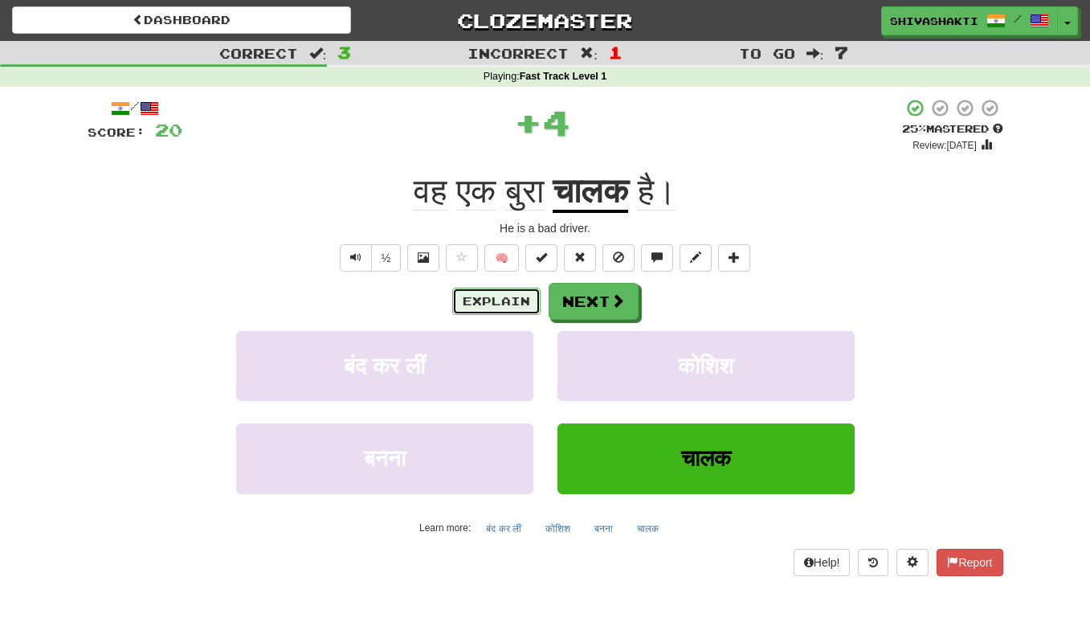
click at [502, 301] on button "Explain" at bounding box center [496, 301] width 88 height 27
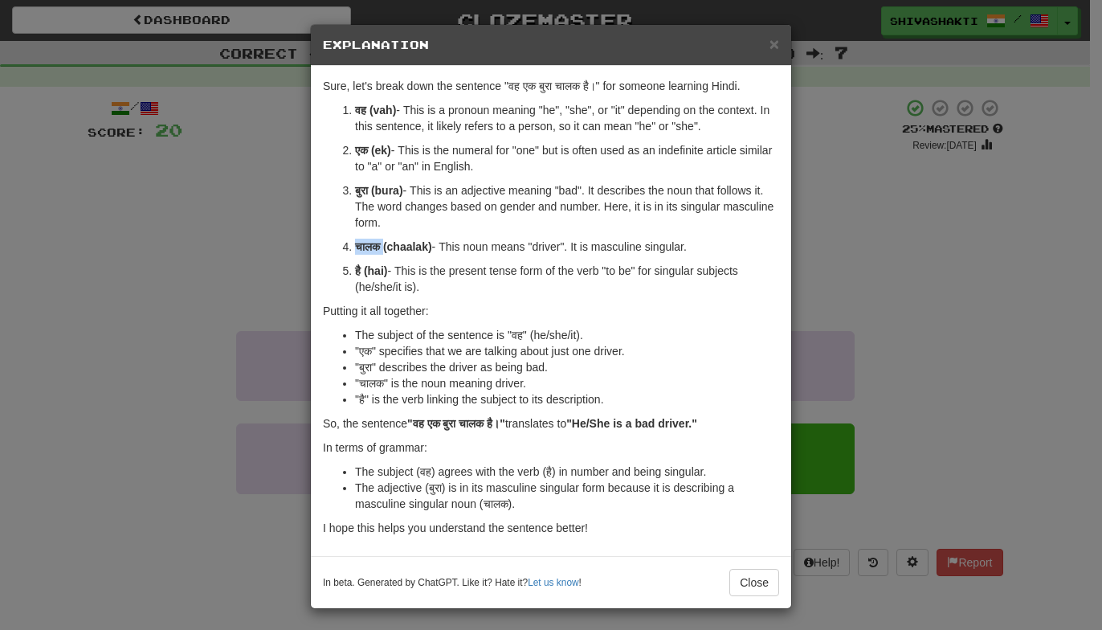
drag, startPoint x: 380, startPoint y: 247, endPoint x: 346, endPoint y: 247, distance: 34.6
click at [355, 247] on li "चालक (chaalak) - This noun means "driver". It is masculine singular." at bounding box center [567, 247] width 424 height 16
copy strong "चालक"
click at [232, 275] on div "× Explanation Sure, let's break down the sentence "वह एक बुरा चालक है।" for som…" at bounding box center [551, 315] width 1102 height 630
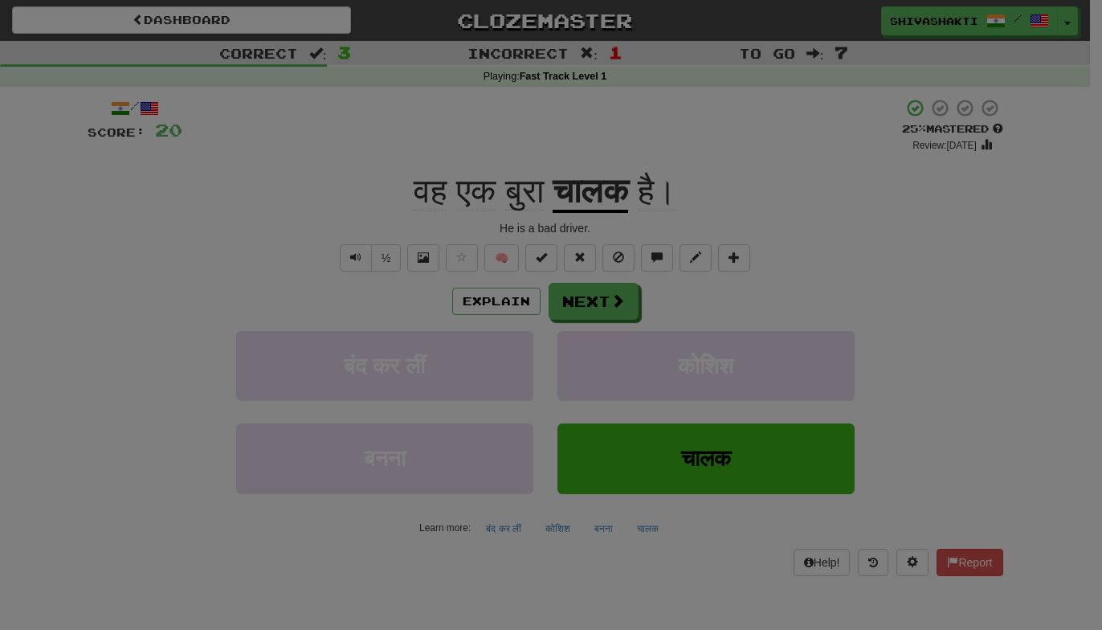
click at [232, 275] on div "× Explanation Sure, let's break down the sentence "वह एक बुरा चालक है।" for som…" at bounding box center [551, 315] width 1102 height 630
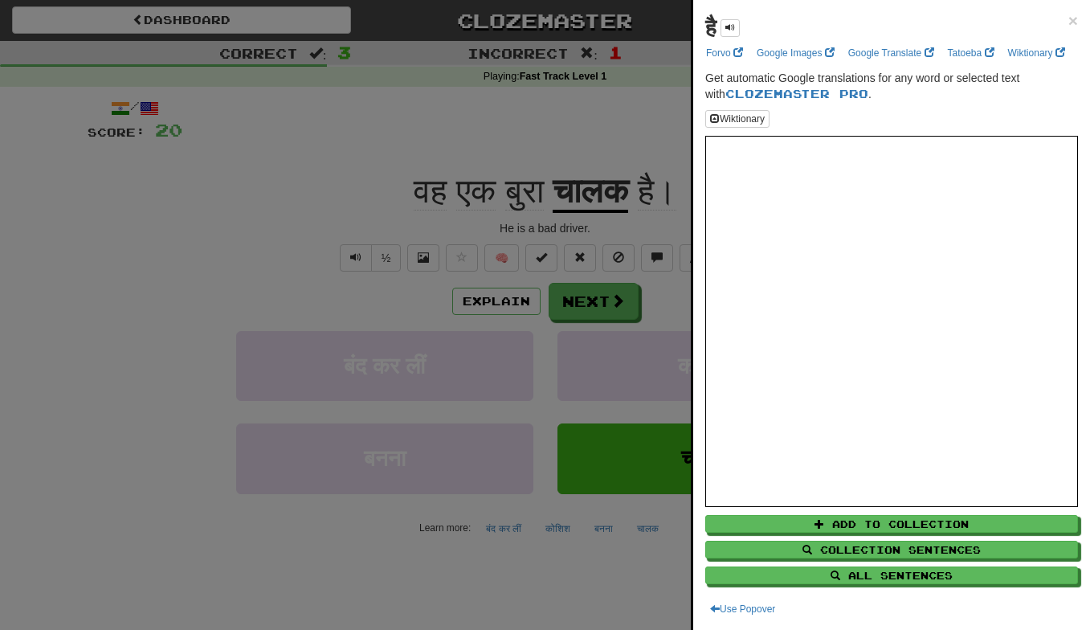
click at [350, 260] on div at bounding box center [545, 315] width 1090 height 630
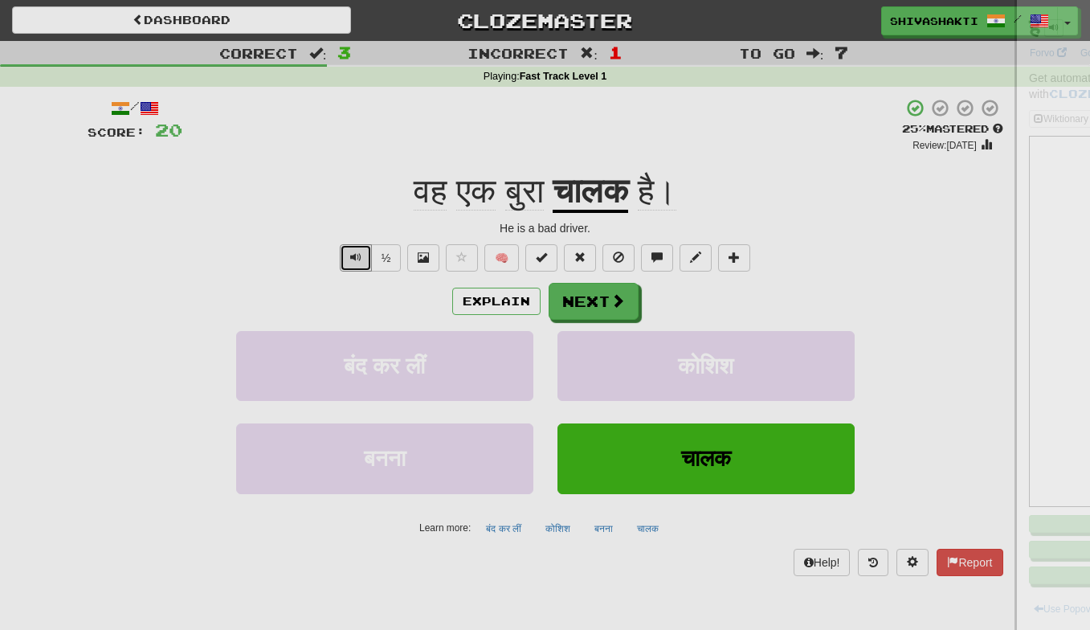
click at [350, 260] on button "Text-to-speech controls" at bounding box center [356, 257] width 32 height 27
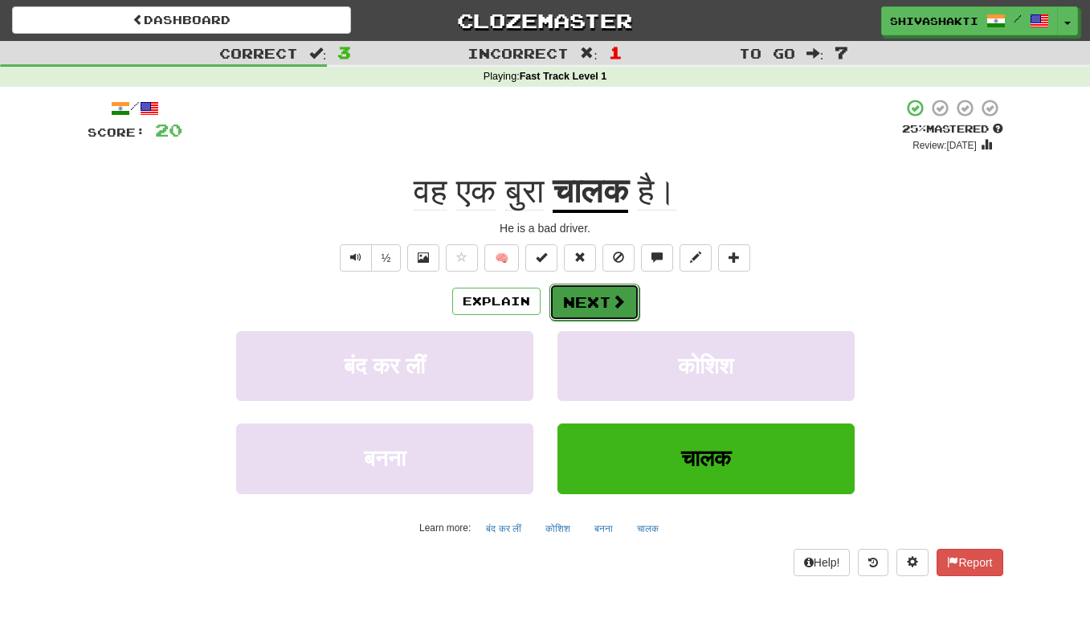
click at [613, 305] on span at bounding box center [619, 301] width 14 height 14
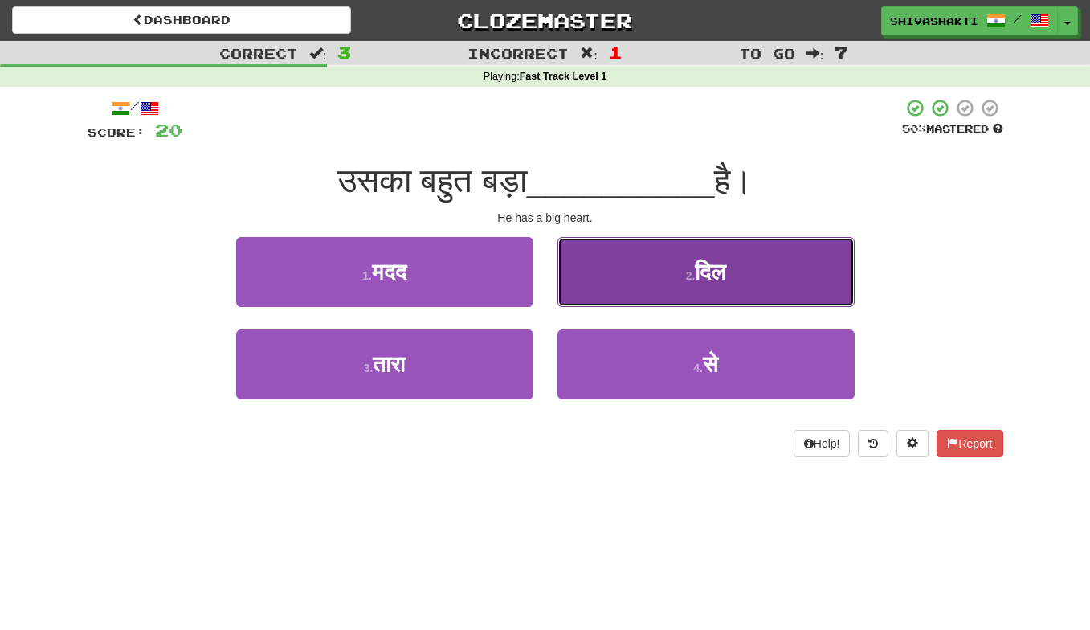
click at [726, 277] on span "दिल" at bounding box center [710, 272] width 31 height 25
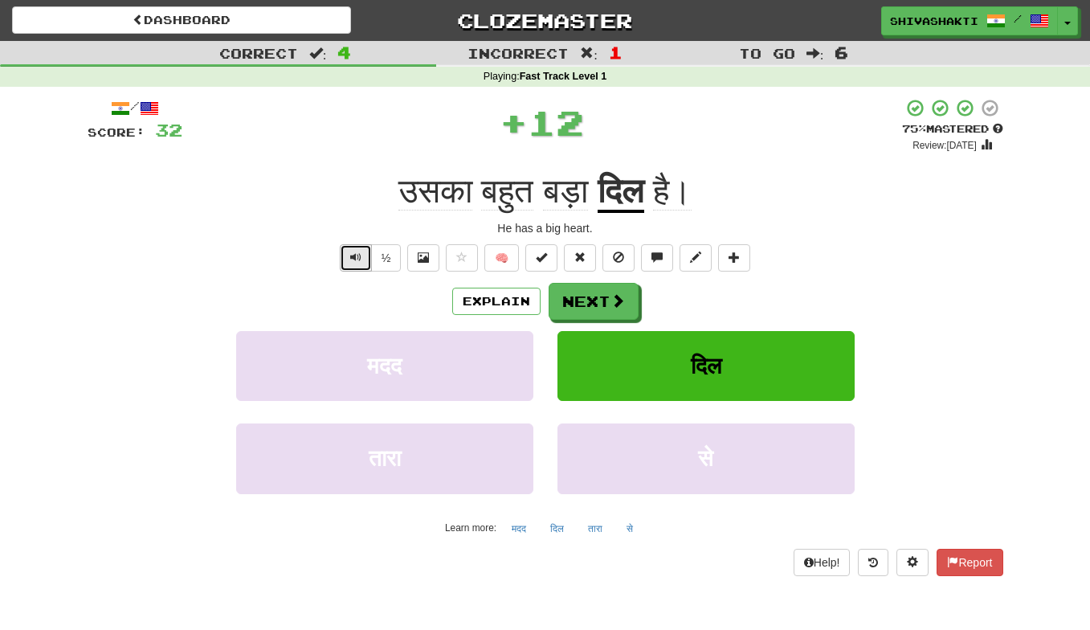
click at [359, 256] on span "Text-to-speech controls" at bounding box center [355, 257] width 11 height 11
click at [599, 310] on button "Next" at bounding box center [595, 302] width 90 height 37
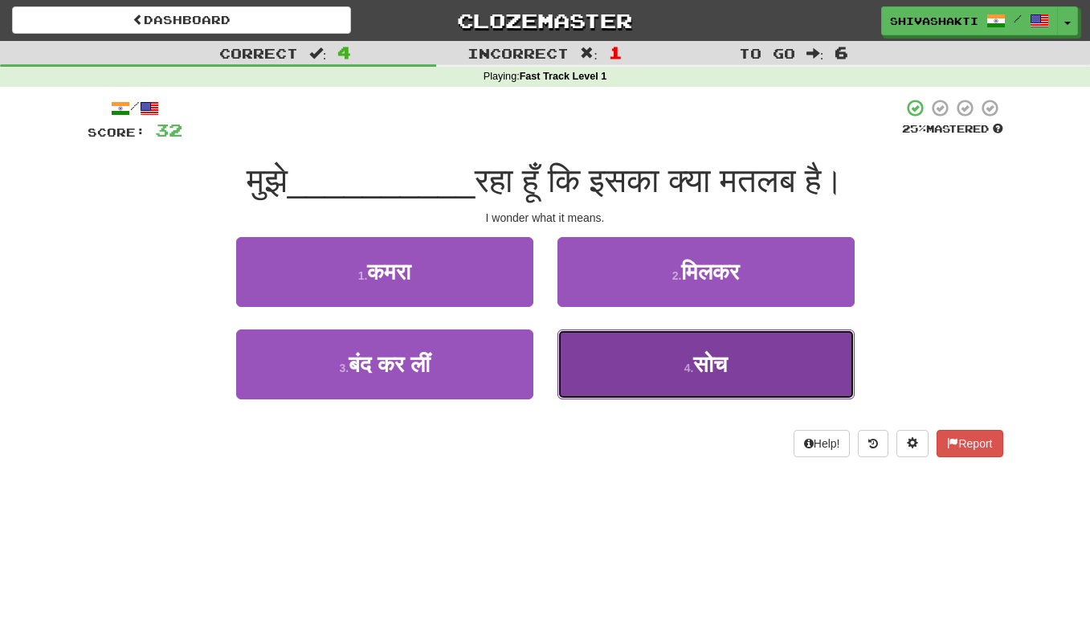
click at [718, 364] on span "सोच" at bounding box center [710, 364] width 34 height 25
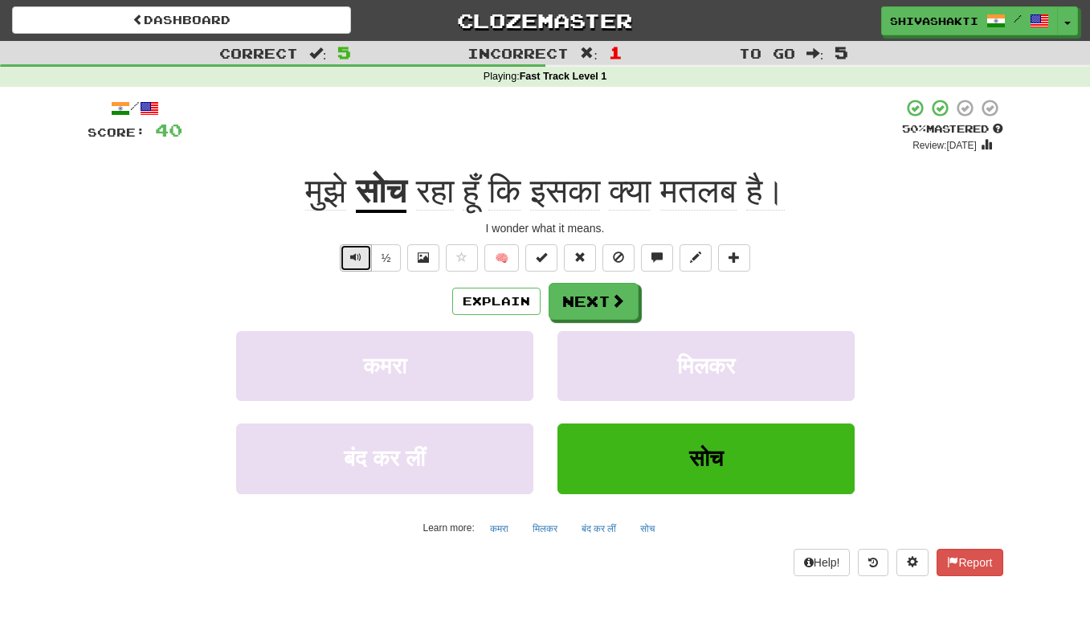
click at [356, 252] on span "Text-to-speech controls" at bounding box center [355, 257] width 11 height 11
click at [579, 305] on button "Next" at bounding box center [595, 302] width 90 height 37
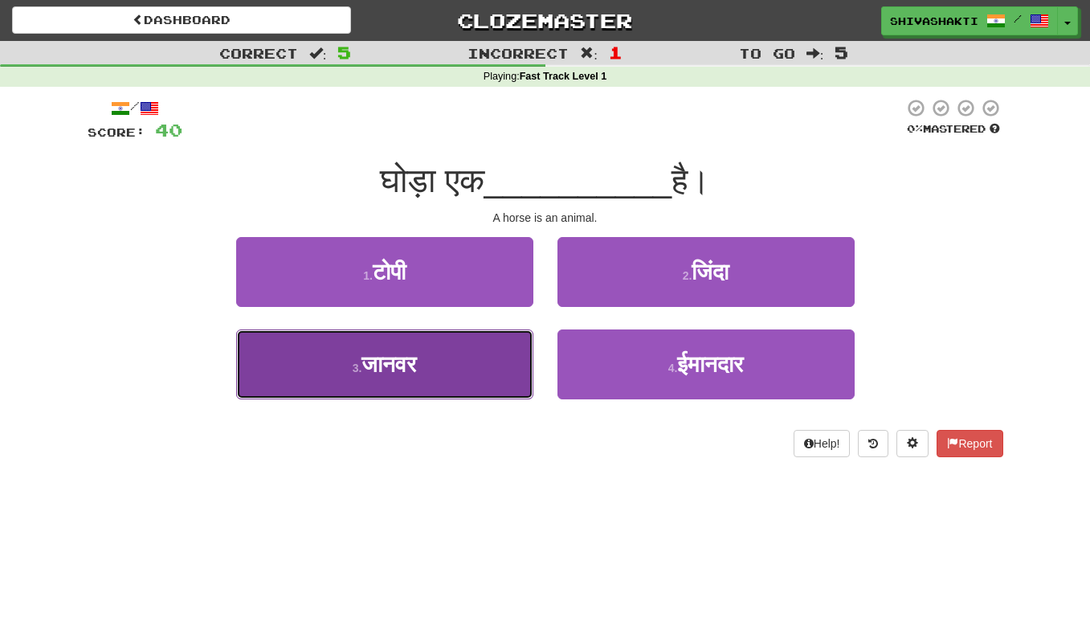
click at [434, 366] on button "3 . जानवर" at bounding box center [384, 364] width 297 height 70
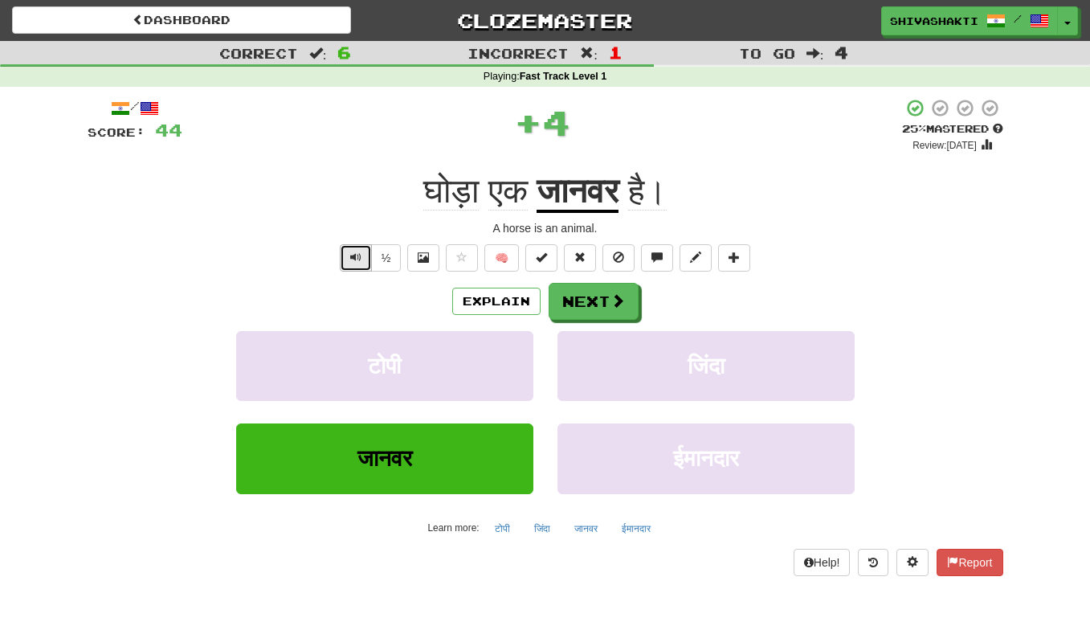
click at [350, 256] on button "Text-to-speech controls" at bounding box center [356, 257] width 32 height 27
click at [593, 304] on button "Next" at bounding box center [595, 302] width 90 height 37
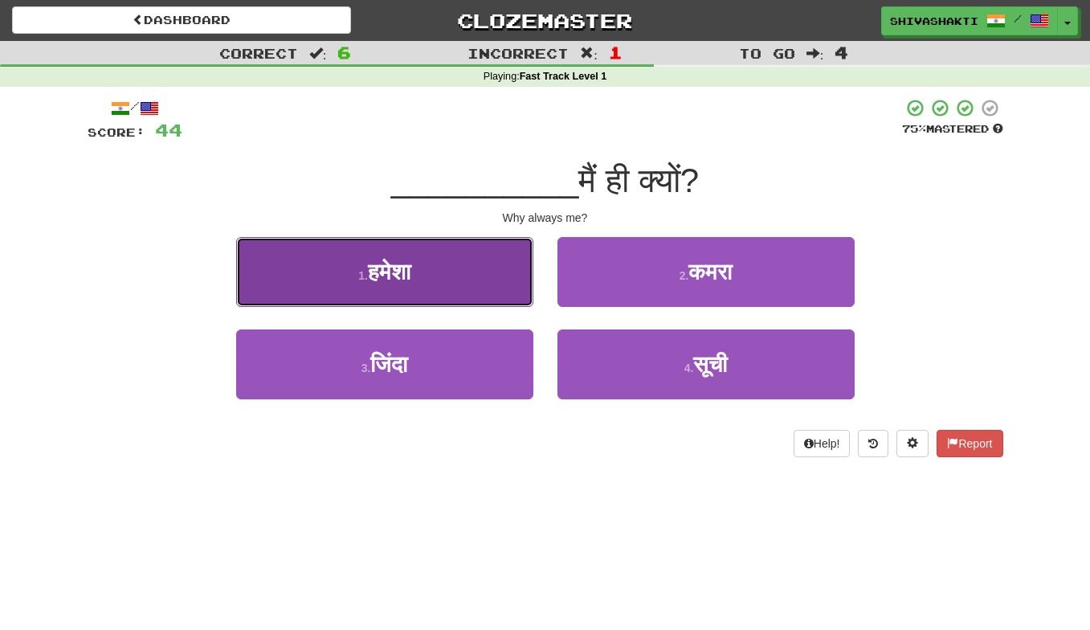
click at [427, 280] on button "1 . हमेशा" at bounding box center [384, 272] width 297 height 70
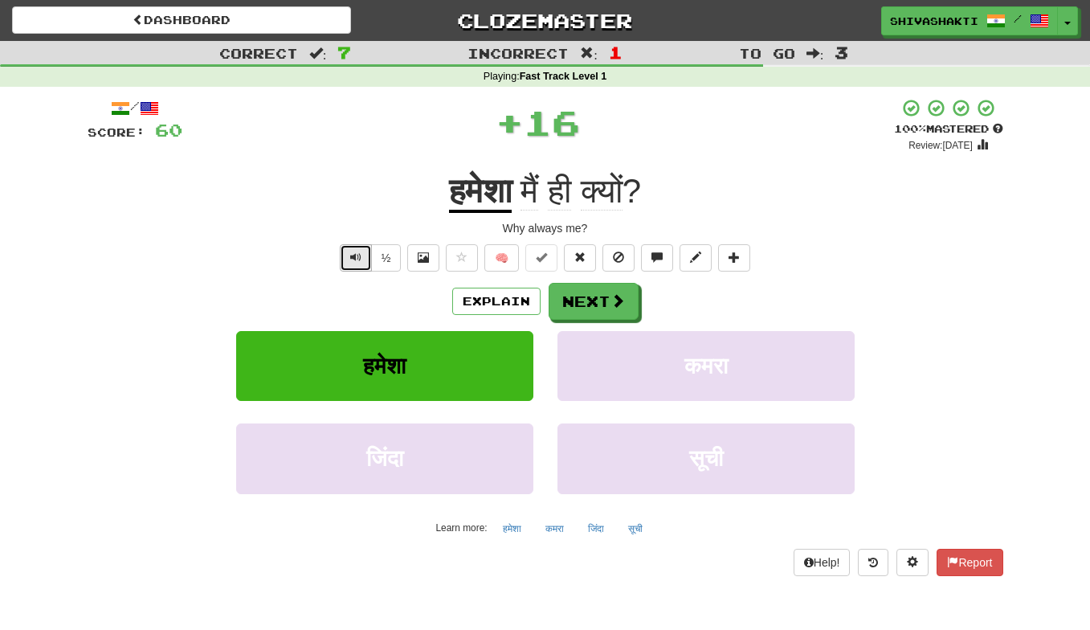
click at [346, 253] on button "Text-to-speech controls" at bounding box center [356, 257] width 32 height 27
click at [593, 301] on button "Next" at bounding box center [595, 302] width 90 height 37
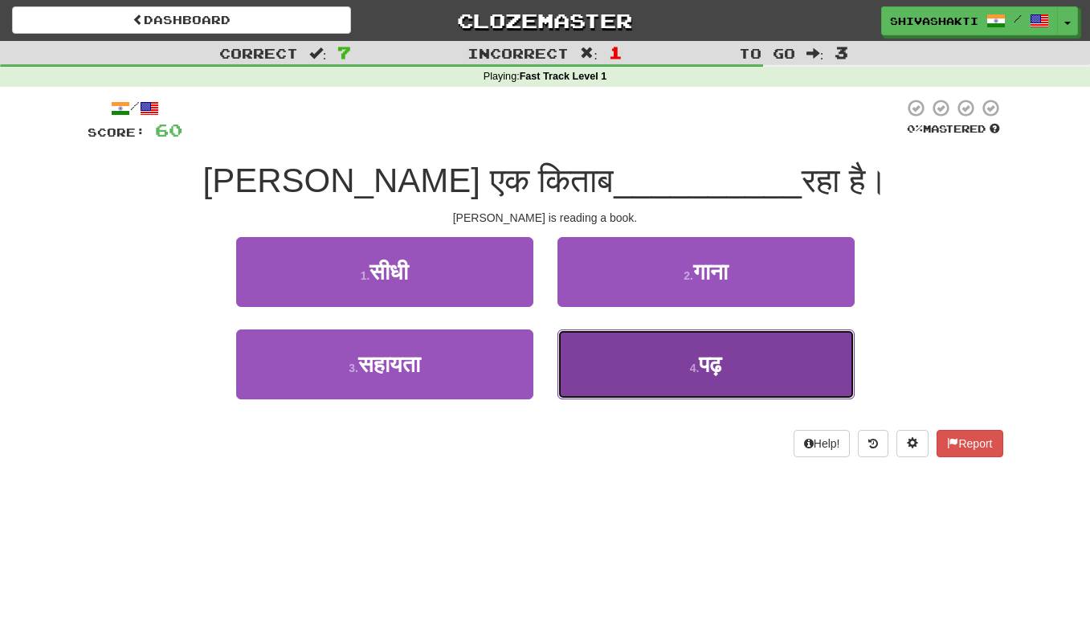
click at [738, 350] on button "4 . पढ़" at bounding box center [706, 364] width 297 height 70
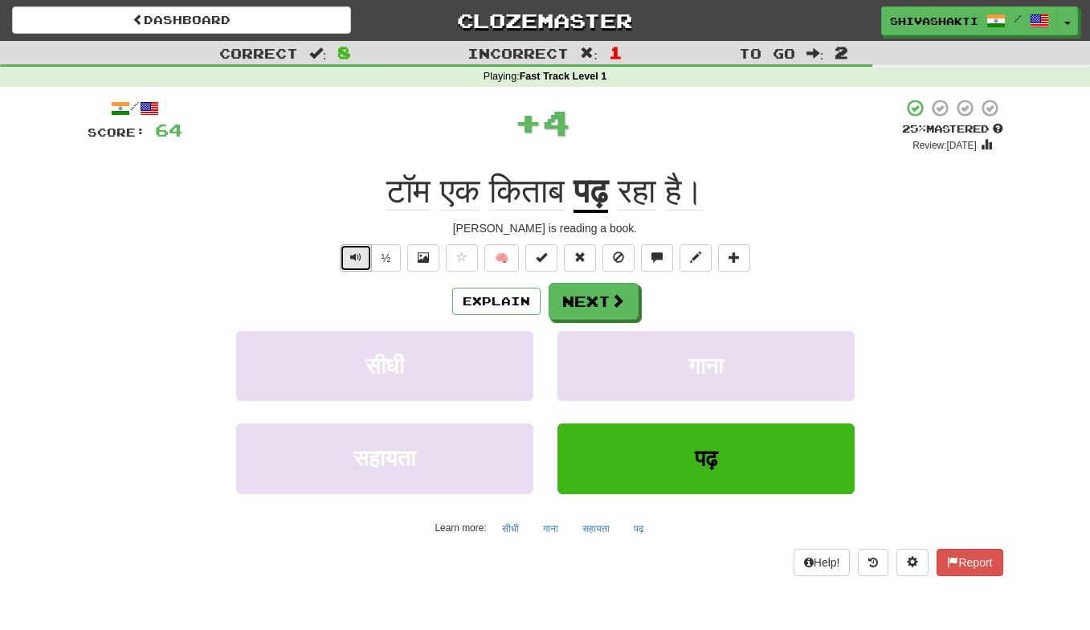
click at [348, 252] on button "Text-to-speech controls" at bounding box center [356, 257] width 32 height 27
click at [599, 312] on button "Next" at bounding box center [595, 302] width 90 height 37
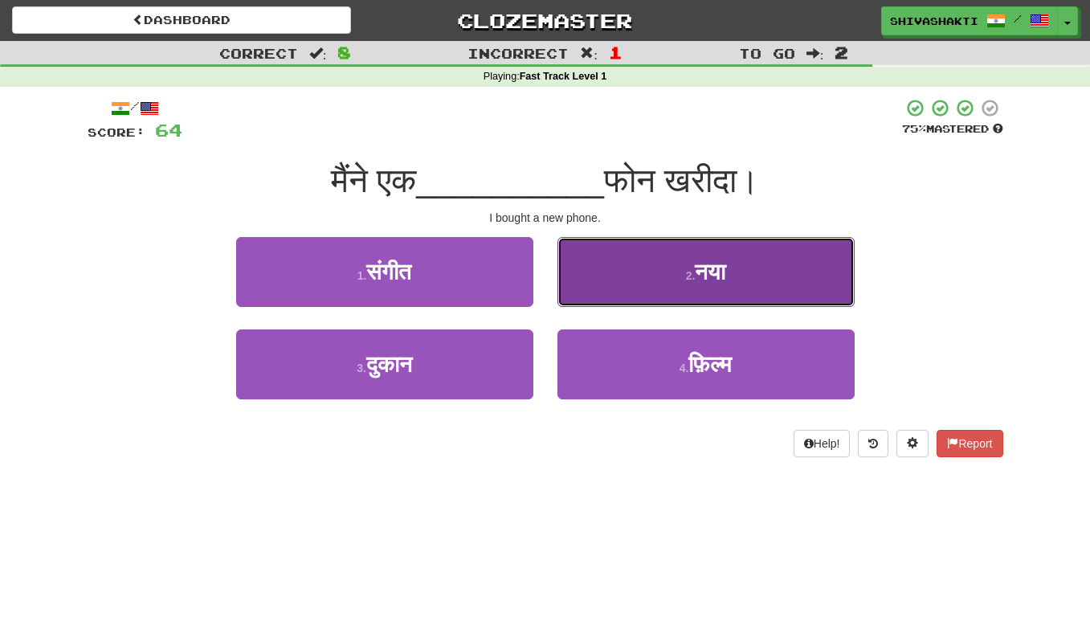
click at [689, 262] on button "2 . नया" at bounding box center [706, 272] width 297 height 70
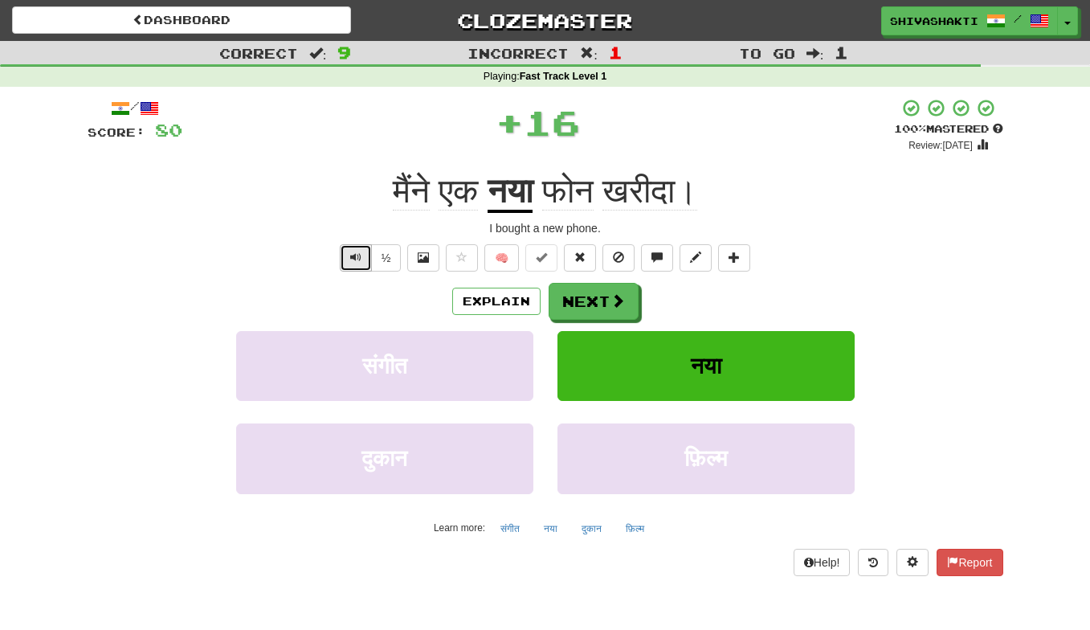
click at [349, 263] on button "Text-to-speech controls" at bounding box center [356, 257] width 32 height 27
click at [600, 297] on button "Next" at bounding box center [595, 302] width 90 height 37
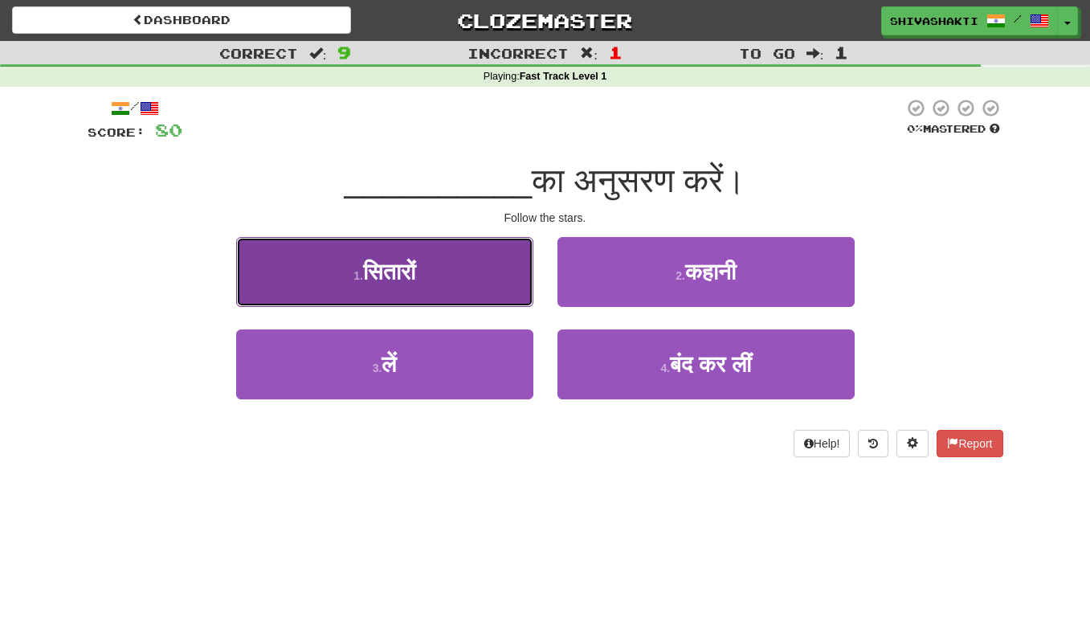
click at [446, 272] on button "1 . सितारों" at bounding box center [384, 272] width 297 height 70
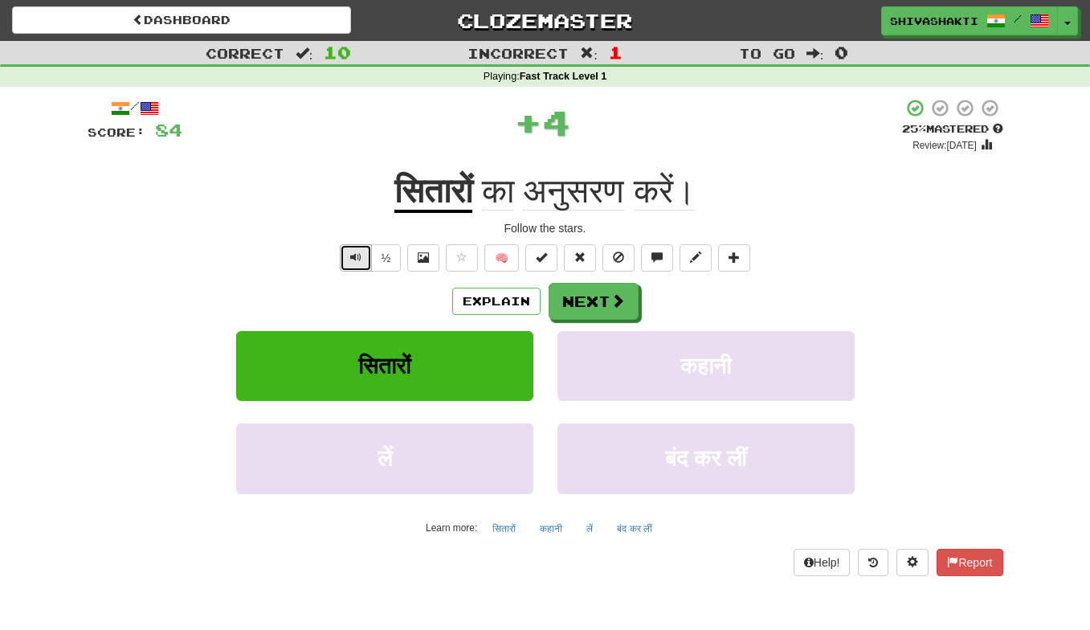
click at [355, 256] on span "Text-to-speech controls" at bounding box center [355, 257] width 11 height 11
click at [583, 306] on button "Next" at bounding box center [595, 302] width 90 height 37
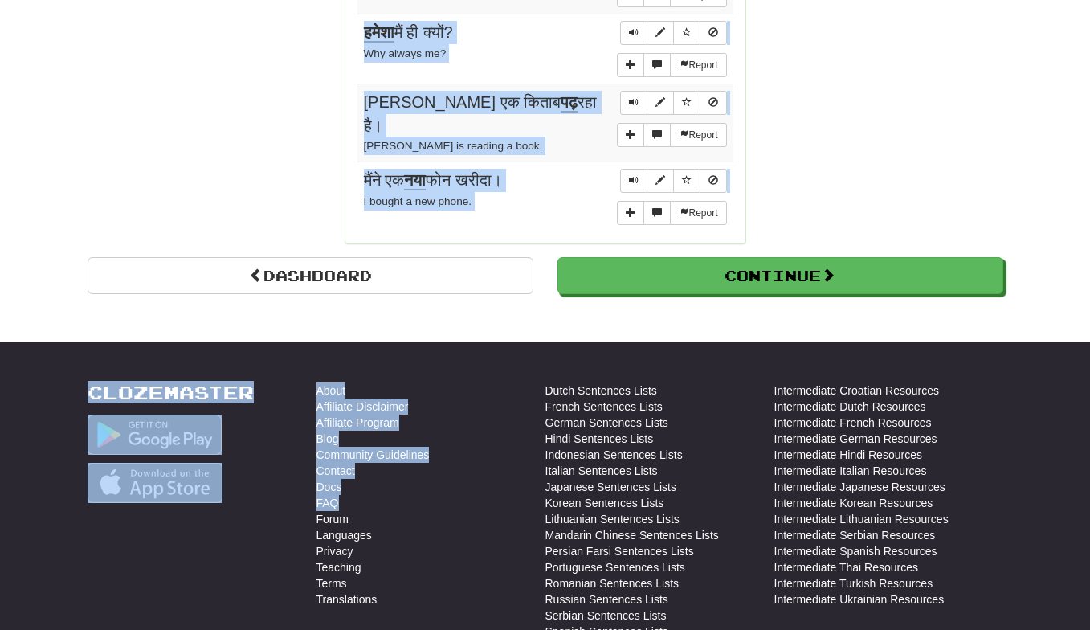
scroll to position [1564, 0]
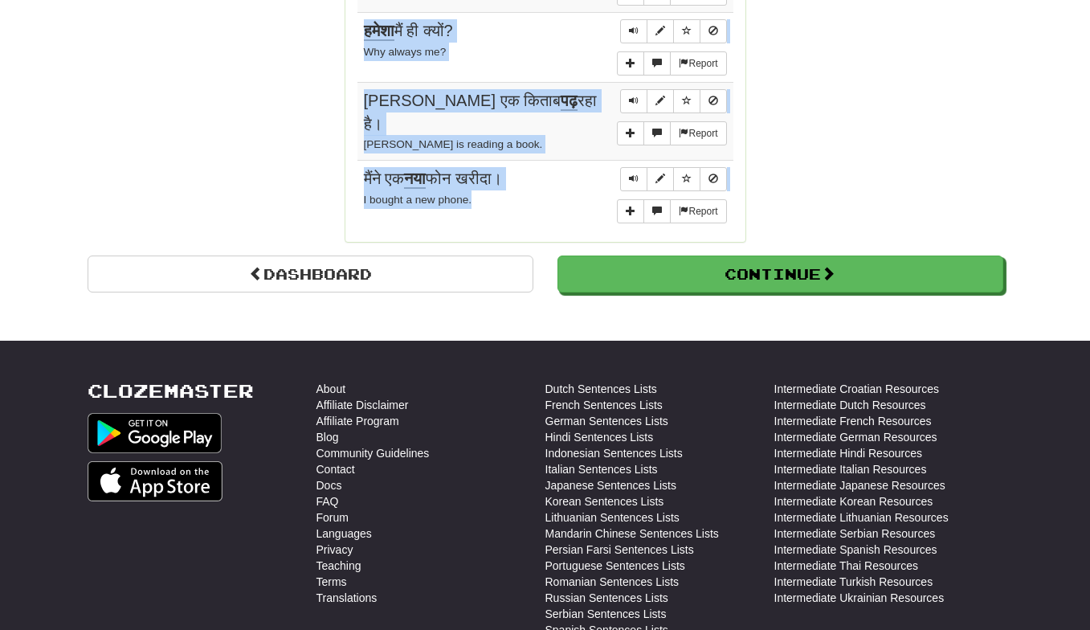
drag, startPoint x: 356, startPoint y: 165, endPoint x: 468, endPoint y: 203, distance: 118.9
copy div "Sentences: Report उसकी खूबसूरती सचमुच मनमोहक है। Her beauty is genuinely captiv…"
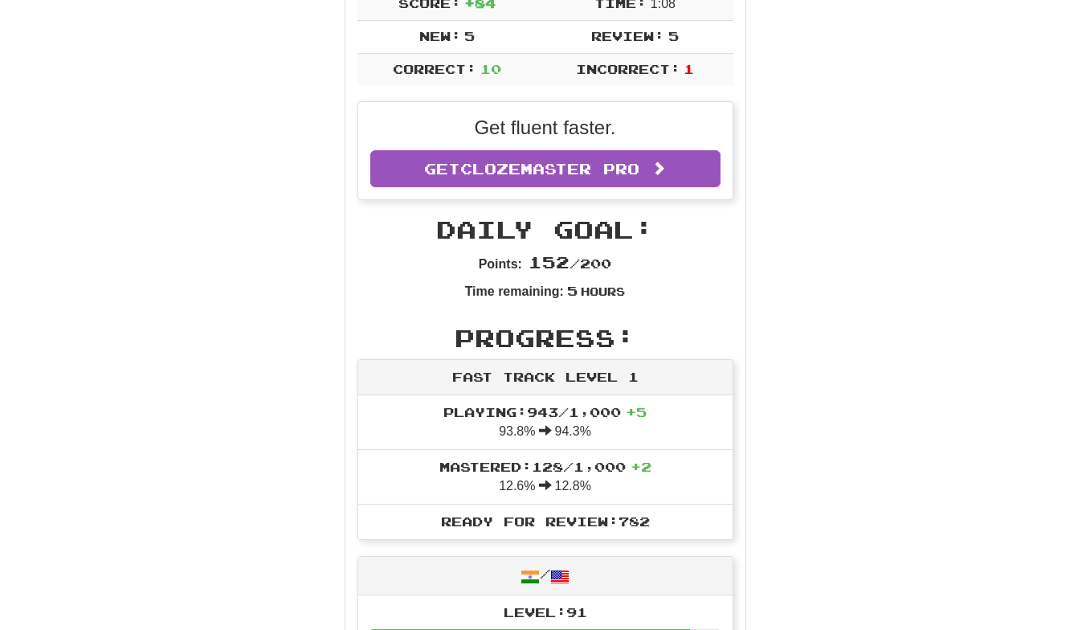
scroll to position [0, 0]
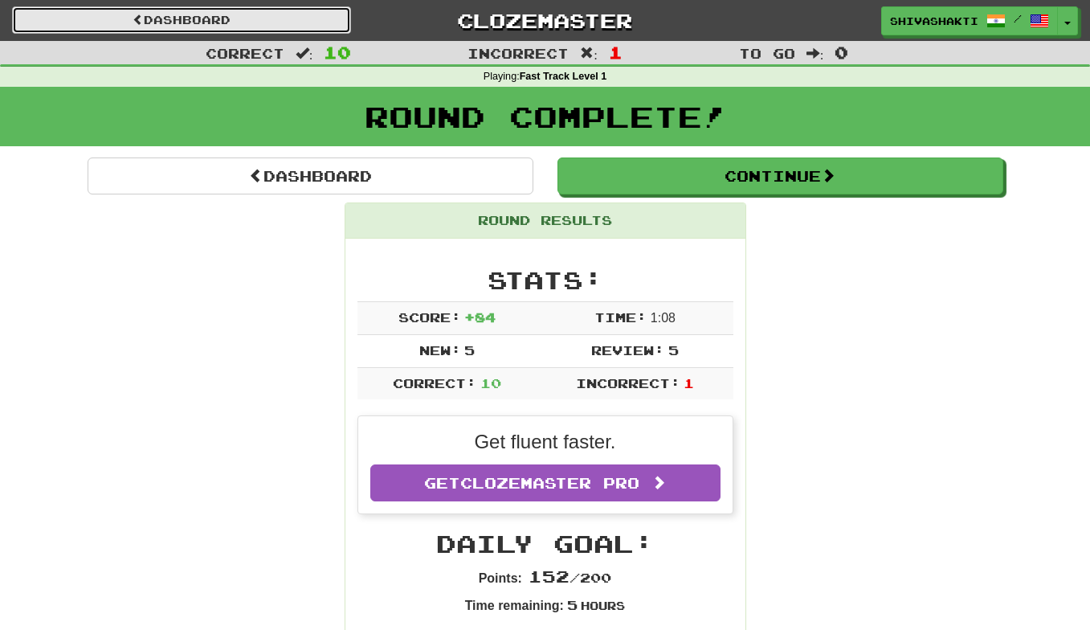
click at [284, 22] on link "Dashboard" at bounding box center [181, 19] width 339 height 27
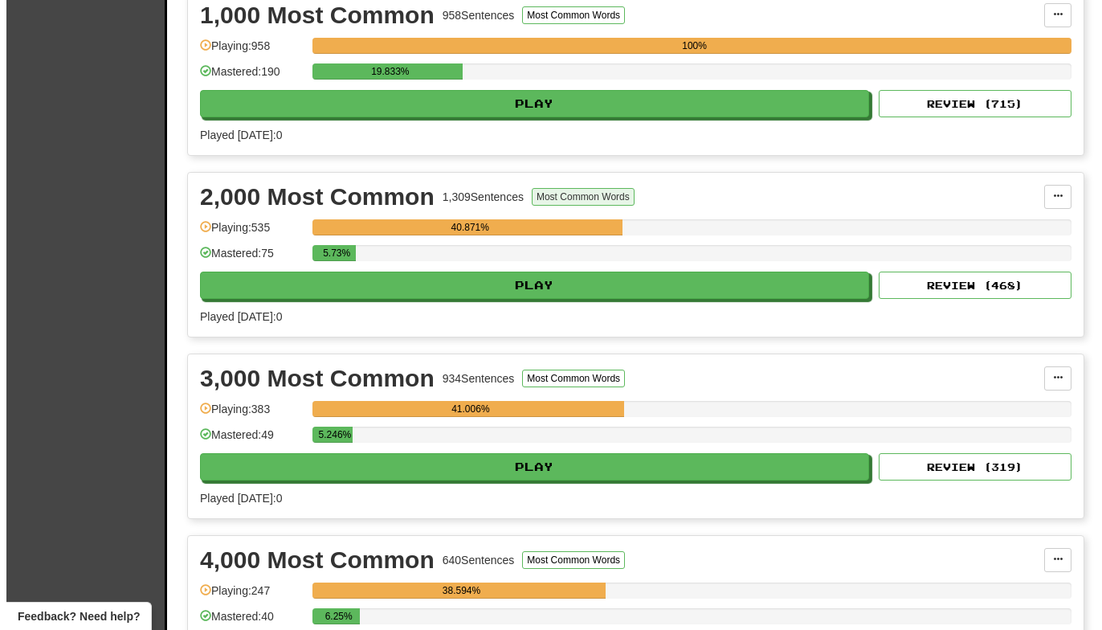
scroll to position [412, 0]
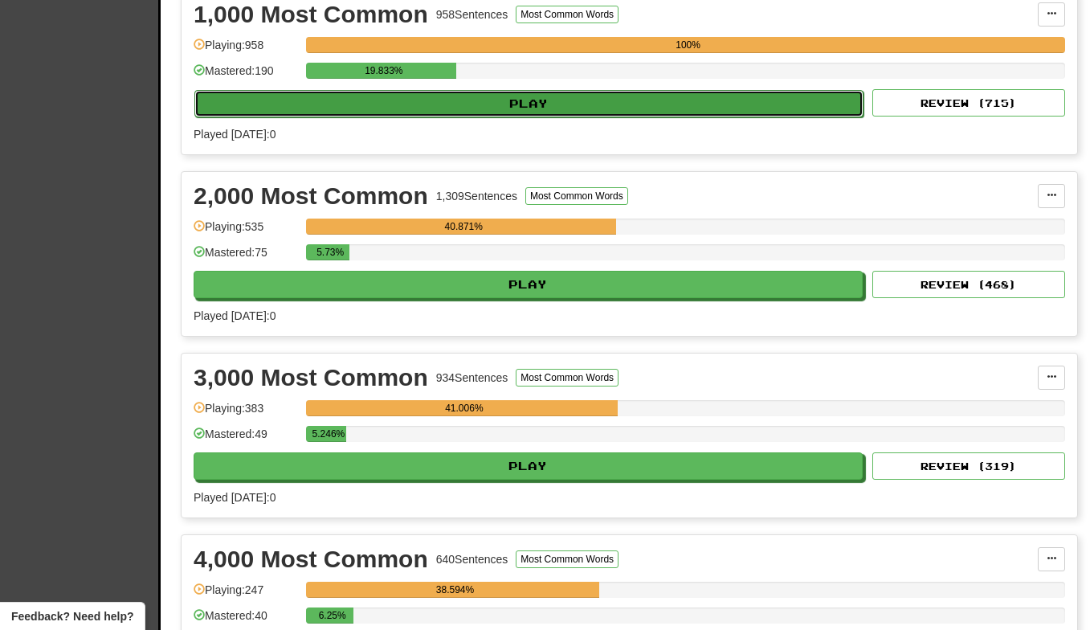
click at [568, 104] on button "Play" at bounding box center [528, 103] width 669 height 27
select select "**"
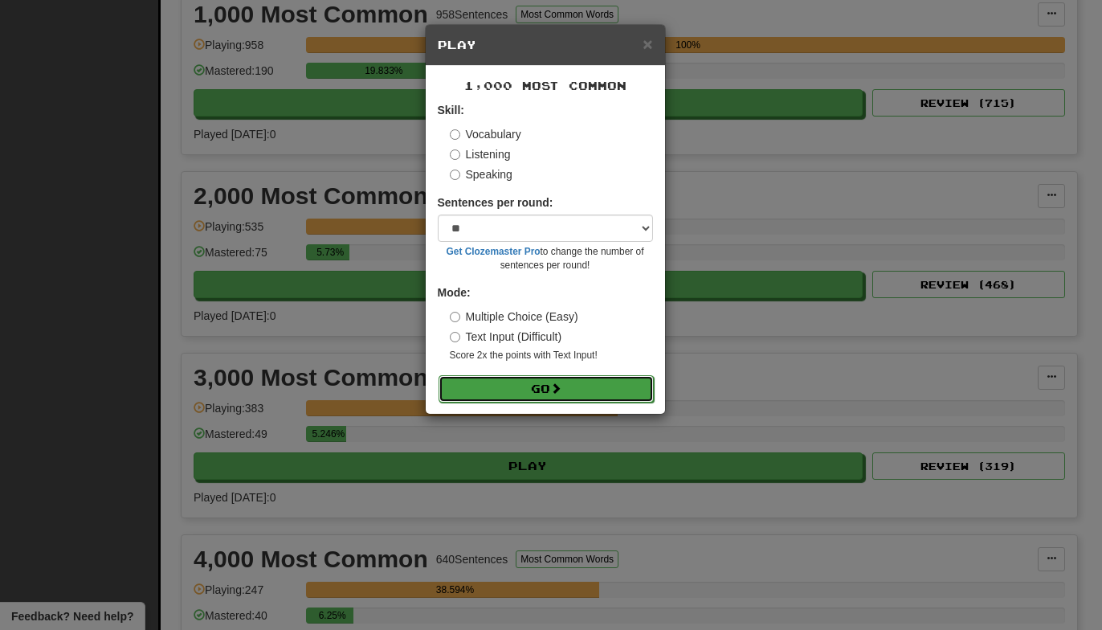
click at [540, 387] on button "Go" at bounding box center [546, 388] width 215 height 27
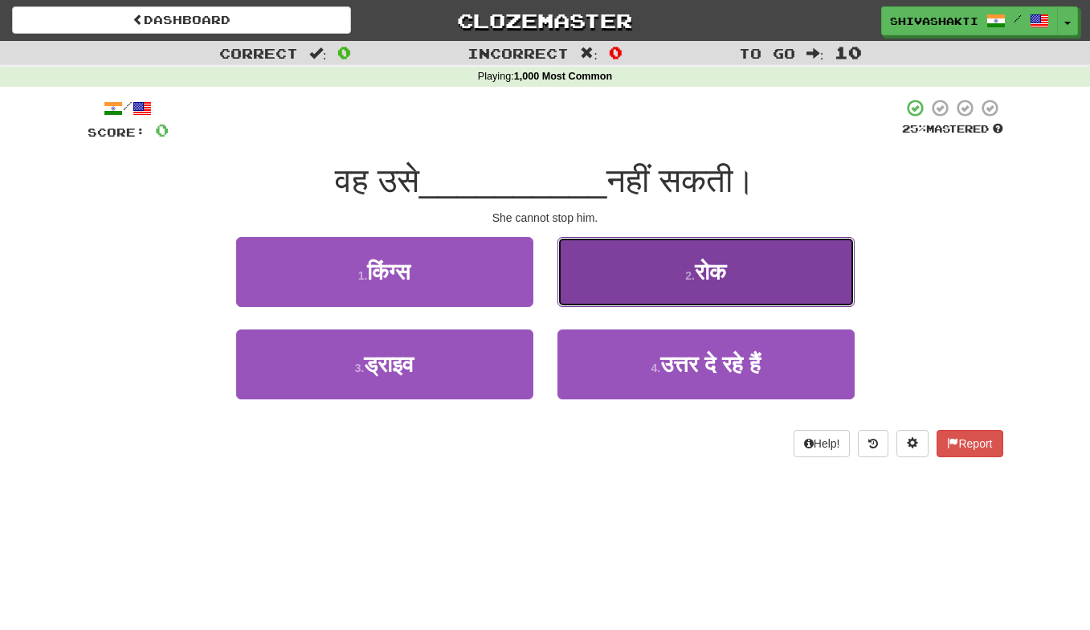
click at [674, 263] on button "2 . रोक" at bounding box center [706, 272] width 297 height 70
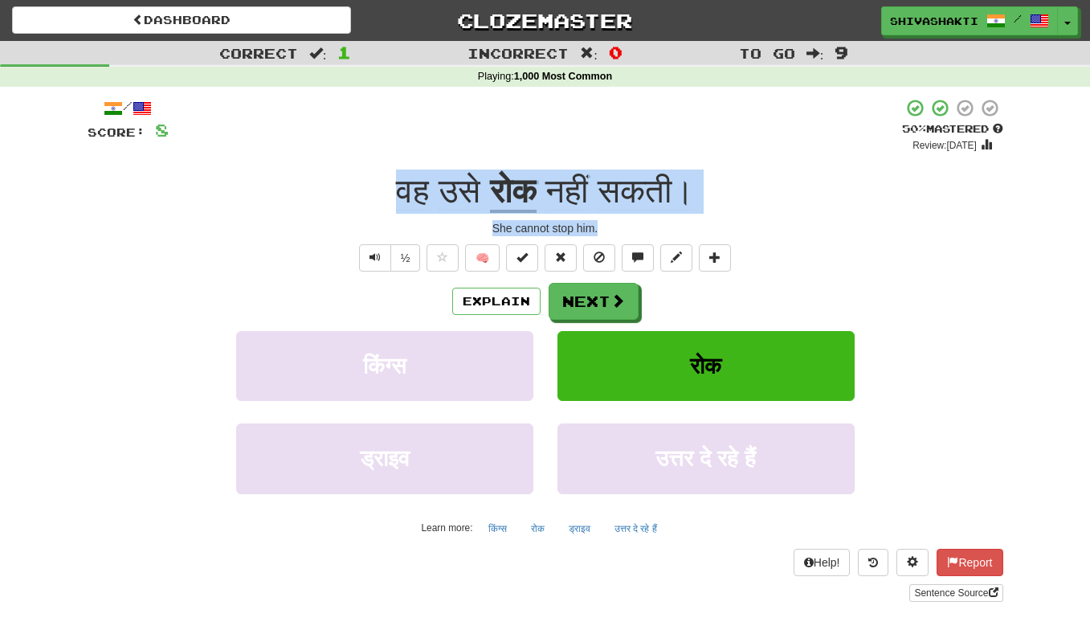
drag, startPoint x: 607, startPoint y: 224, endPoint x: 397, endPoint y: 183, distance: 213.7
click at [395, 183] on div "/ Score: 8 + 8 50 % Mastered Review: [DATE] वह उसे रोक नहीं सकती। She cannot st…" at bounding box center [546, 350] width 916 height 504
copy div "वह उसे रोक नहीं सकती। She cannot stop him."
click at [696, 188] on div "वह उसे रोक नहीं सकती।" at bounding box center [546, 192] width 916 height 44
drag, startPoint x: 696, startPoint y: 188, endPoint x: 382, endPoint y: 190, distance: 314.2
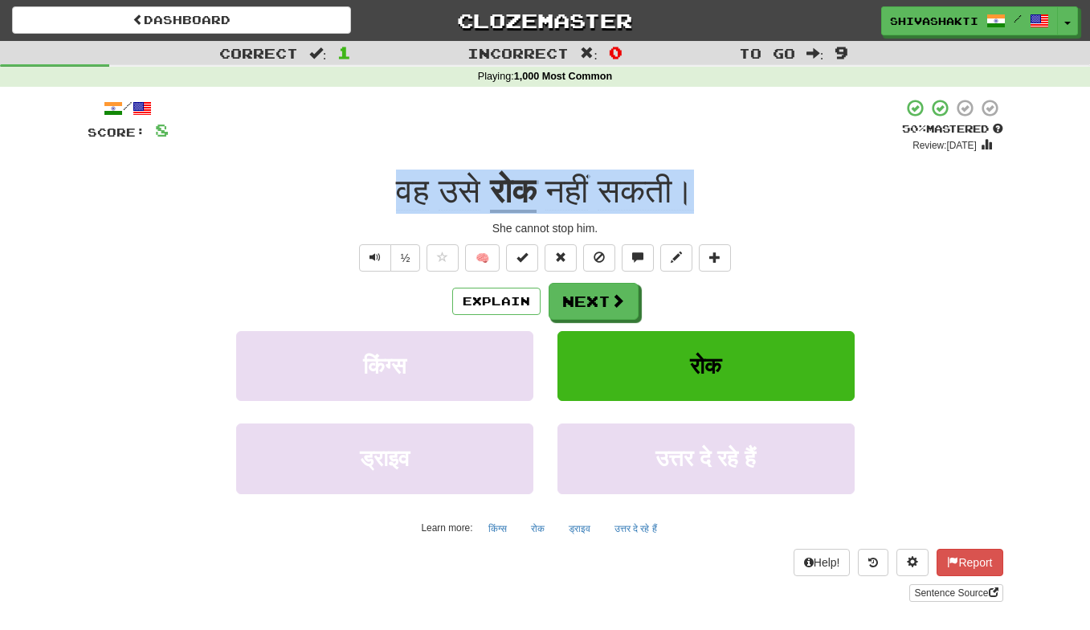
click at [382, 190] on div "वह उसे रोक नहीं सकती।" at bounding box center [546, 192] width 916 height 44
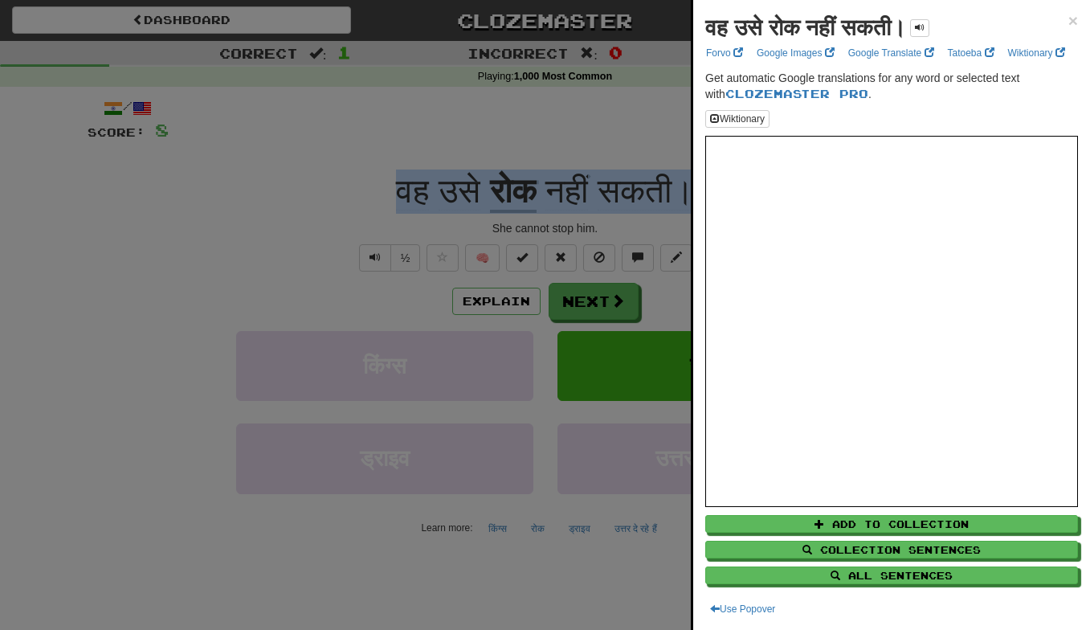
copy div "वह उसे रोक नहीं सकती।"
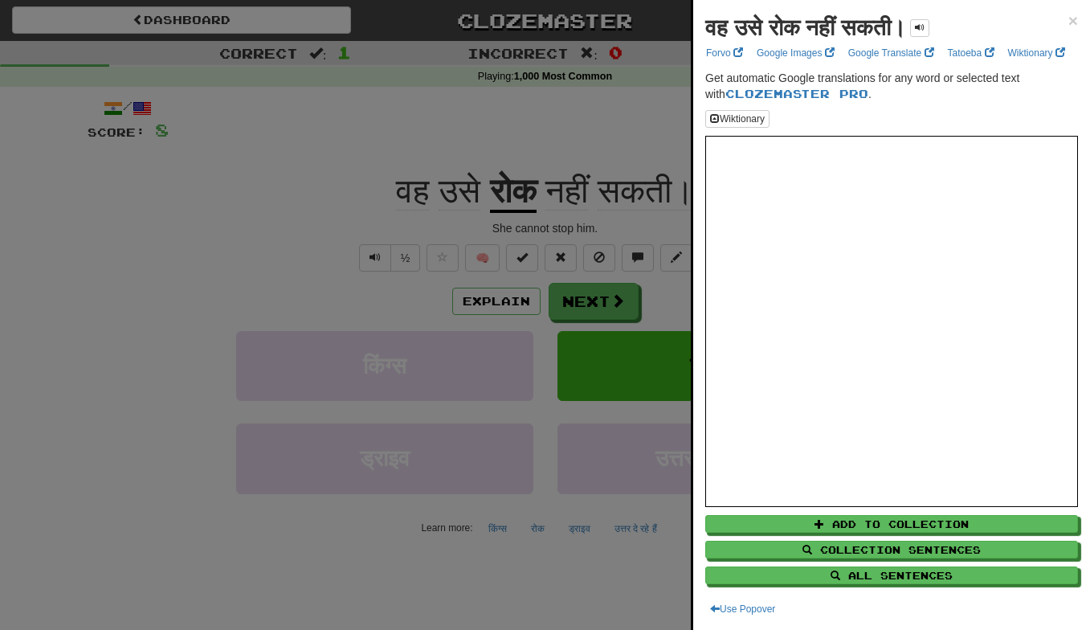
click at [349, 164] on div at bounding box center [545, 315] width 1090 height 630
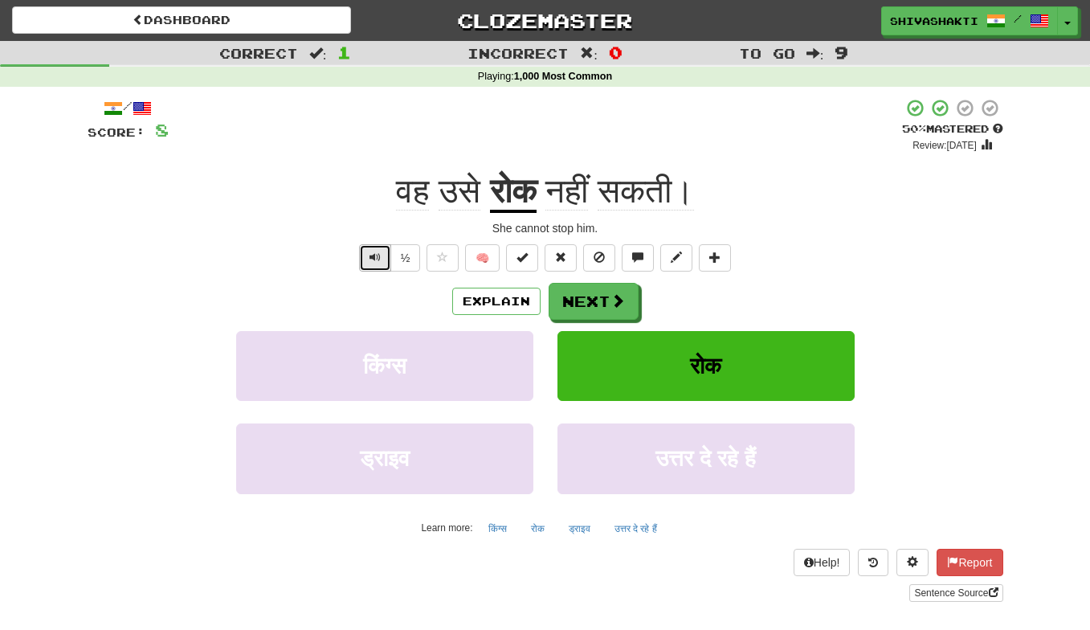
click at [374, 260] on span "Text-to-speech controls" at bounding box center [375, 257] width 11 height 11
click at [609, 304] on button "Next" at bounding box center [595, 302] width 90 height 37
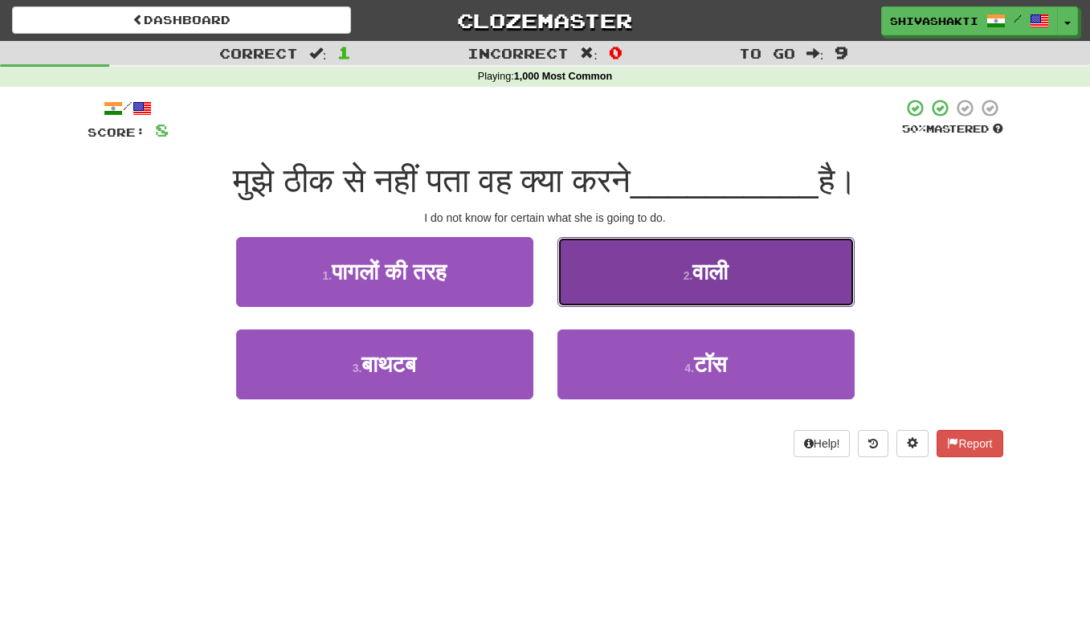
click at [696, 260] on span "वाली" at bounding box center [710, 272] width 35 height 25
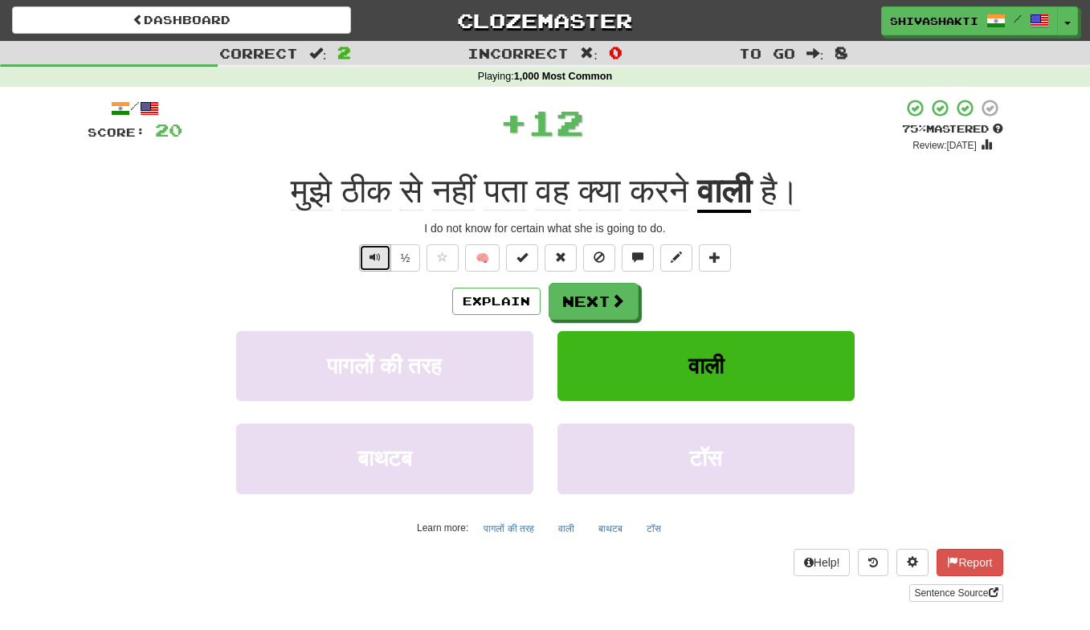
click at [375, 254] on span "Text-to-speech controls" at bounding box center [375, 257] width 11 height 11
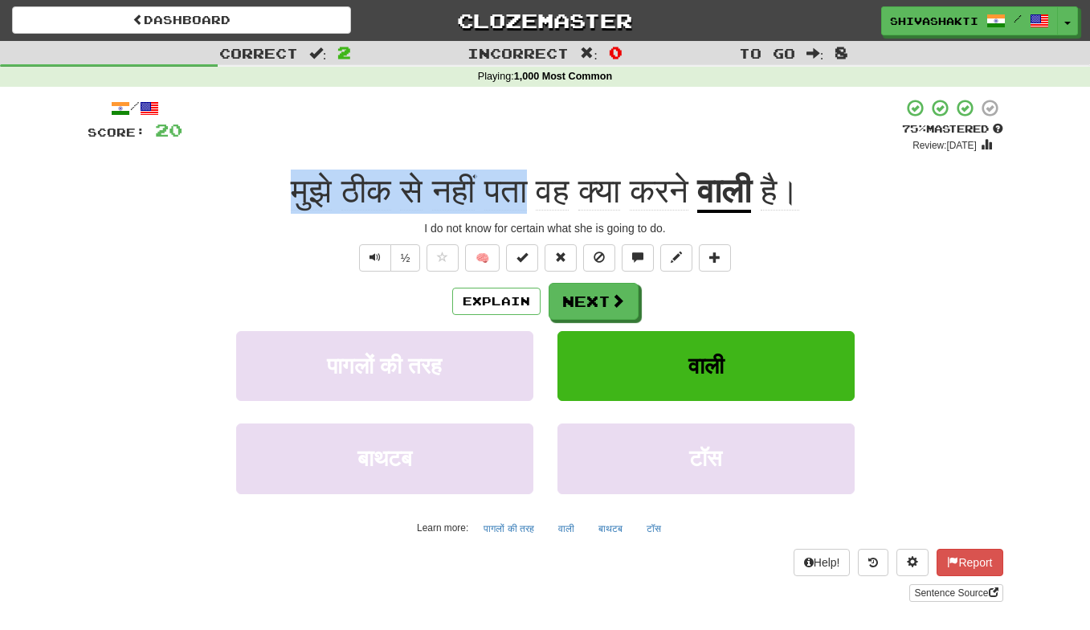
drag, startPoint x: 530, startPoint y: 194, endPoint x: 258, endPoint y: 196, distance: 271.6
click at [258, 196] on div "मुझे ठीक से नहीं पता वह क्या करने वाली है।" at bounding box center [546, 192] width 916 height 44
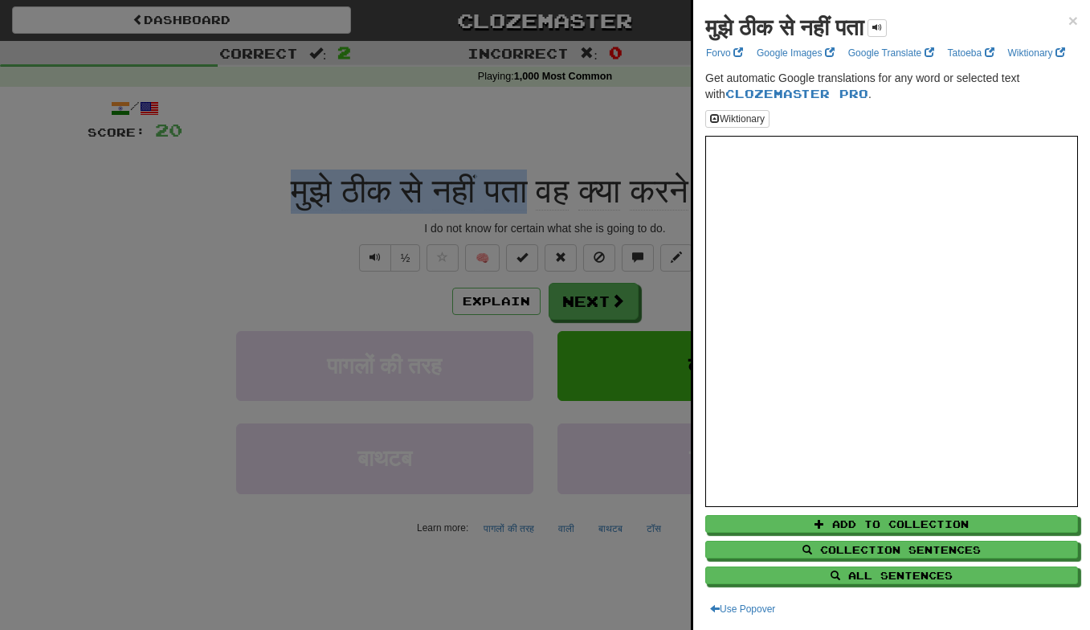
copy span "मुझे ठीक से नहीं पता"
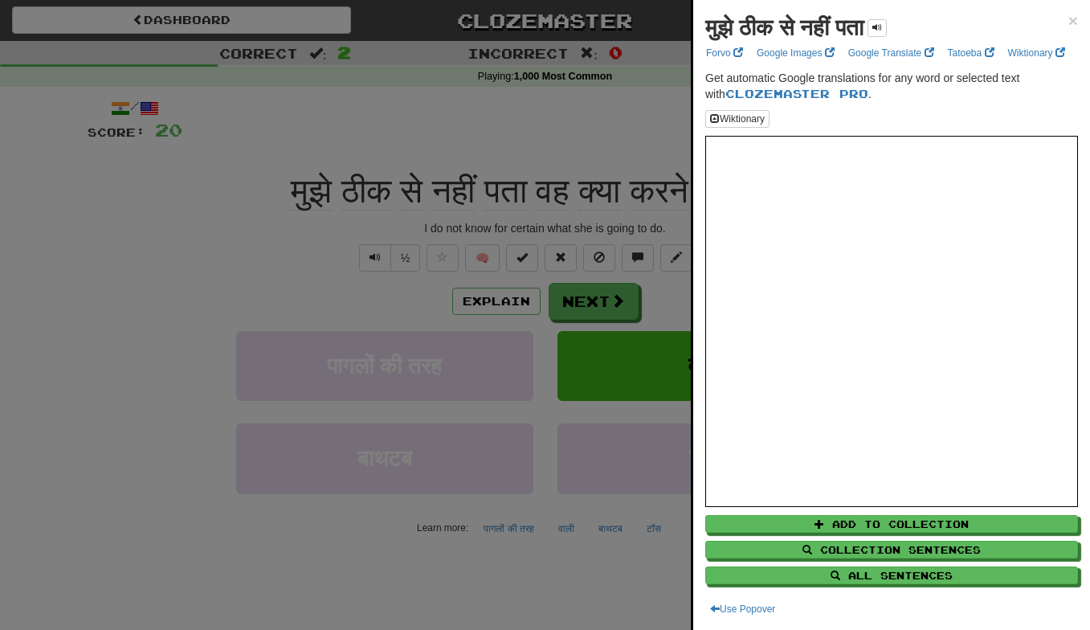
click at [150, 247] on div at bounding box center [545, 315] width 1090 height 630
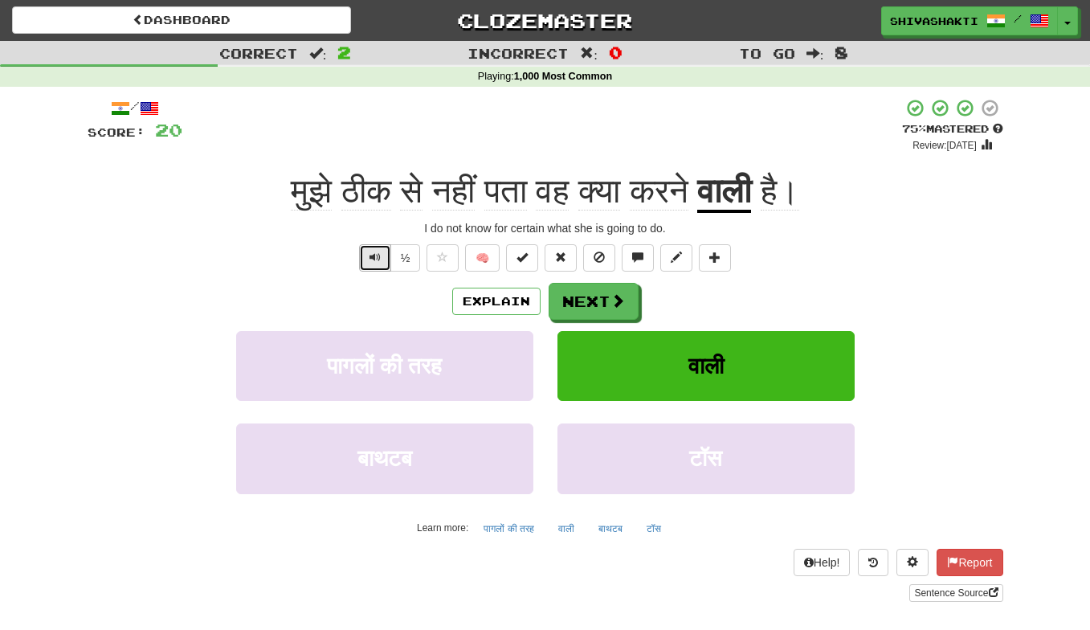
click at [372, 268] on button "Text-to-speech controls" at bounding box center [375, 257] width 32 height 27
click at [607, 302] on button "Next" at bounding box center [595, 302] width 90 height 37
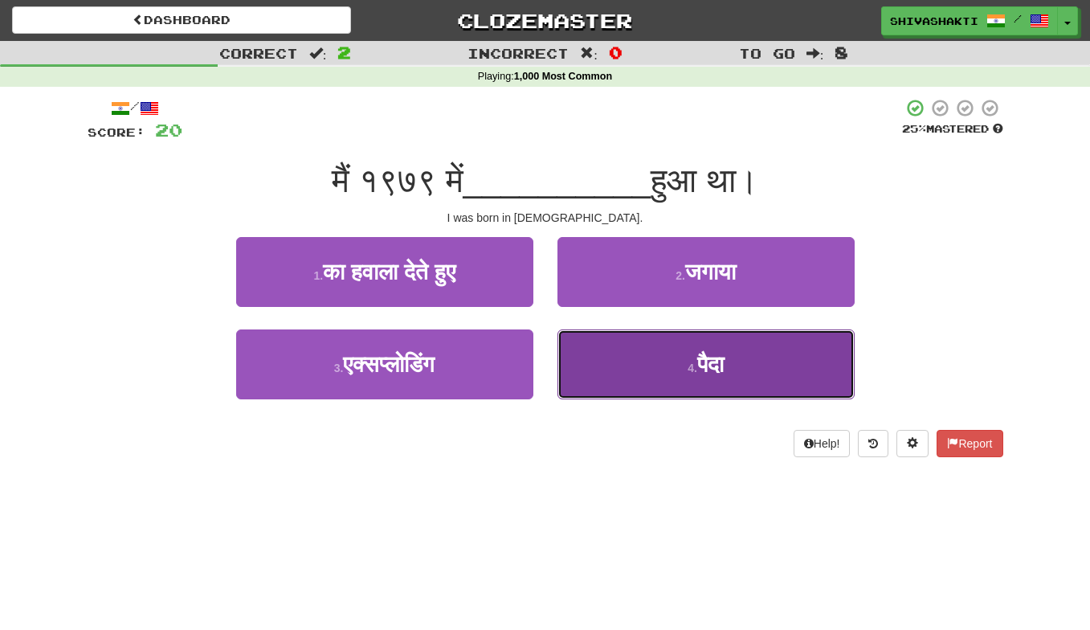
click at [633, 357] on button "4 . पैदा" at bounding box center [706, 364] width 297 height 70
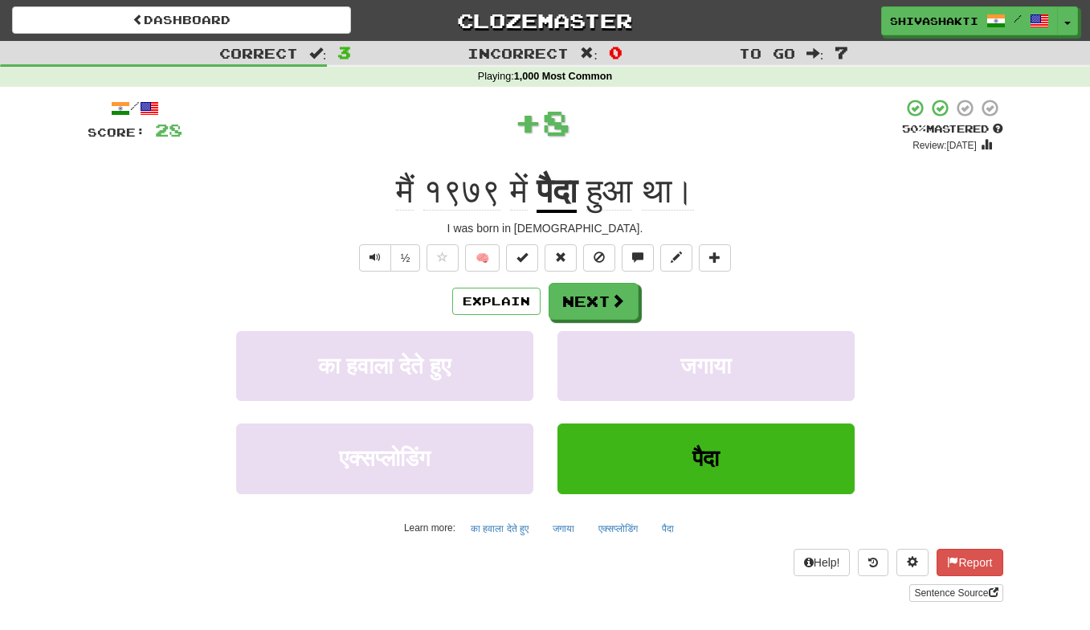
click at [359, 263] on div "½" at bounding box center [388, 257] width 65 height 27
click at [366, 256] on button "Text-to-speech controls" at bounding box center [375, 257] width 32 height 27
click at [603, 300] on button "Next" at bounding box center [595, 302] width 90 height 37
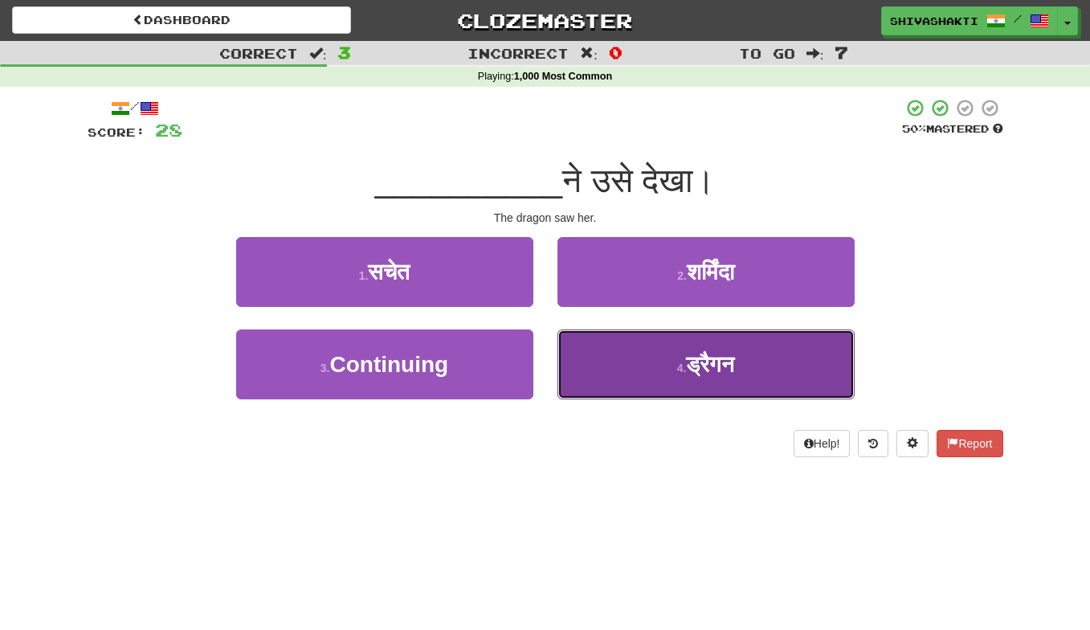
click at [764, 371] on button "4 . ड्रैगन" at bounding box center [706, 364] width 297 height 70
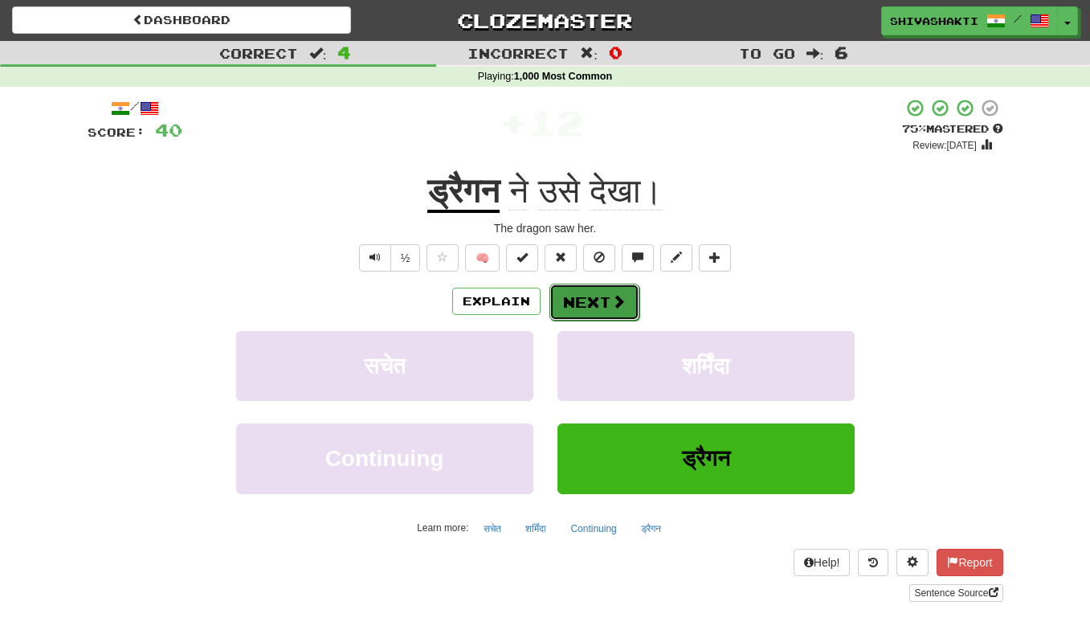
click at [601, 292] on button "Next" at bounding box center [595, 302] width 90 height 37
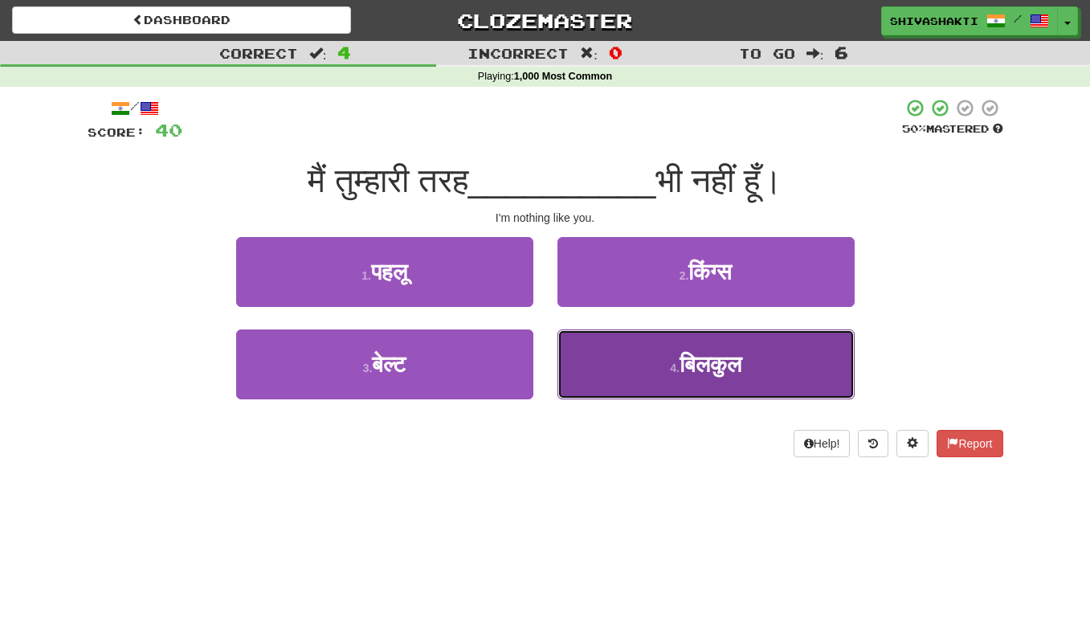
click at [641, 360] on button "4 . बिलकुल" at bounding box center [706, 364] width 297 height 70
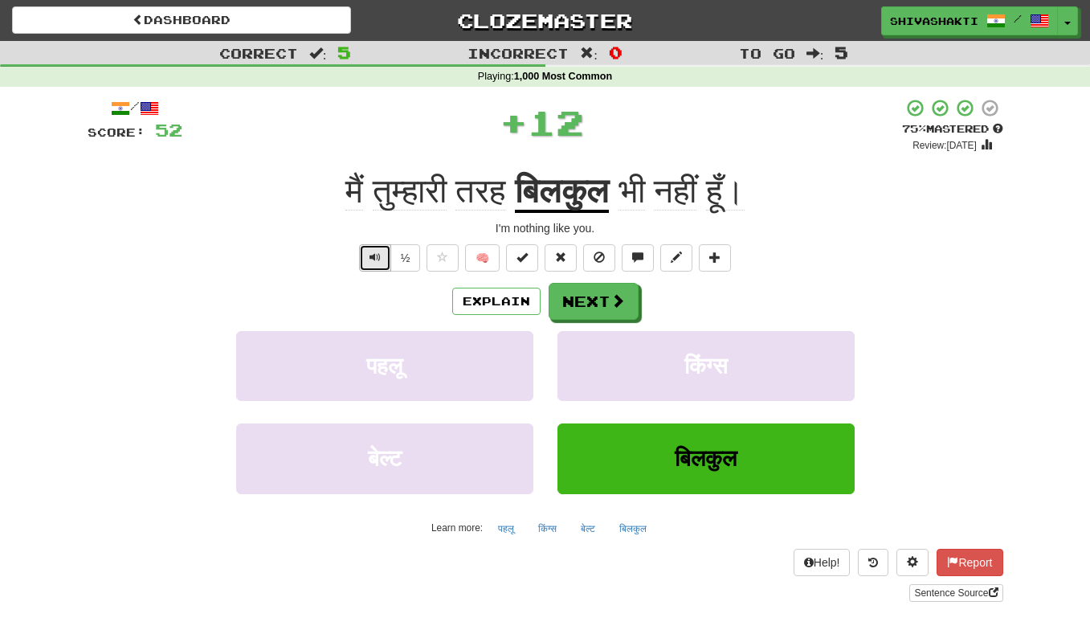
click at [374, 254] on span "Text-to-speech controls" at bounding box center [375, 257] width 11 height 11
drag, startPoint x: 386, startPoint y: 254, endPoint x: 370, endPoint y: 254, distance: 15.3
click at [385, 254] on button "Text-to-speech controls" at bounding box center [375, 257] width 32 height 27
click at [587, 305] on button "Next" at bounding box center [595, 302] width 90 height 37
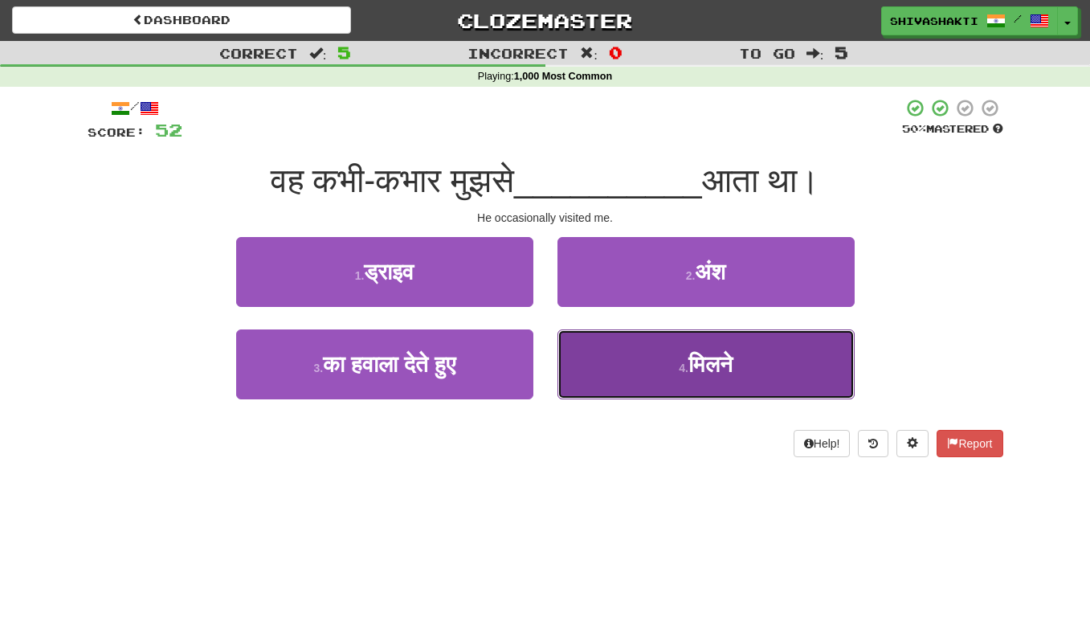
click at [646, 354] on button "4 . मिलने" at bounding box center [706, 364] width 297 height 70
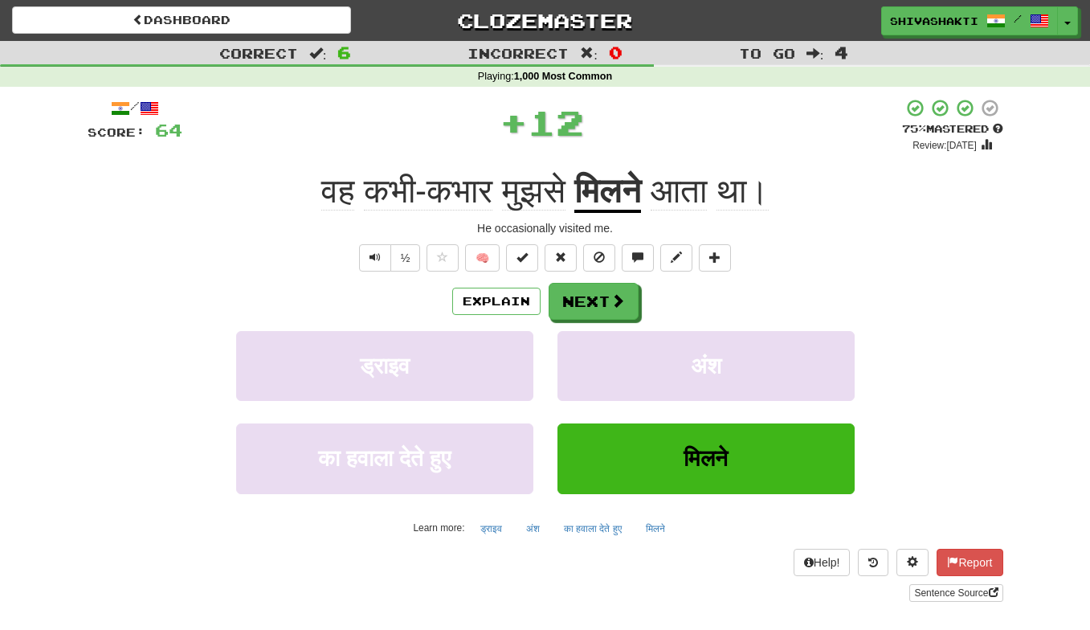
click at [493, 194] on span "वह कभी-कभार मुझसे" at bounding box center [447, 191] width 253 height 38
click at [494, 301] on button "Explain" at bounding box center [496, 301] width 88 height 27
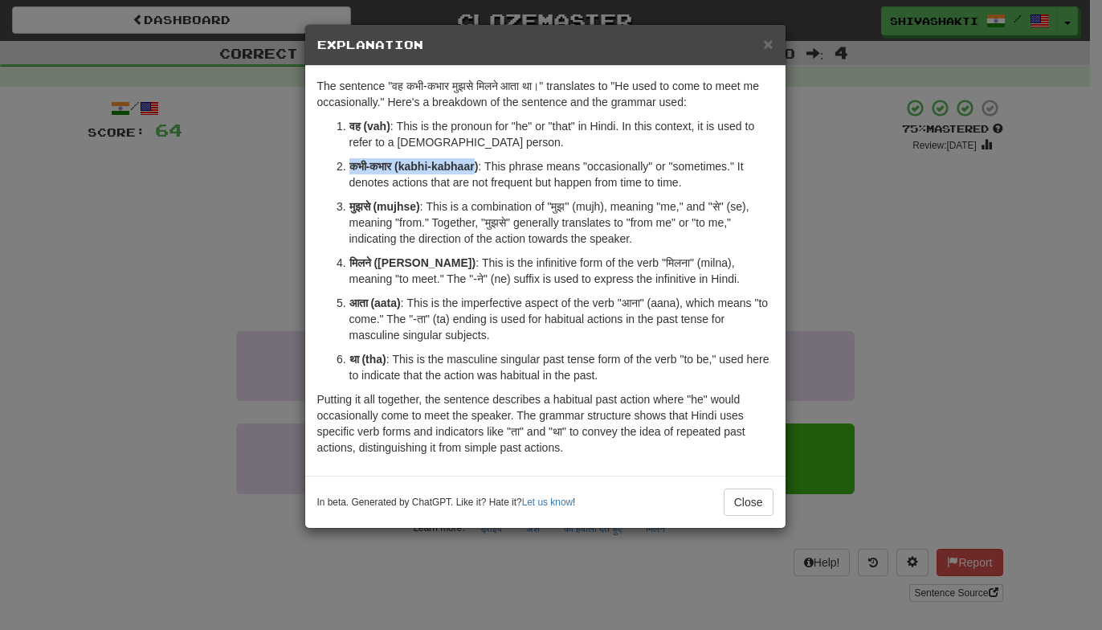
drag, startPoint x: 482, startPoint y: 167, endPoint x: 337, endPoint y: 158, distance: 145.7
click at [350, 158] on li "कभी-कभार (kabhi-kabhaar) : This phrase means "occasionally" or "sometimes." It …" at bounding box center [562, 174] width 424 height 32
copy strong "कभी-कभार (kabhi-kabhaar"
click at [239, 248] on div "× Explanation The sentence "वह कभी-कभार मुझसे मिलने आता था।" translates to "He …" at bounding box center [551, 315] width 1102 height 630
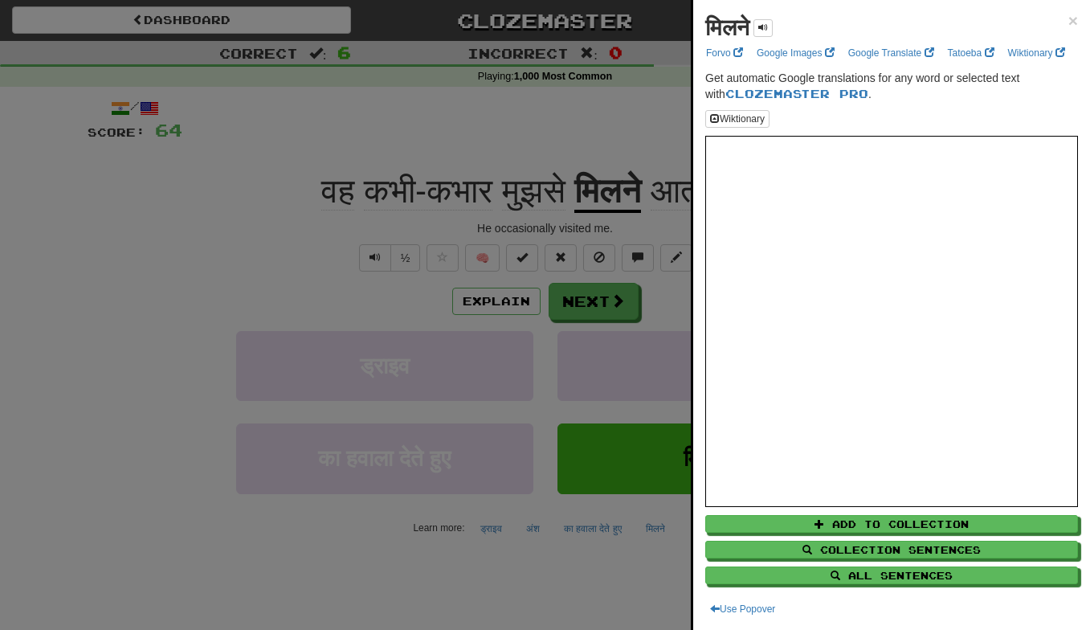
click at [372, 260] on div at bounding box center [545, 315] width 1090 height 630
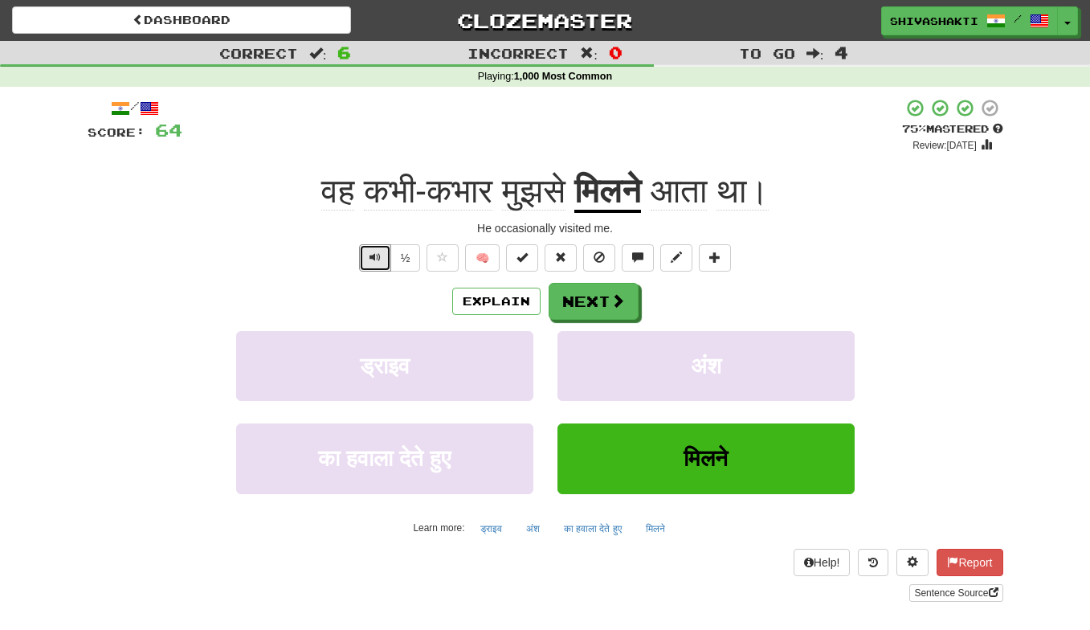
click at [372, 260] on span "Text-to-speech controls" at bounding box center [375, 257] width 11 height 11
click at [562, 307] on button "Next" at bounding box center [595, 302] width 90 height 37
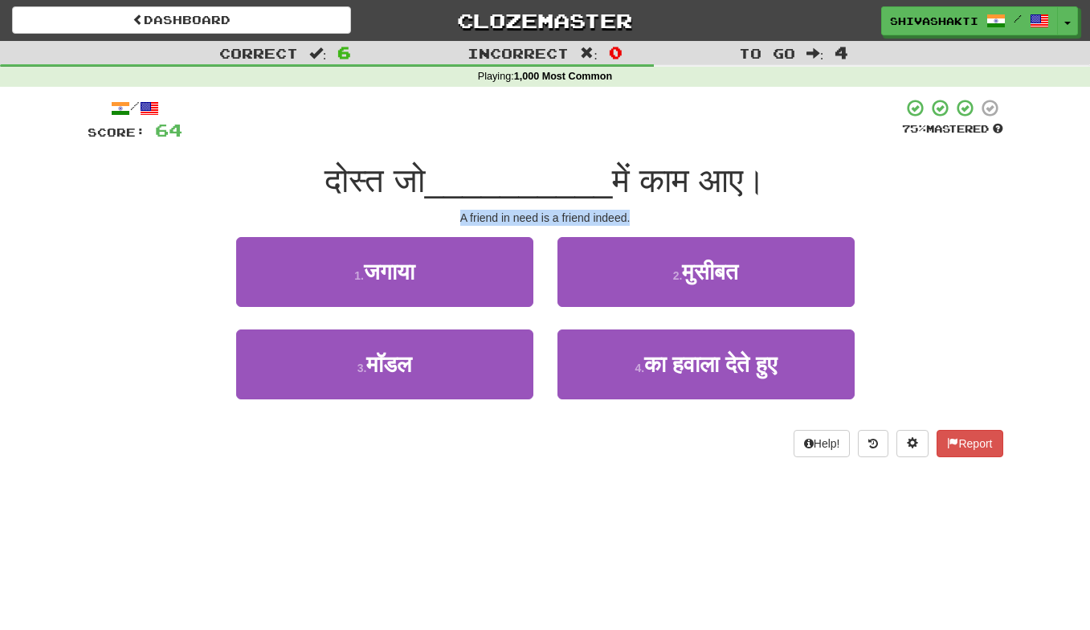
drag, startPoint x: 639, startPoint y: 218, endPoint x: 396, endPoint y: 214, distance: 242.7
click at [396, 214] on div "A friend in need is a friend indeed." at bounding box center [546, 218] width 916 height 16
copy div "A friend in need is a friend indeed."
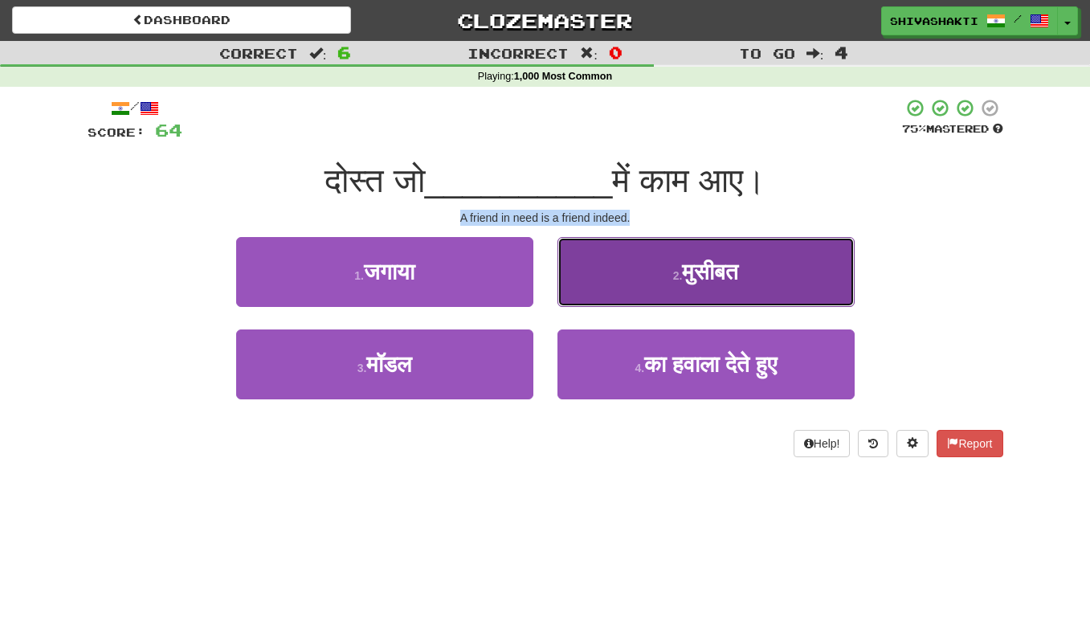
click at [710, 269] on span "मुसीबत" at bounding box center [710, 272] width 56 height 25
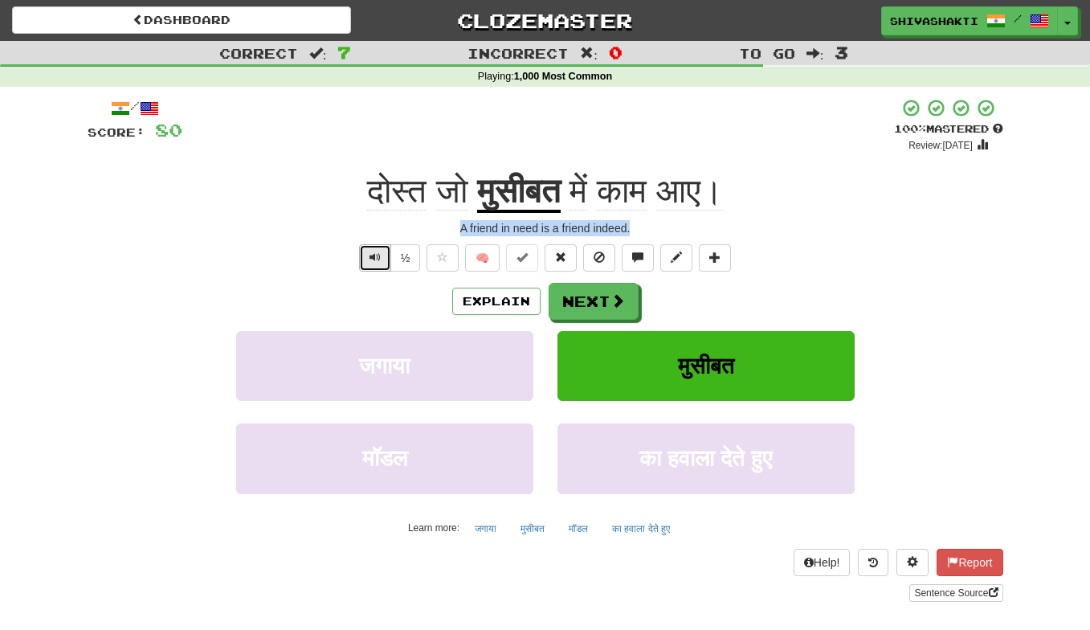
click at [364, 255] on button "Text-to-speech controls" at bounding box center [375, 257] width 32 height 27
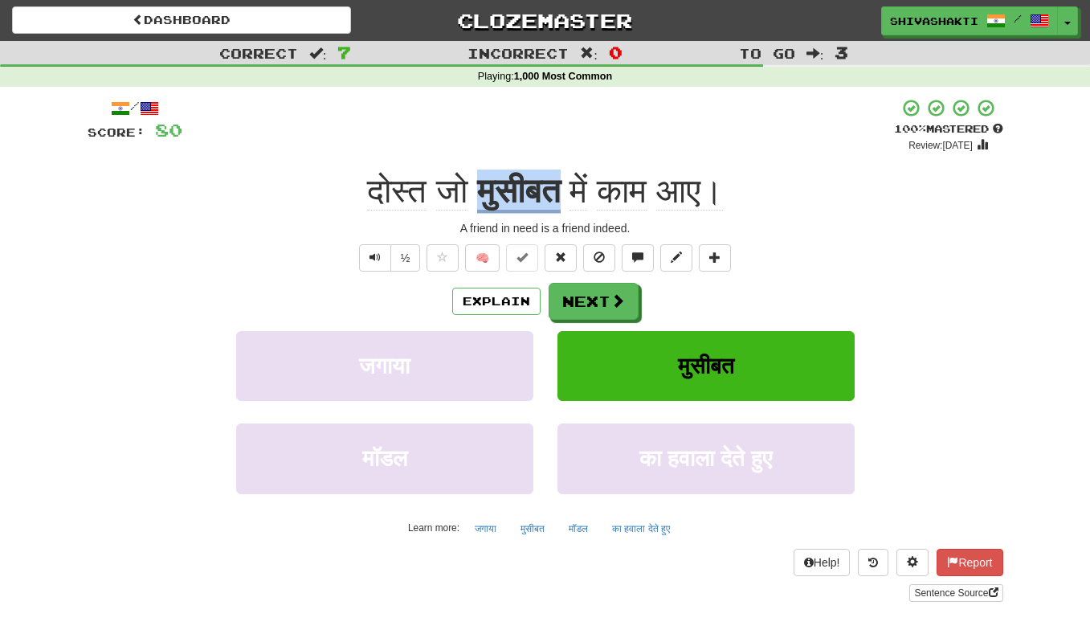
copy u "मुसीबत"
click at [374, 247] on button "Text-to-speech controls" at bounding box center [375, 257] width 32 height 27
click at [374, 247] on body "Dashboard Clozemaster shivashakti / Toggle Dropdown Dashboard Leaderboard Activ…" at bounding box center [545, 600] width 1090 height 1201
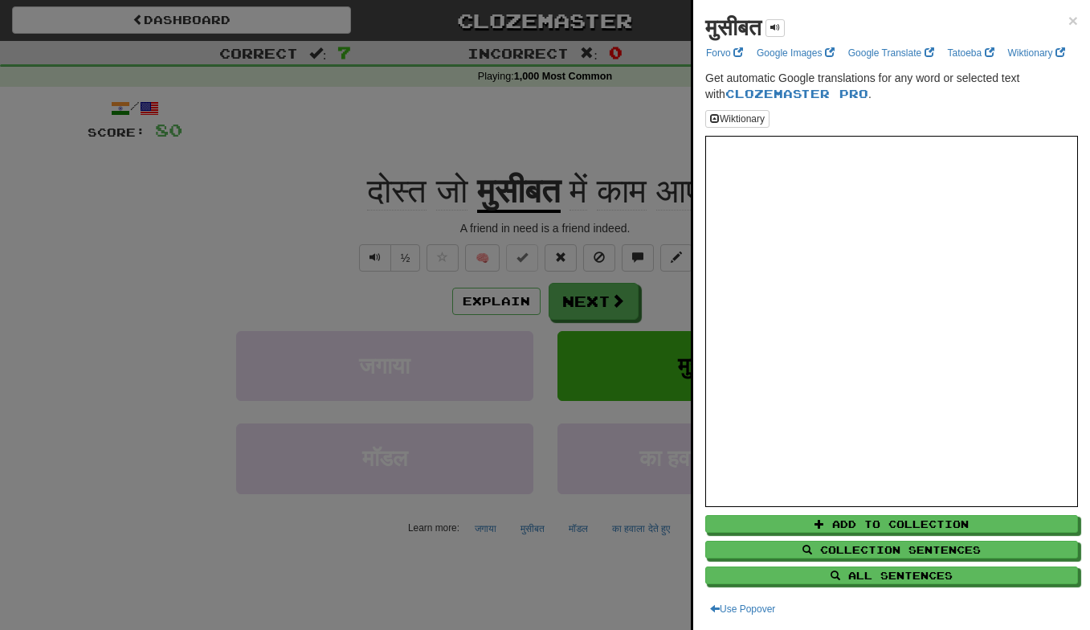
click at [600, 305] on div at bounding box center [545, 315] width 1090 height 630
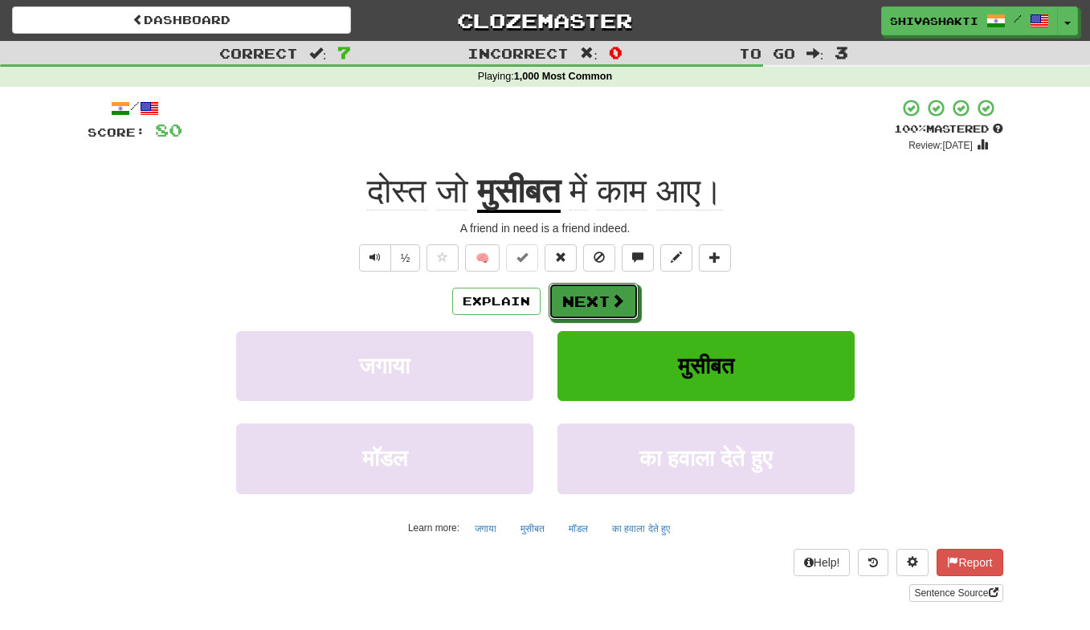
click at [600, 305] on button "Next" at bounding box center [594, 301] width 90 height 37
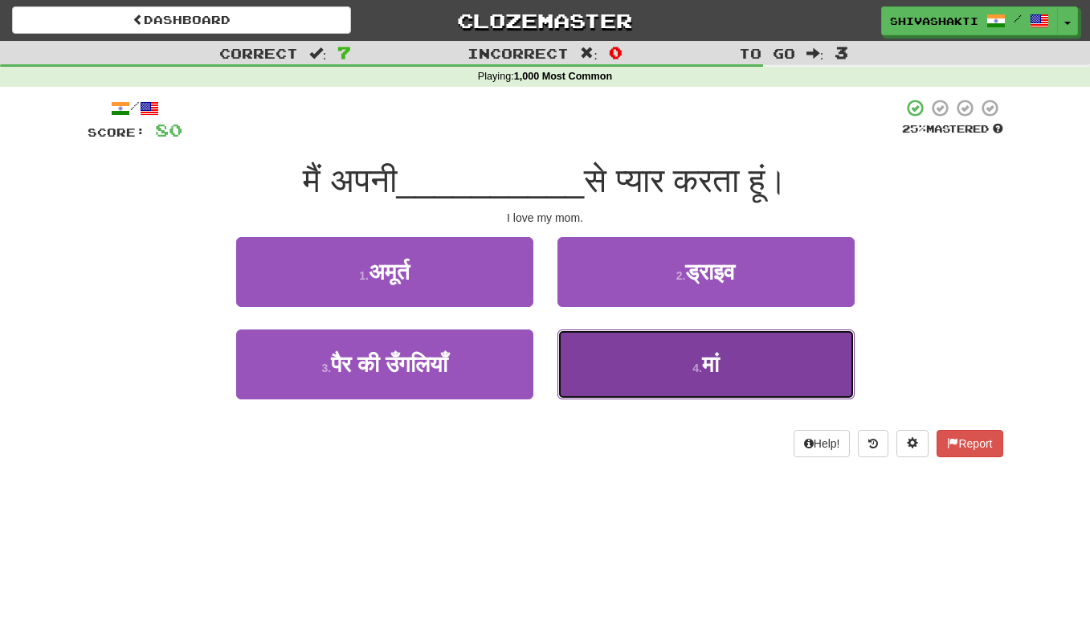
click at [663, 374] on button "4 . मां" at bounding box center [706, 364] width 297 height 70
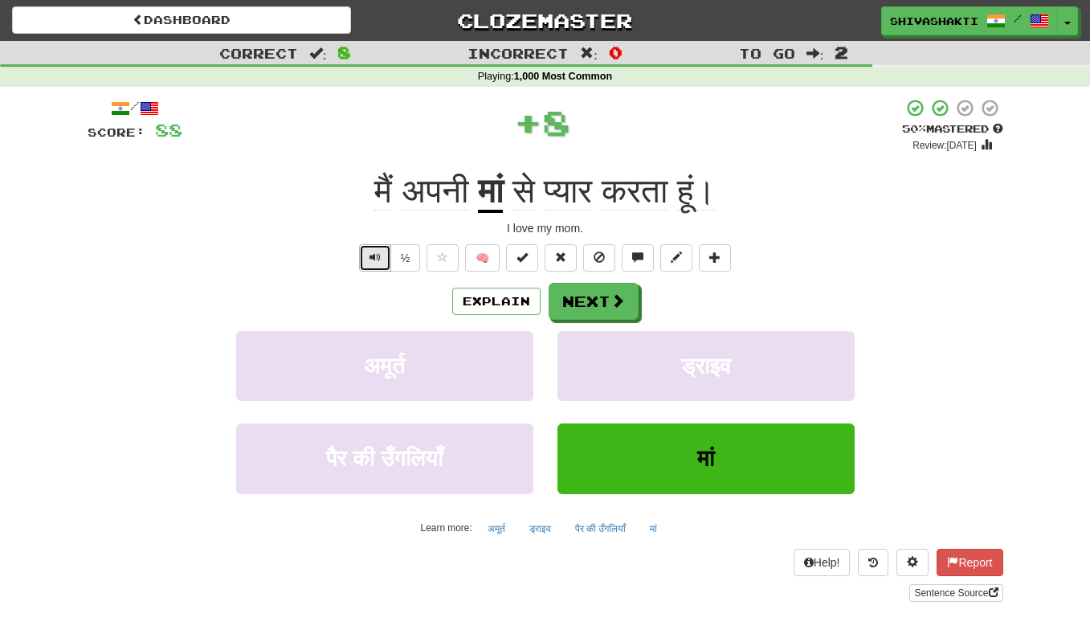
click at [378, 255] on span "Text-to-speech controls" at bounding box center [375, 257] width 11 height 11
click at [579, 306] on button "Next" at bounding box center [595, 302] width 90 height 37
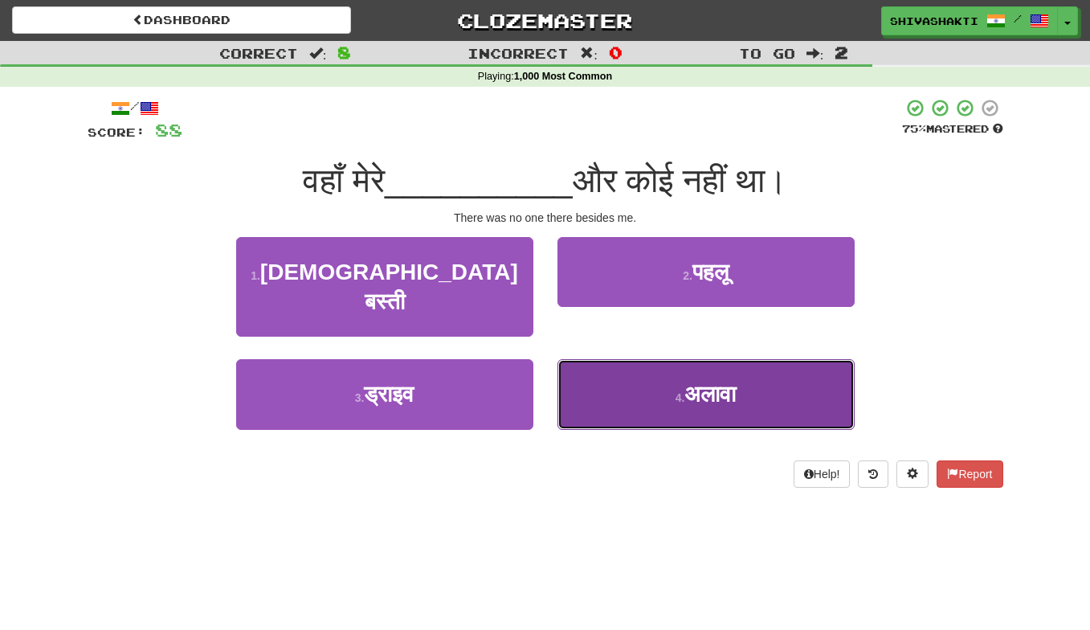
click at [572, 359] on button "4 . अलावा" at bounding box center [706, 394] width 297 height 70
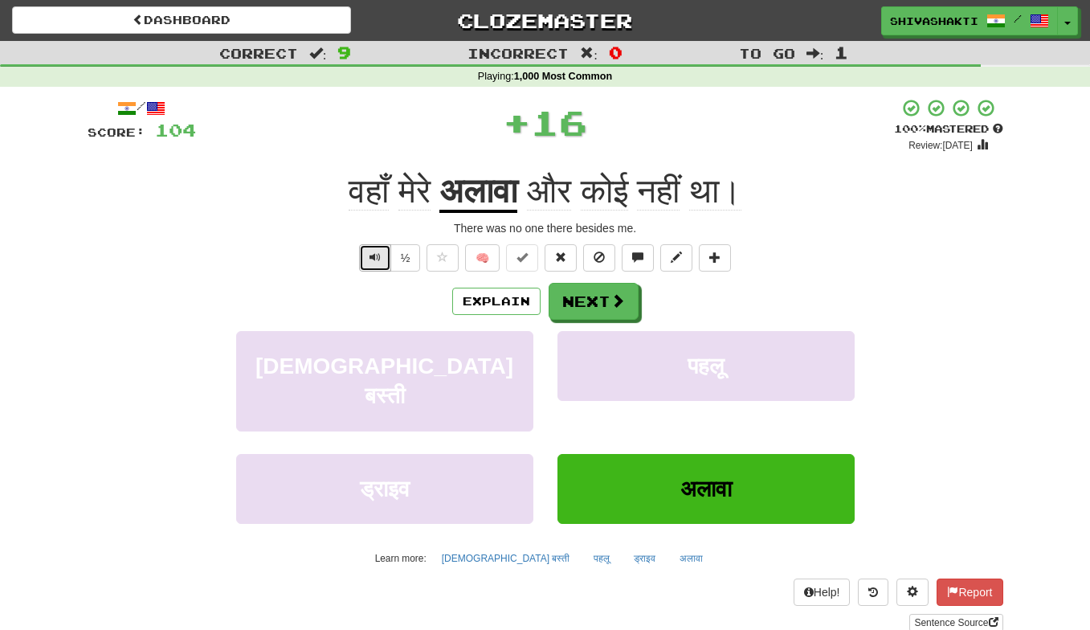
click at [370, 252] on span "Text-to-speech controls" at bounding box center [375, 257] width 11 height 11
click at [599, 300] on button "Next" at bounding box center [595, 302] width 90 height 37
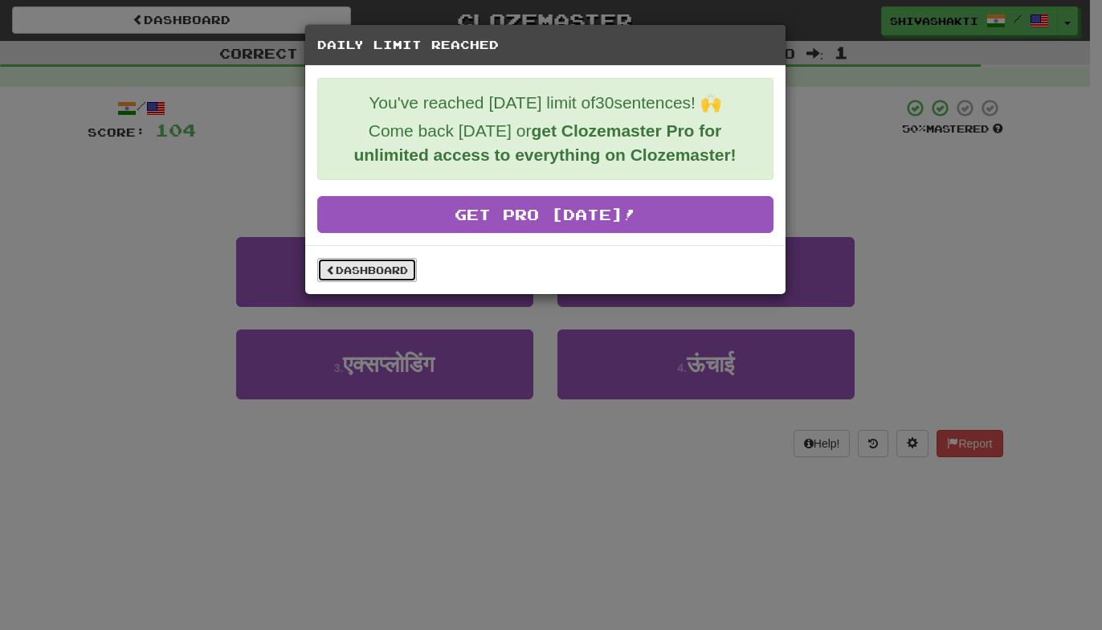
click at [391, 265] on link "Dashboard" at bounding box center [367, 270] width 100 height 24
